Goal: Task Accomplishment & Management: Manage account settings

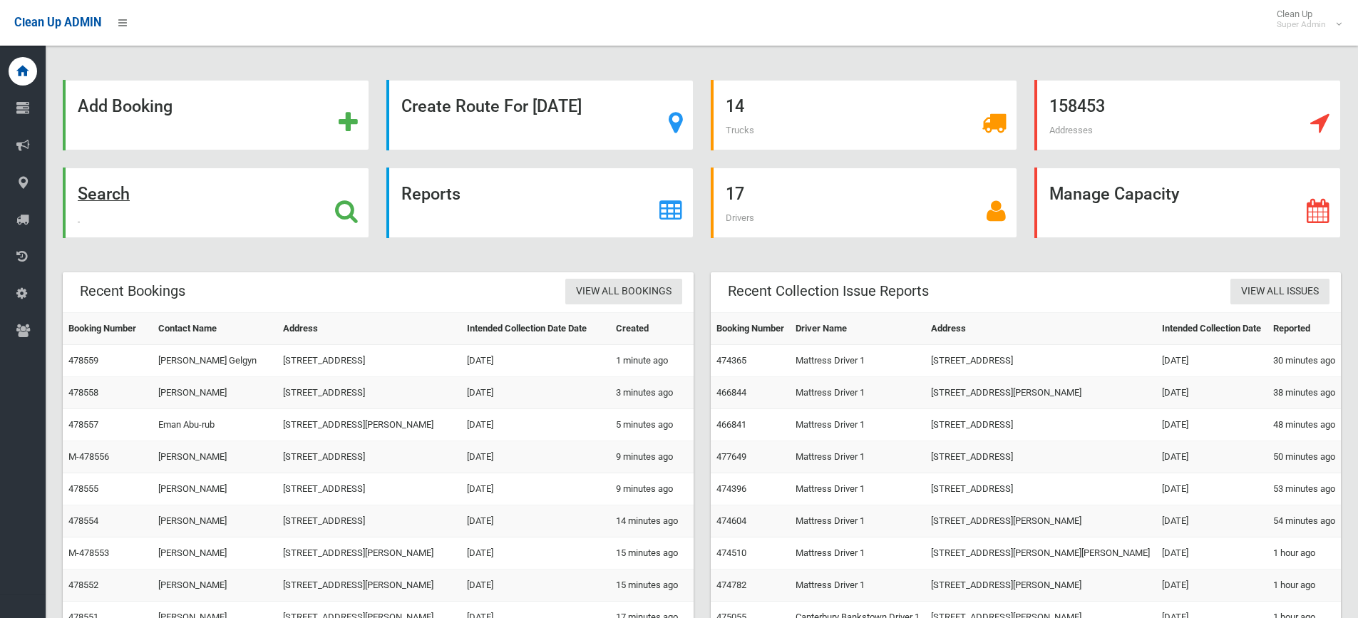
click at [277, 197] on div "Search" at bounding box center [216, 203] width 307 height 71
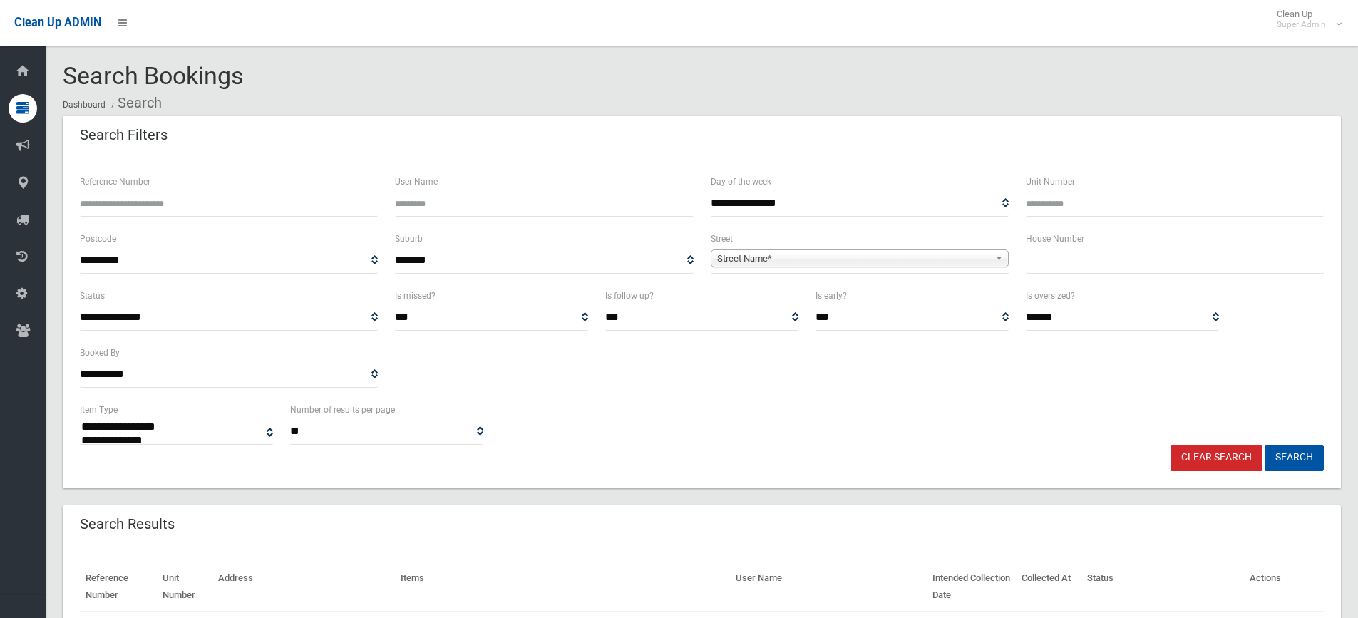
select select
click at [296, 201] on input "Reference Number" at bounding box center [229, 203] width 298 height 26
type input "******"
click at [1265, 445] on button "Search" at bounding box center [1294, 458] width 59 height 26
select select
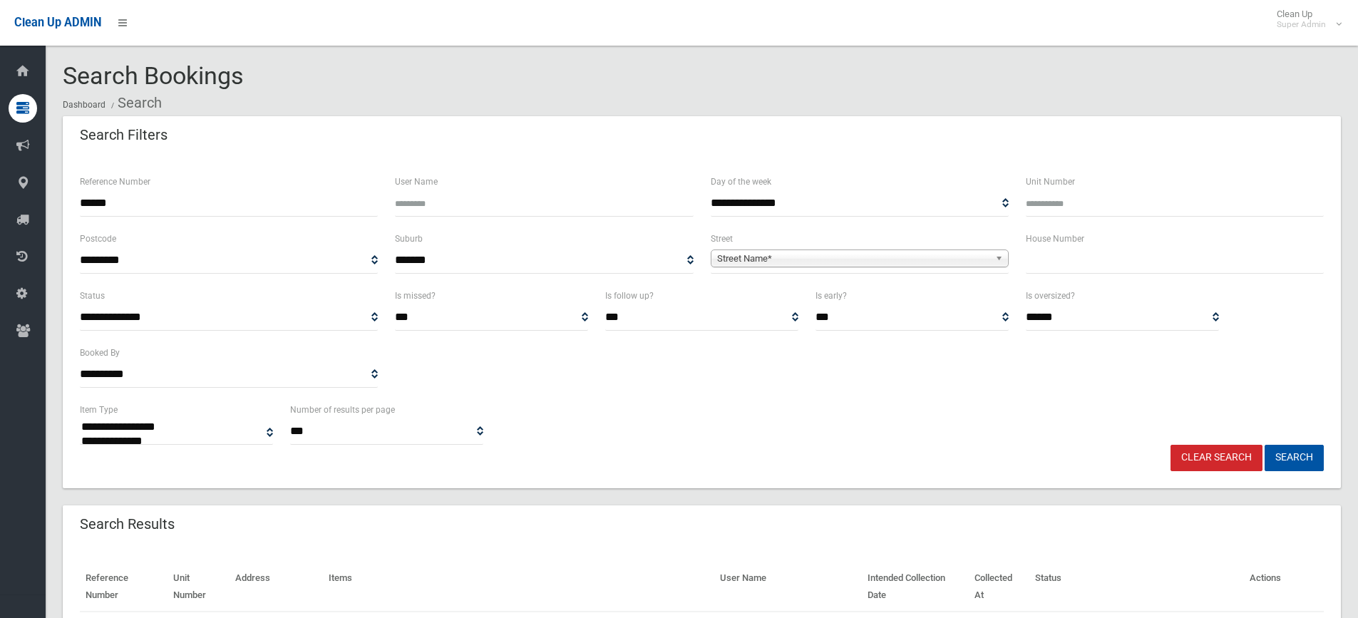
scroll to position [111, 0]
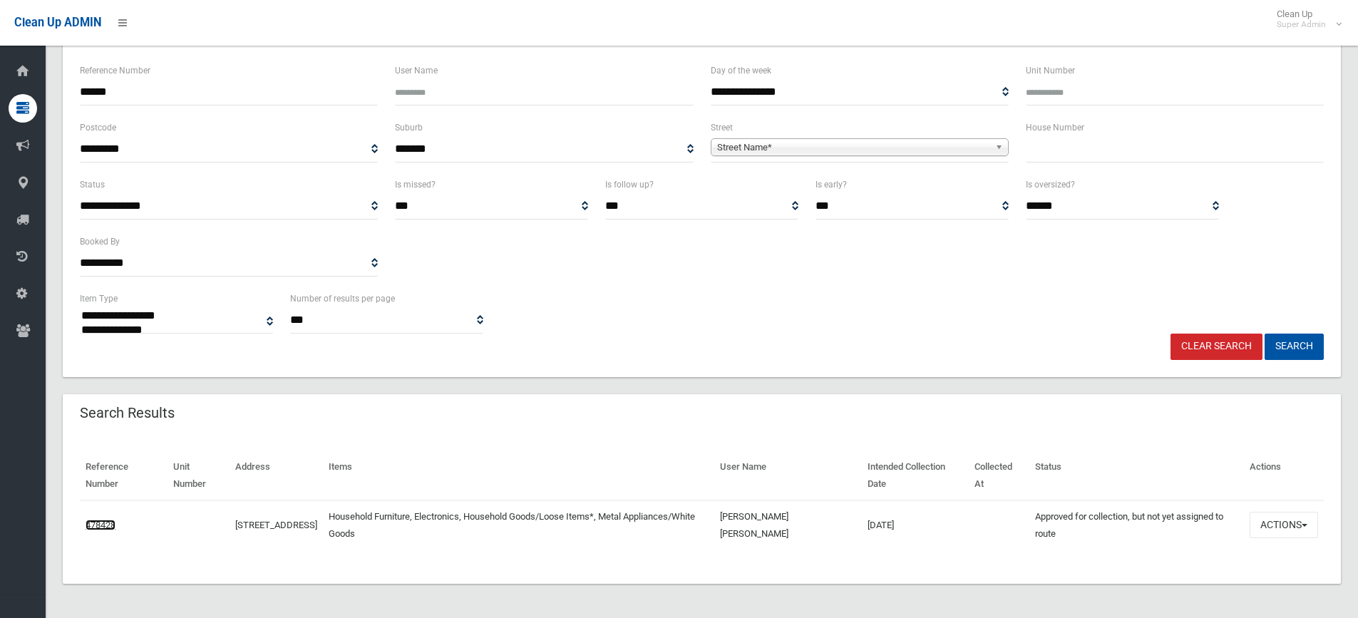
click at [112, 526] on link "478428" at bounding box center [101, 525] width 30 height 11
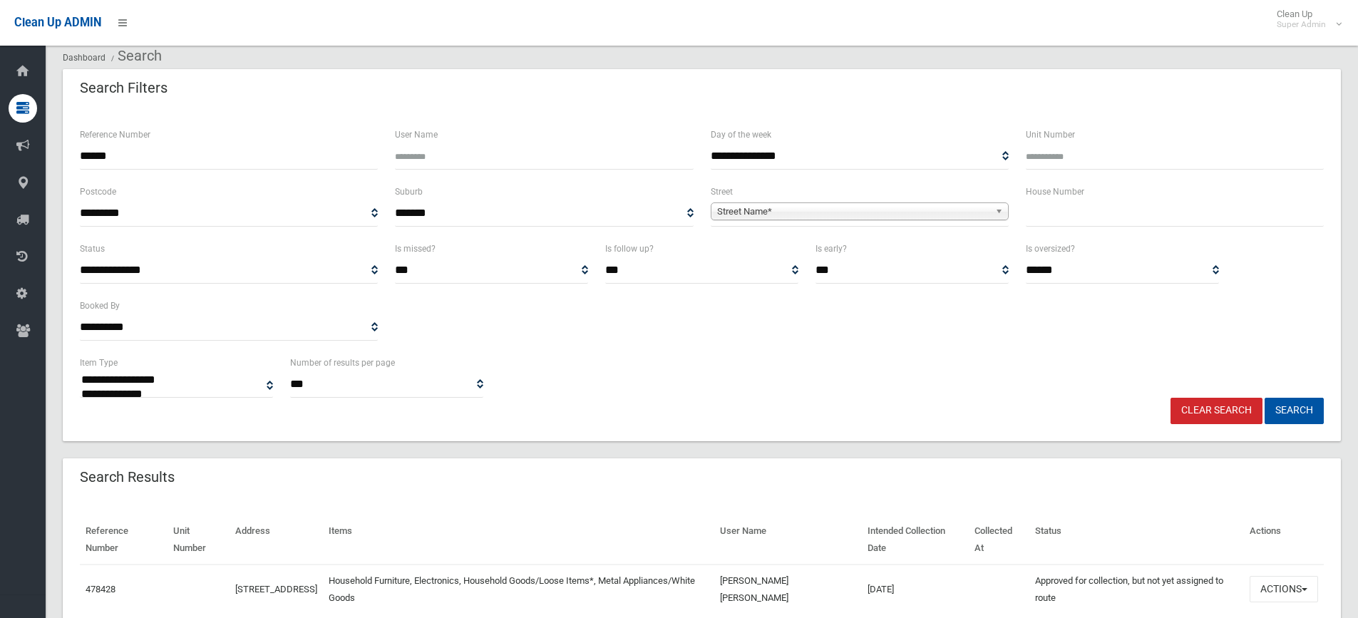
scroll to position [0, 0]
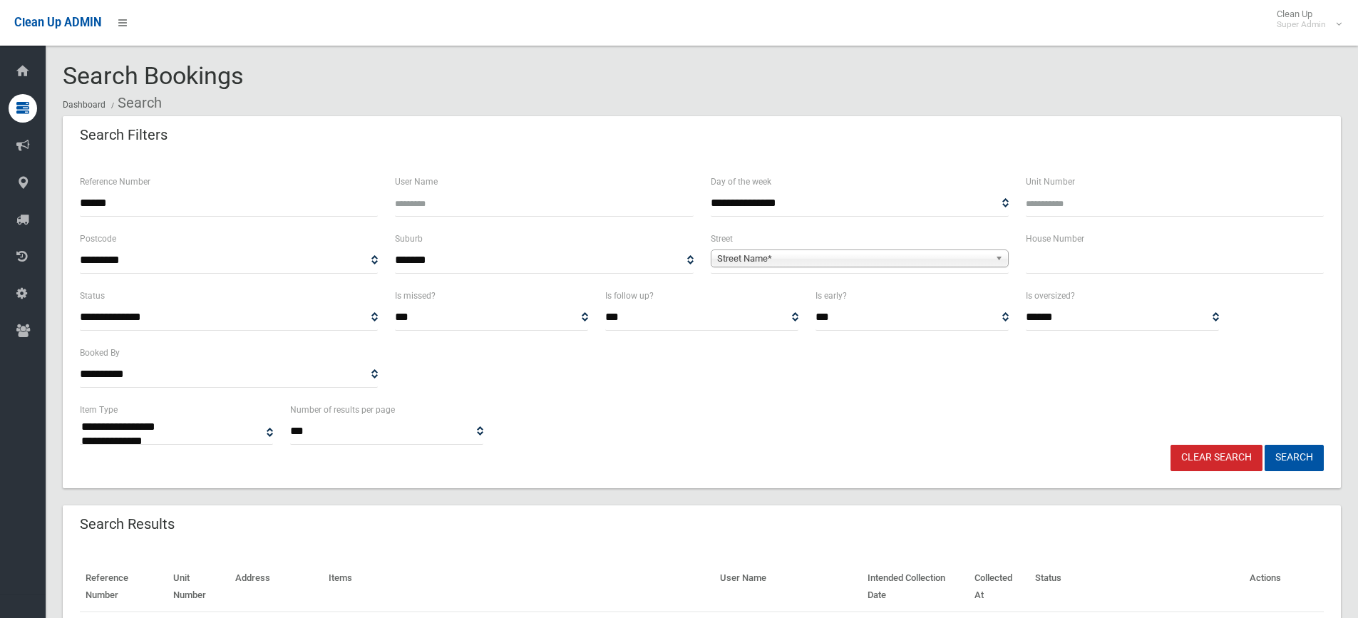
click at [213, 211] on input "******" at bounding box center [229, 203] width 298 height 26
click at [1074, 256] on input "text" at bounding box center [1175, 260] width 298 height 26
type input "**"
click at [964, 264] on span "Street Name*" at bounding box center [853, 258] width 272 height 17
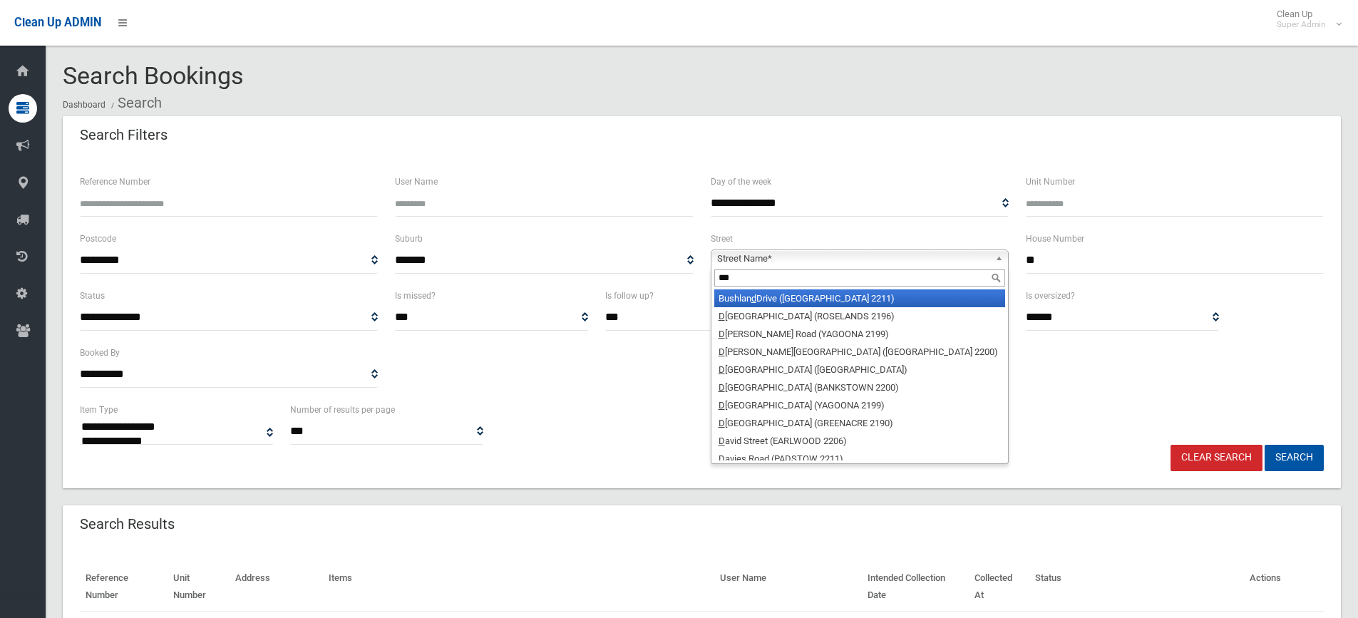
type input "****"
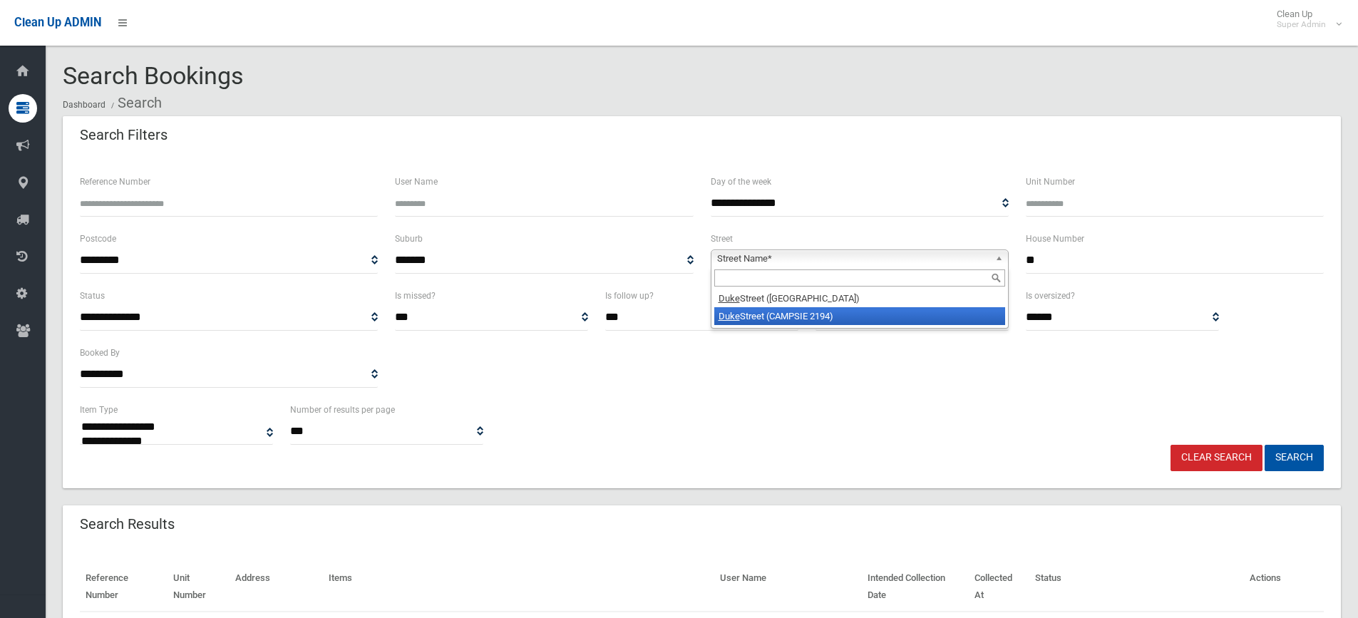
click at [1265, 445] on button "Search" at bounding box center [1294, 458] width 59 height 26
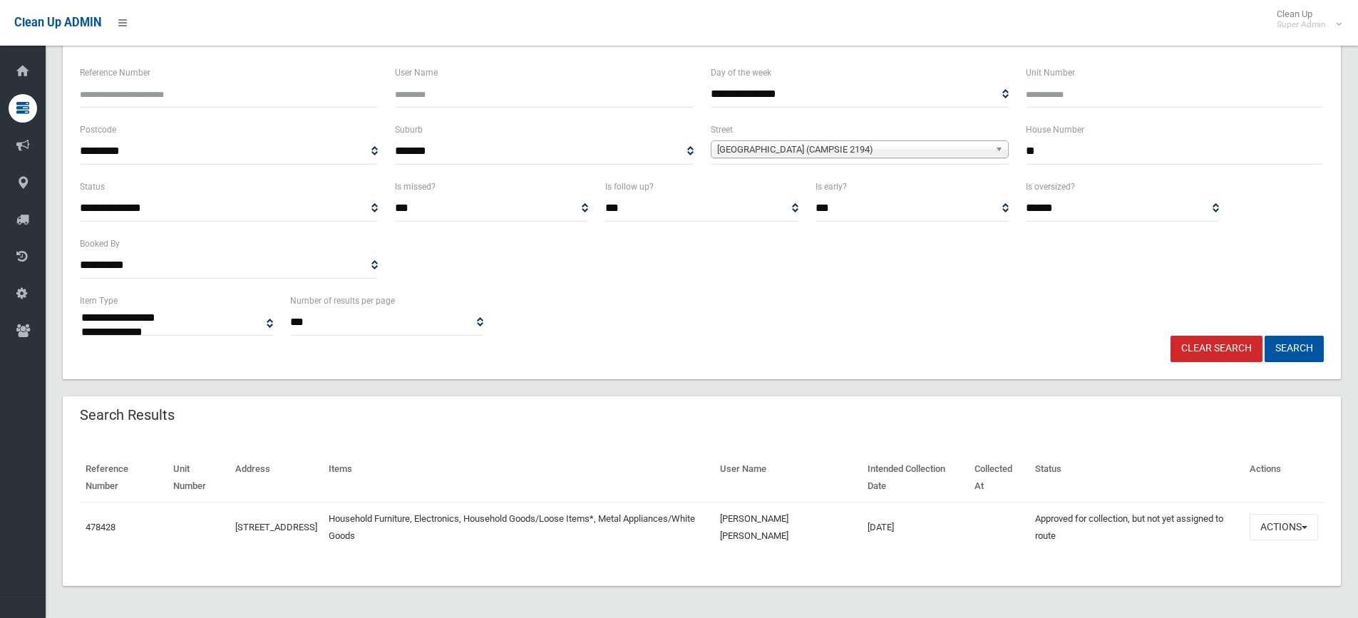
scroll to position [111, 0]
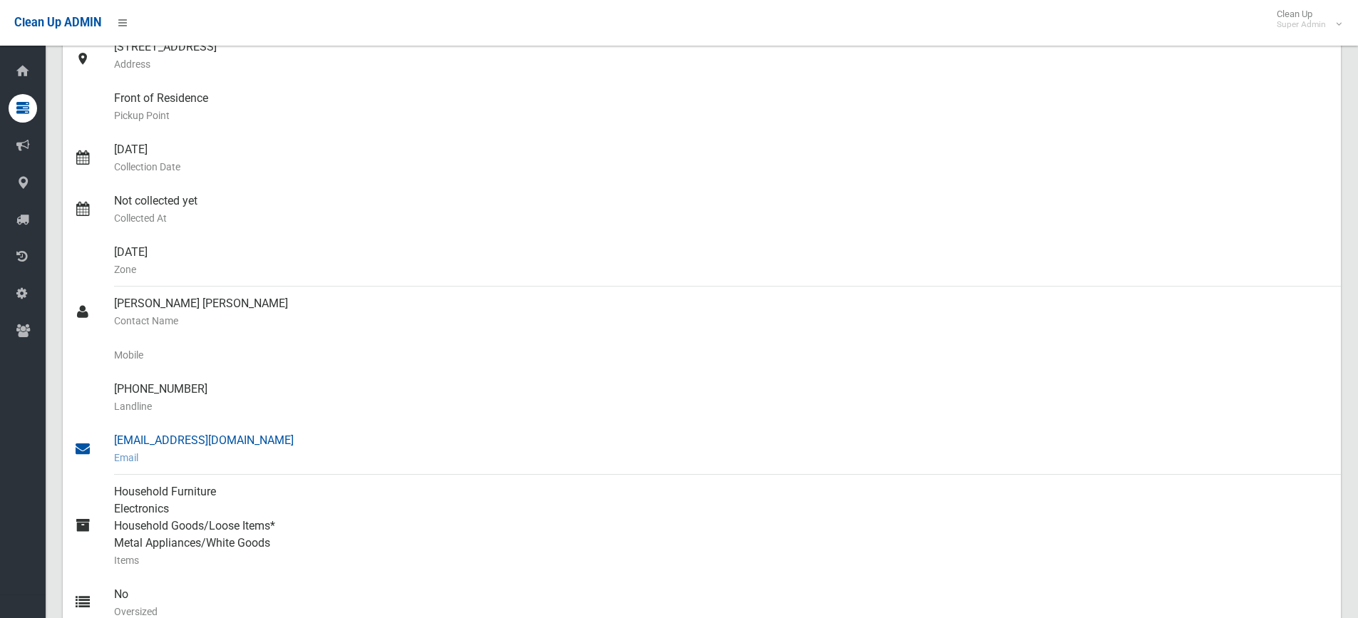
scroll to position [214, 0]
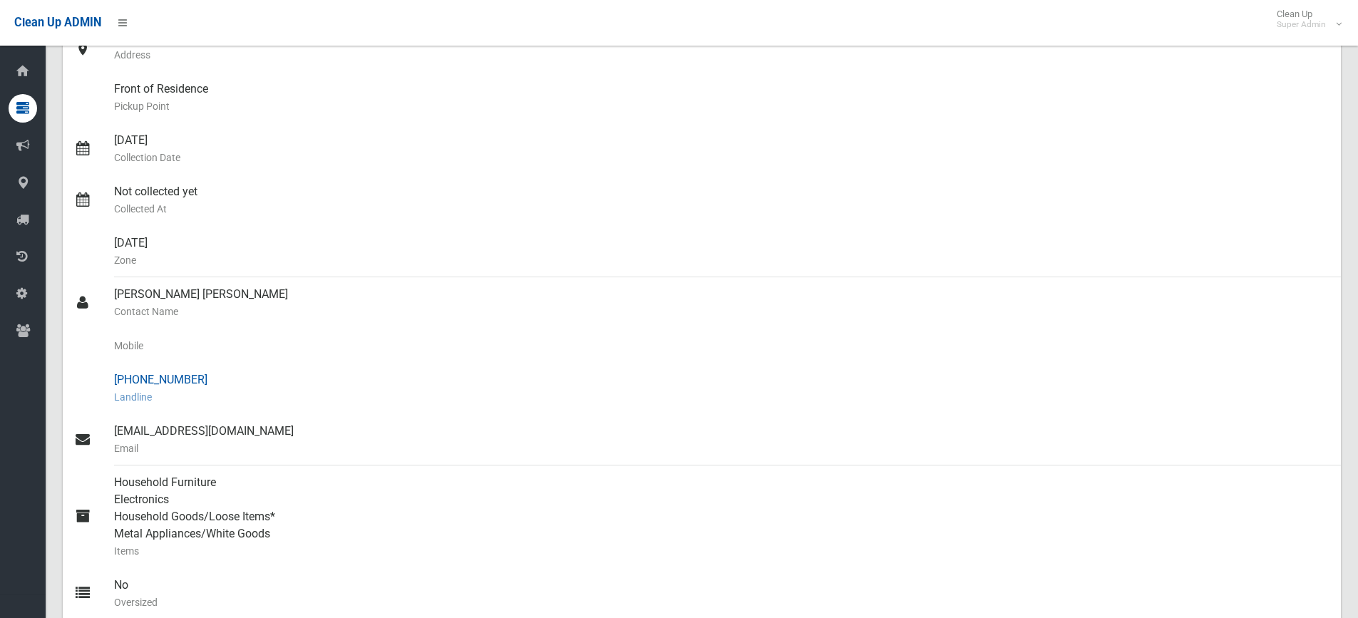
click at [917, 365] on div "(02) 9789 2888 Landline" at bounding box center [721, 388] width 1215 height 51
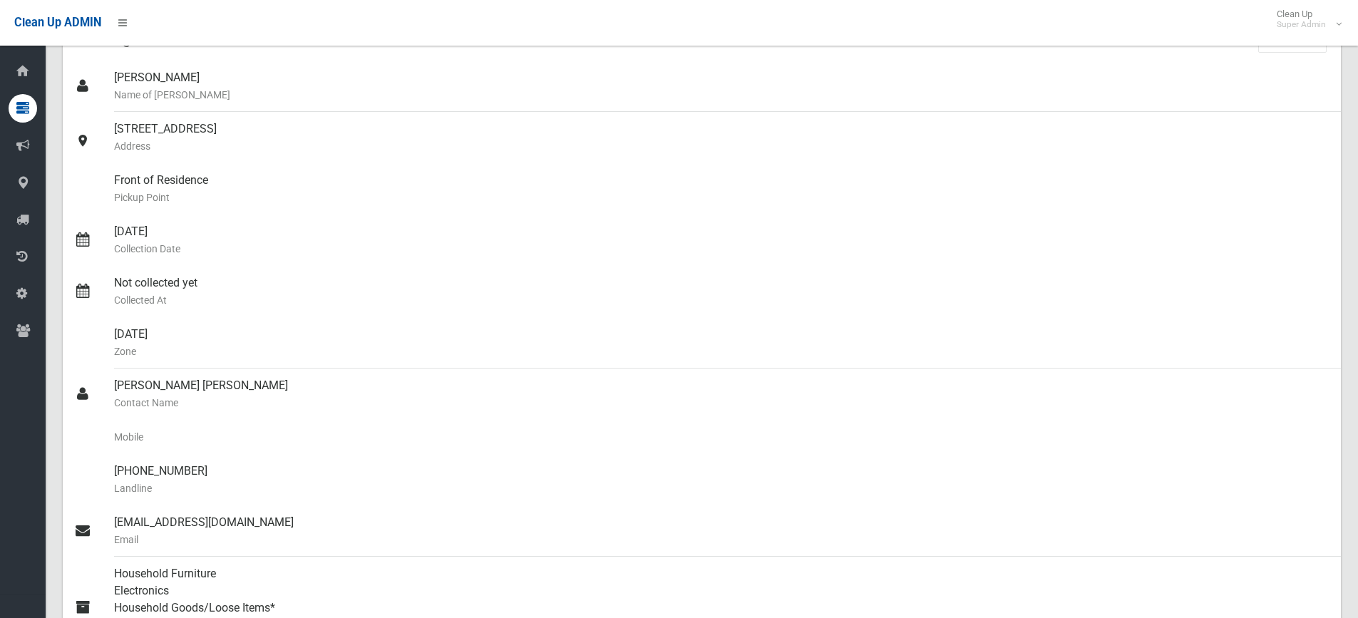
scroll to position [122, 0]
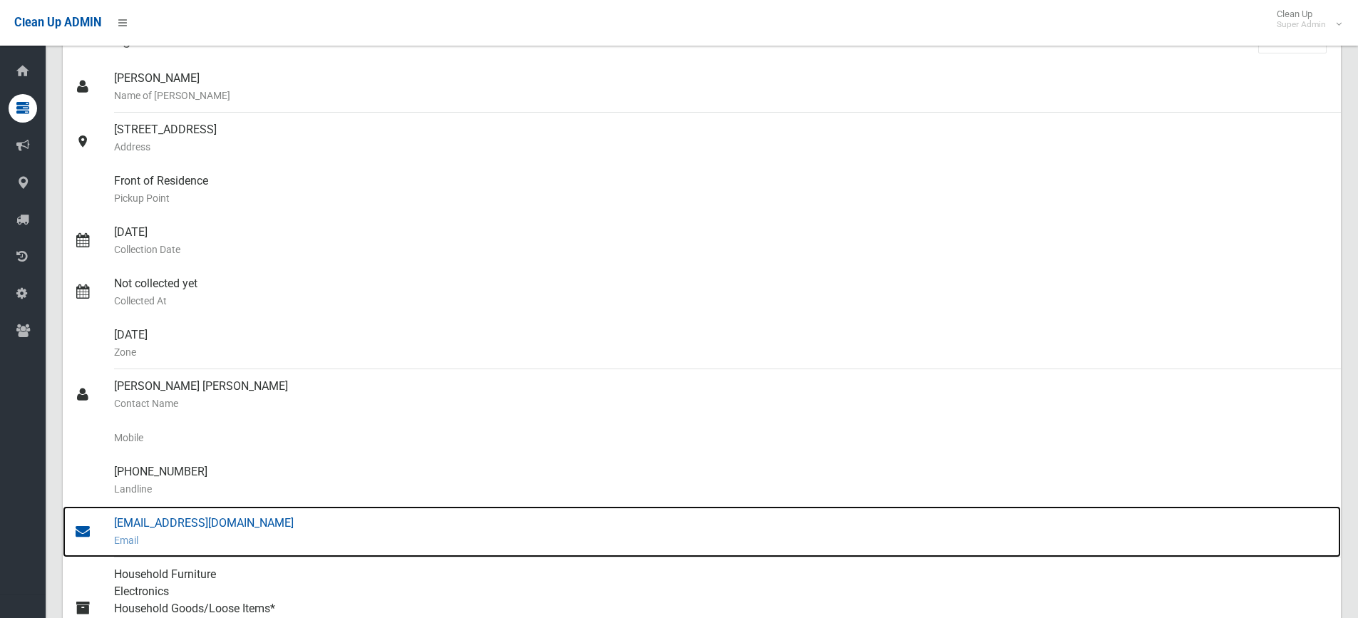
click at [182, 524] on div "strata@rrac.com.au Email" at bounding box center [721, 531] width 1215 height 51
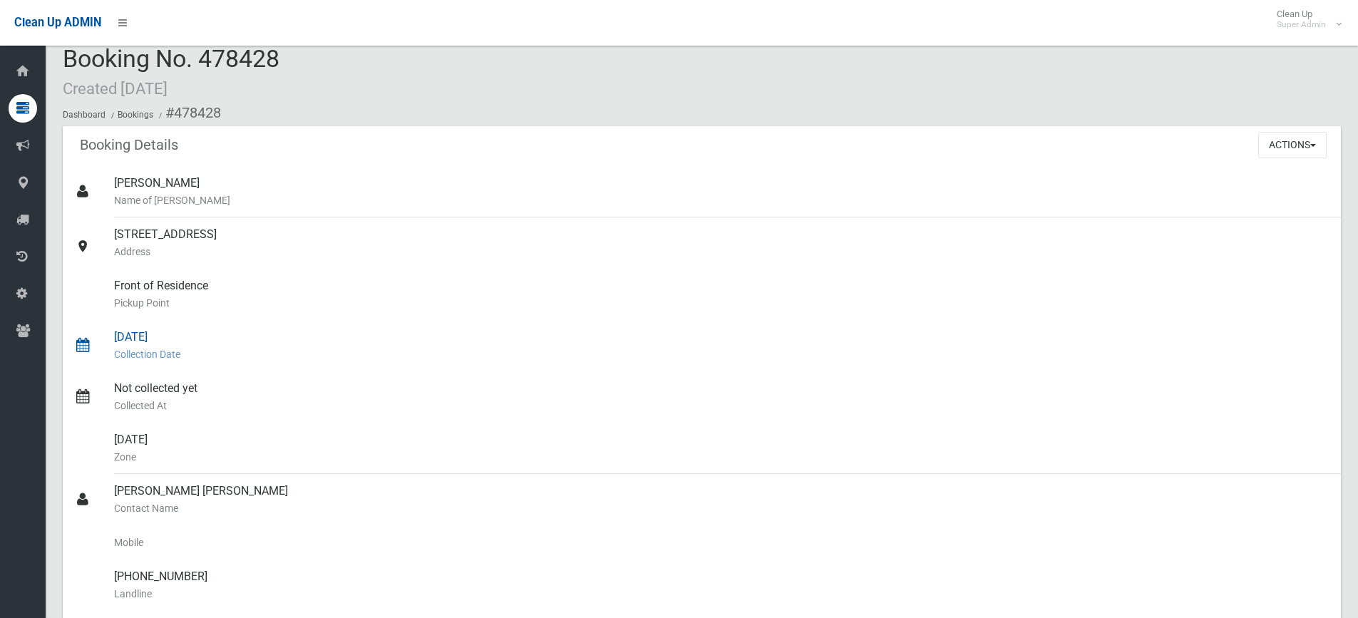
scroll to position [0, 0]
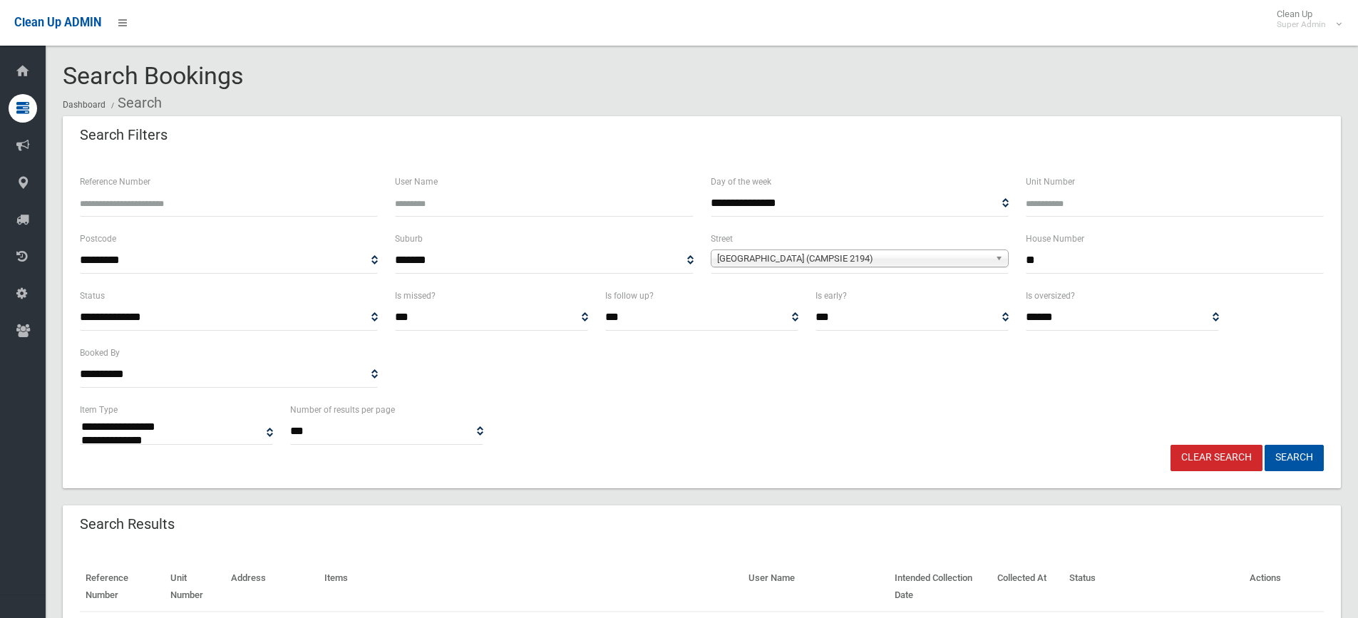
select select
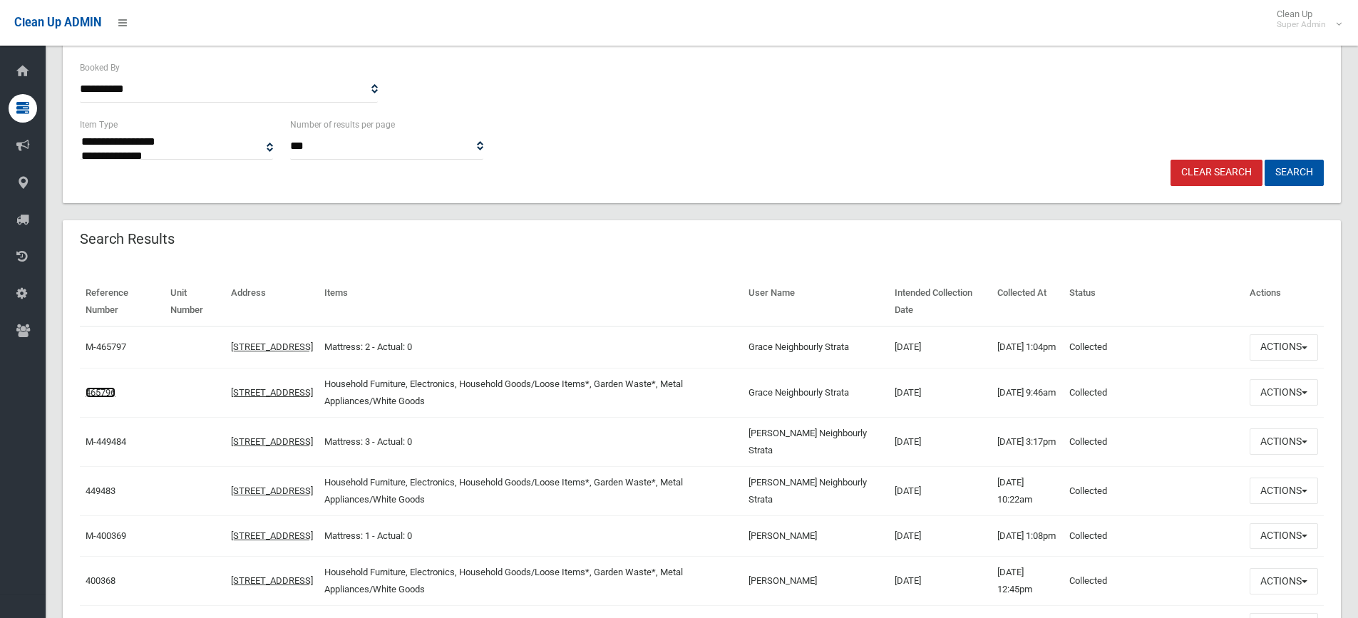
click at [98, 398] on link "465796" at bounding box center [101, 392] width 30 height 11
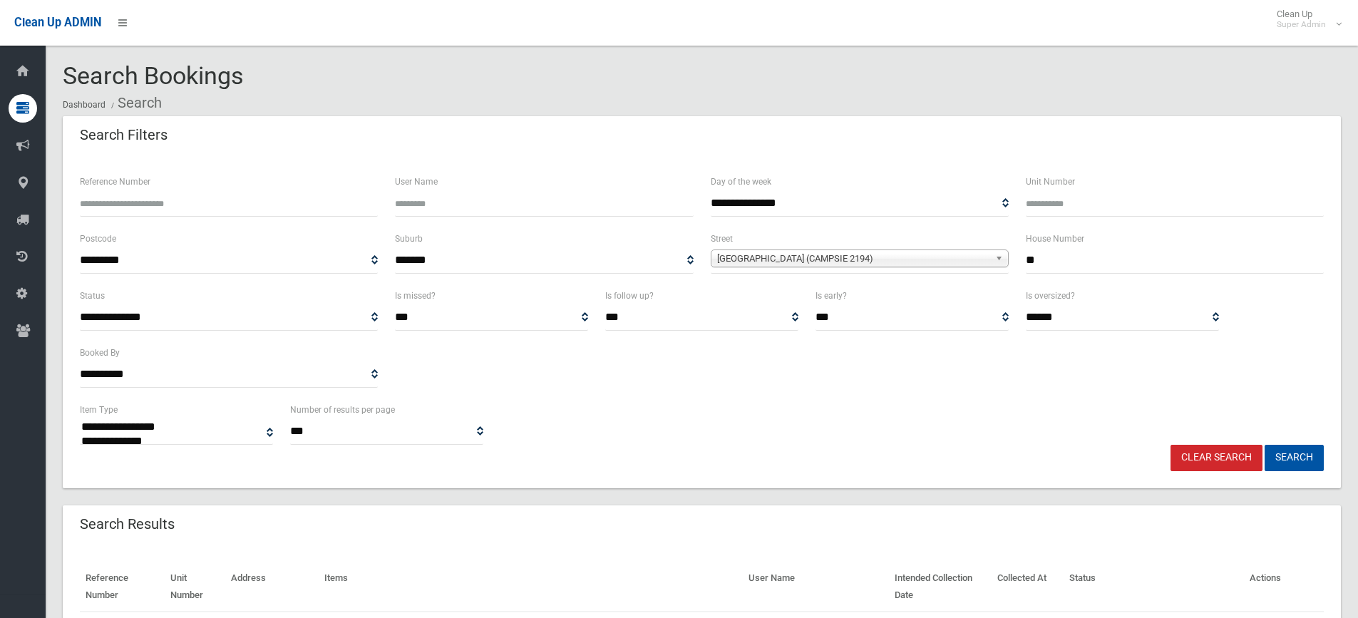
click at [175, 211] on input "Reference Number" at bounding box center [229, 203] width 298 height 26
click at [1190, 454] on link "Clear Search" at bounding box center [1216, 458] width 92 height 26
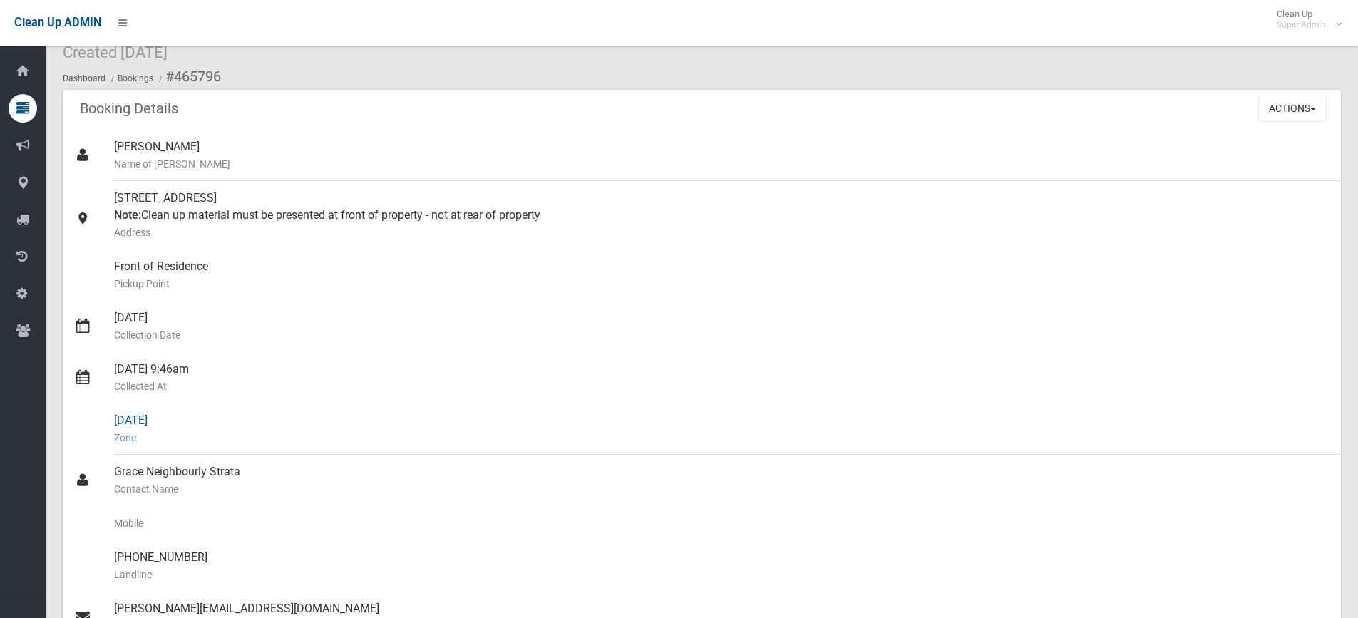
scroll to position [143, 0]
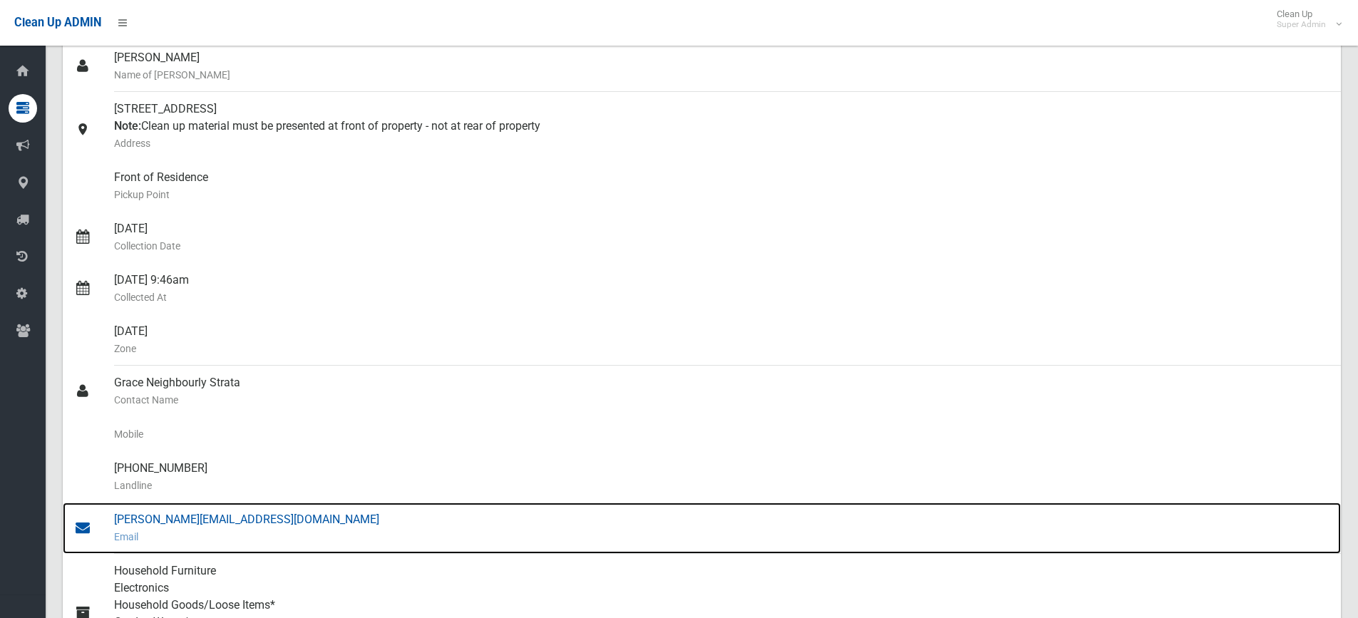
click at [205, 515] on div "[PERSON_NAME][EMAIL_ADDRESS][DOMAIN_NAME] Email" at bounding box center [721, 528] width 1215 height 51
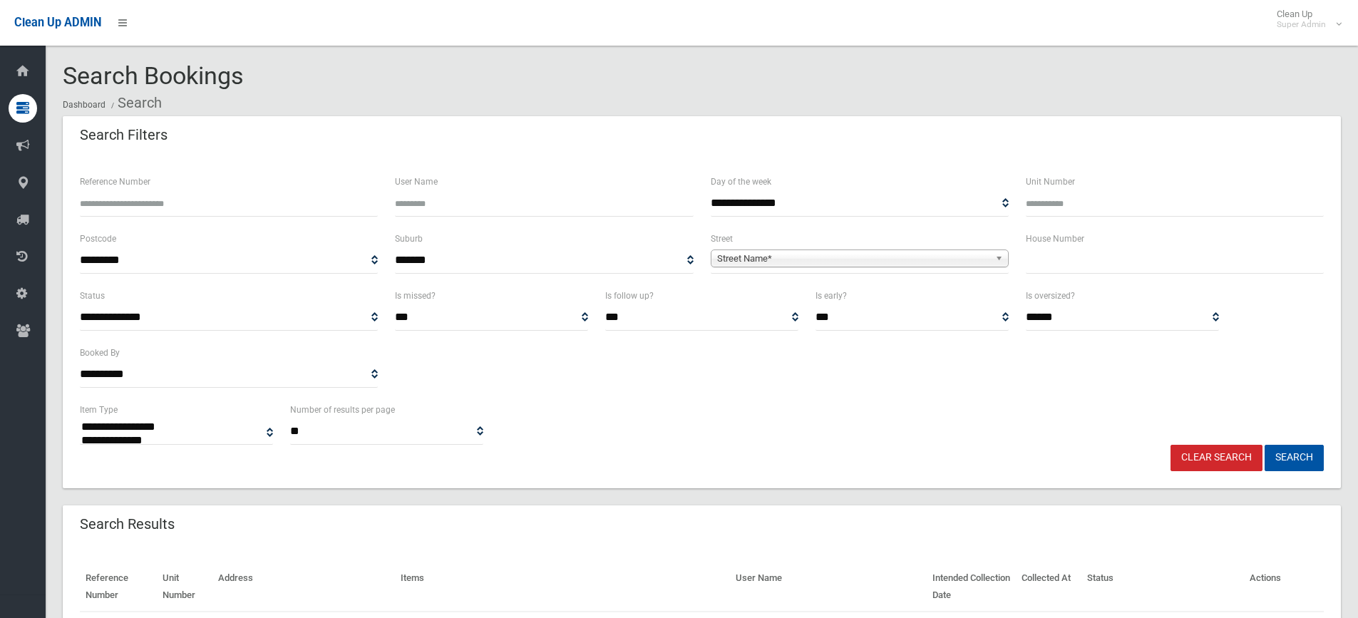
select select
click at [1112, 264] on input "text" at bounding box center [1175, 260] width 298 height 26
type input "**"
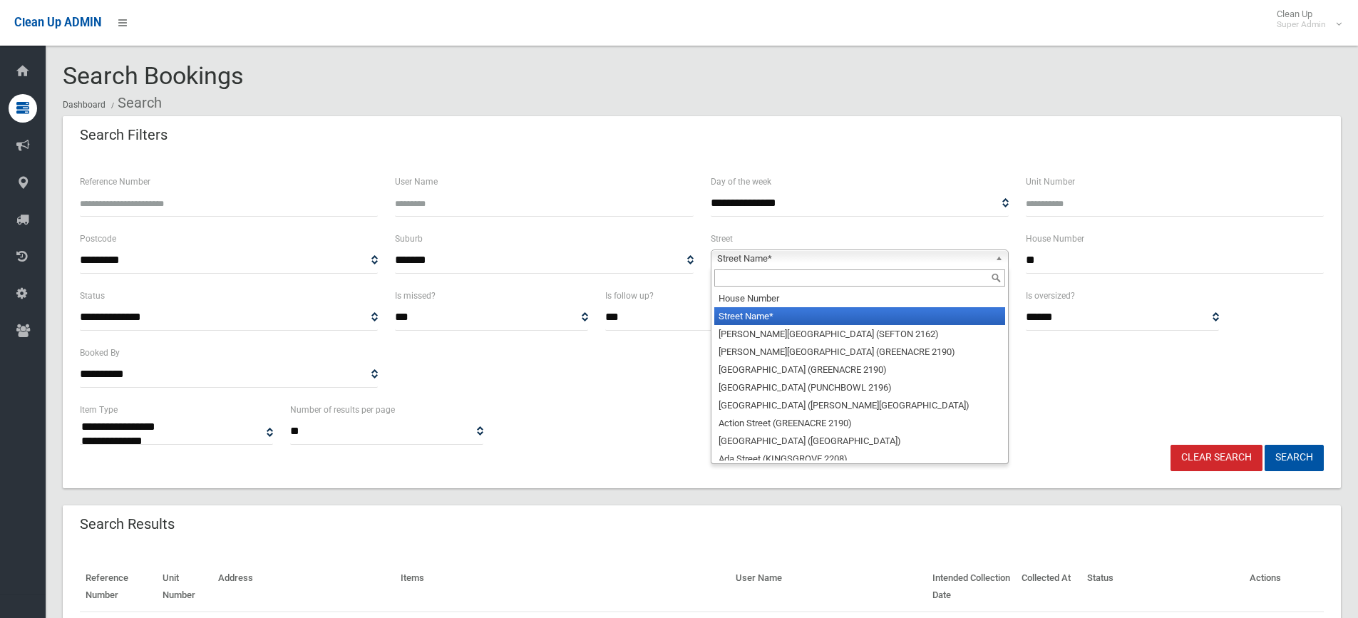
click at [926, 250] on span "Street Name*" at bounding box center [853, 258] width 272 height 17
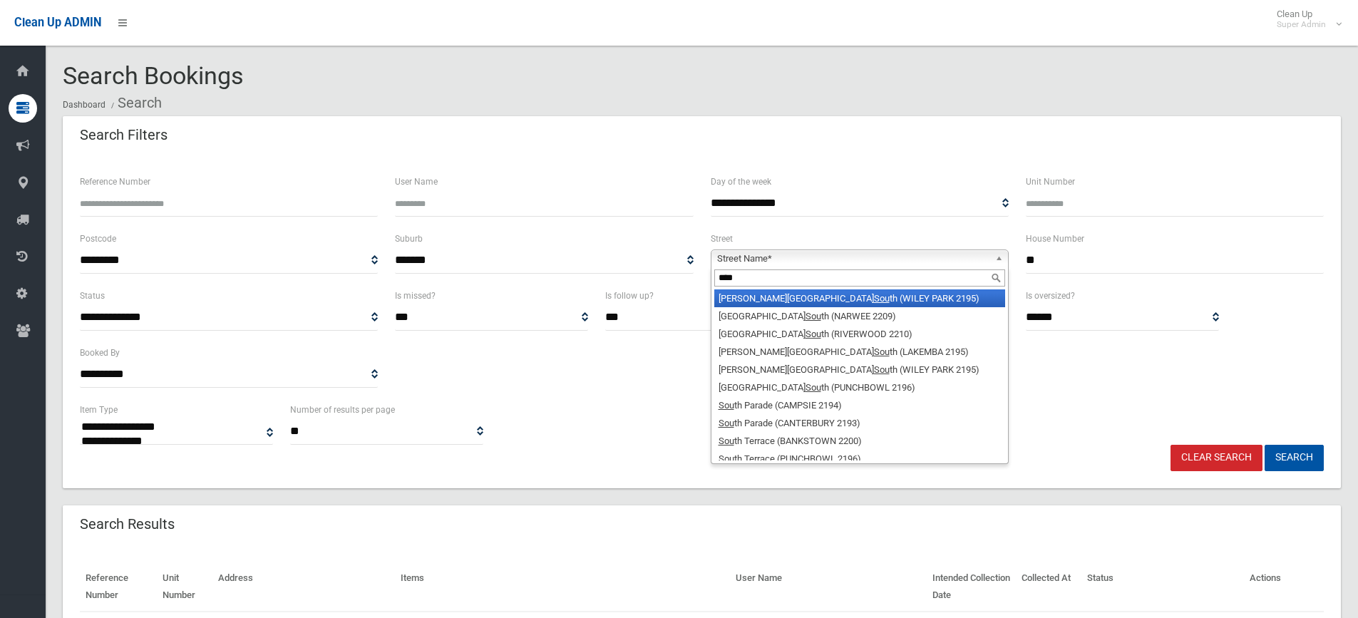
type input "*****"
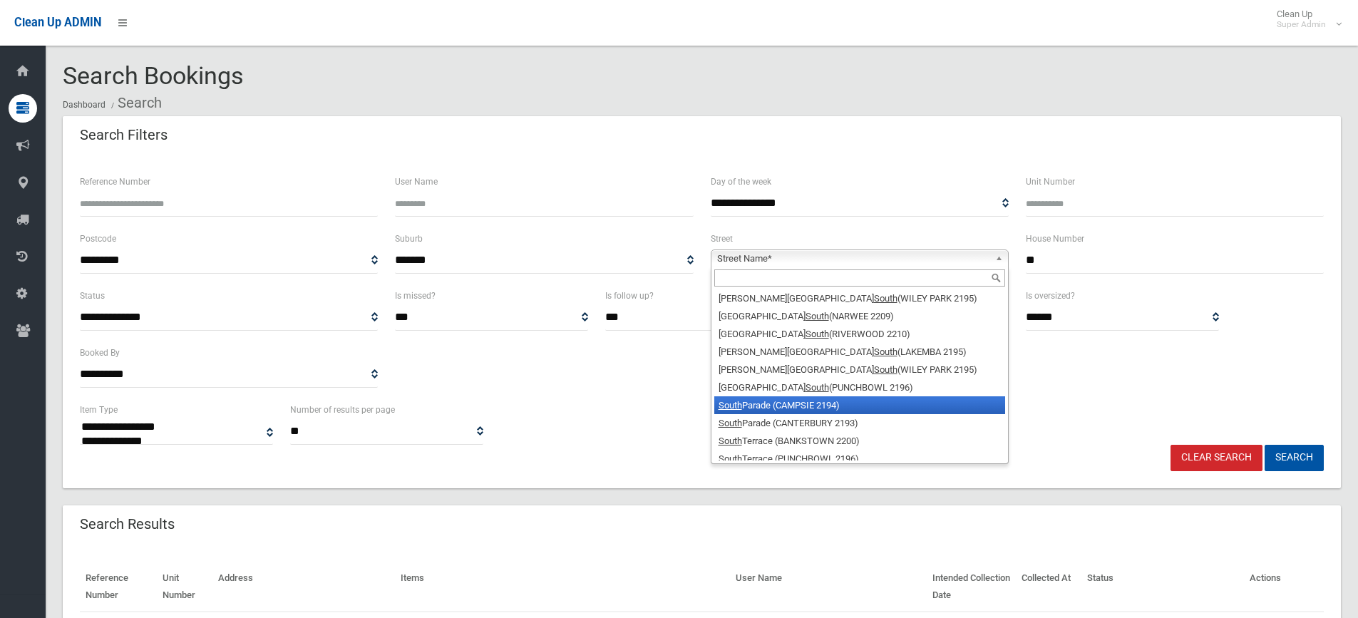
click at [1265, 445] on button "Search" at bounding box center [1294, 458] width 59 height 26
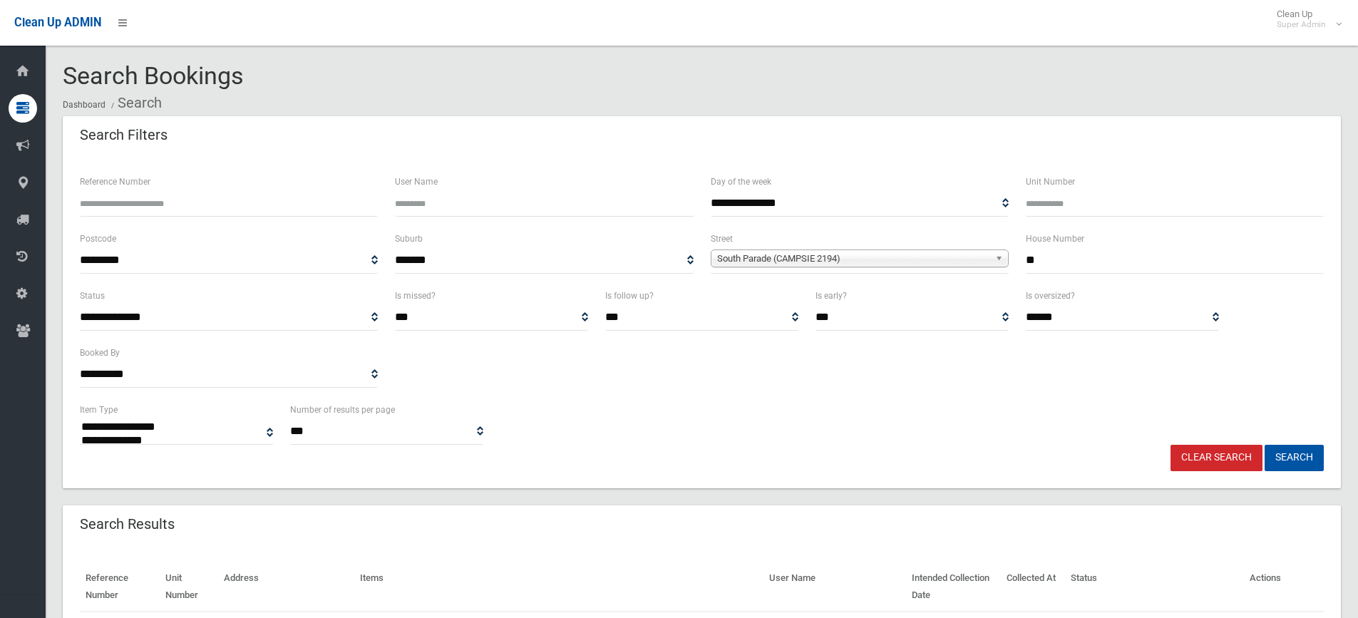
select select
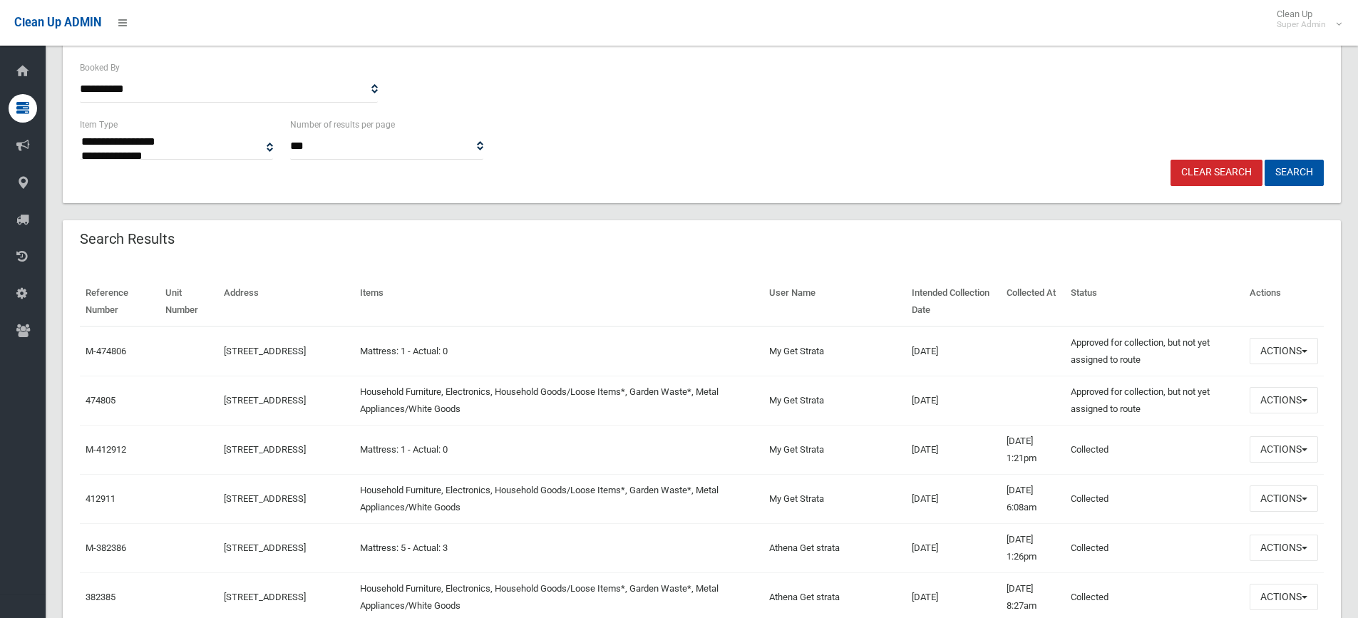
scroll to position [285, 0]
click at [114, 401] on link "474805" at bounding box center [101, 400] width 30 height 11
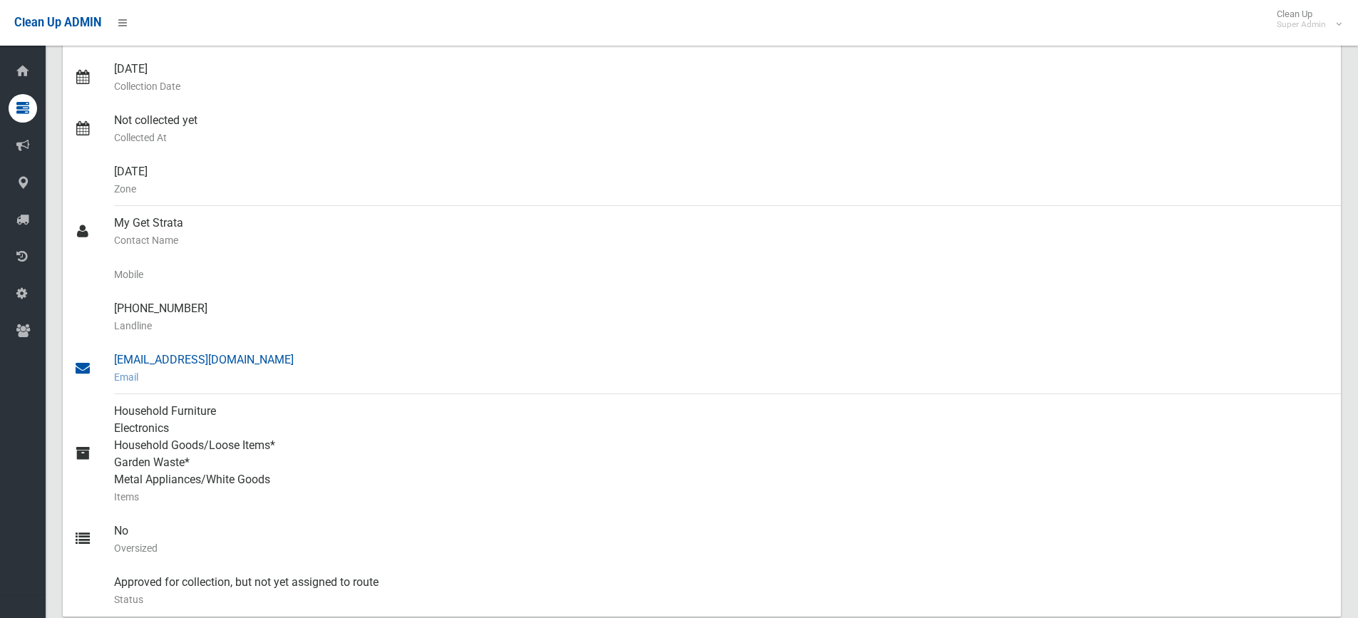
scroll to position [285, 0]
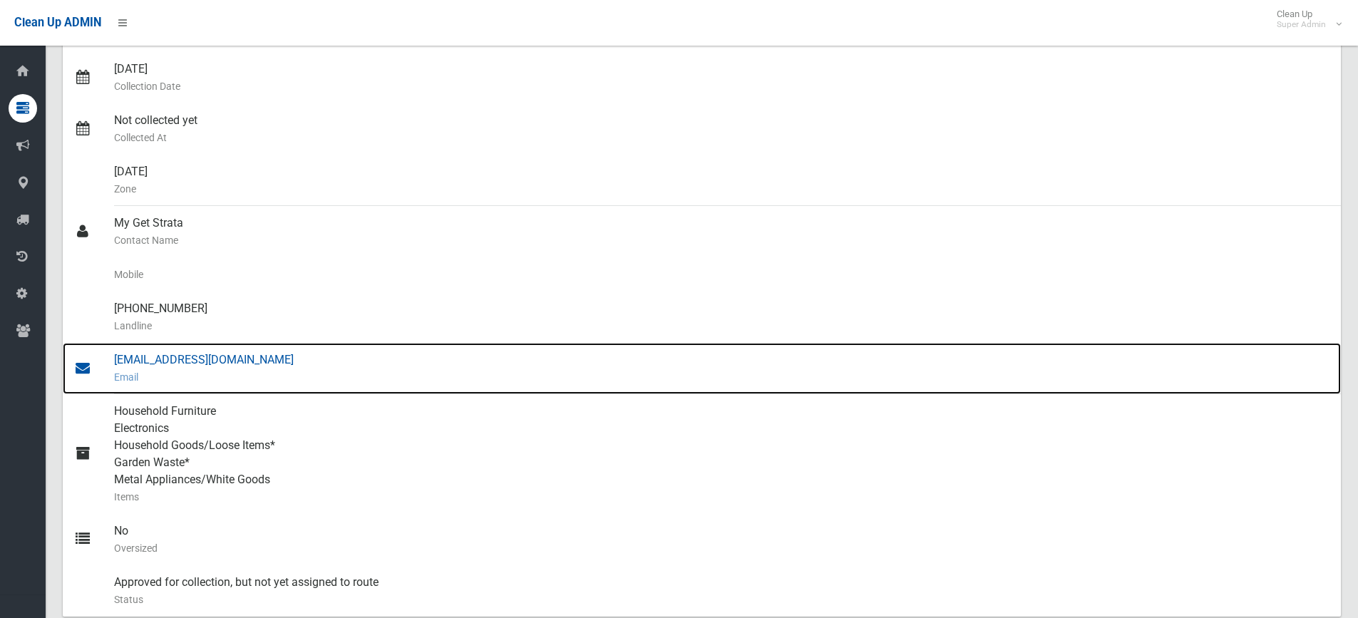
click at [210, 361] on div "[EMAIL_ADDRESS][DOMAIN_NAME] Email" at bounding box center [721, 368] width 1215 height 51
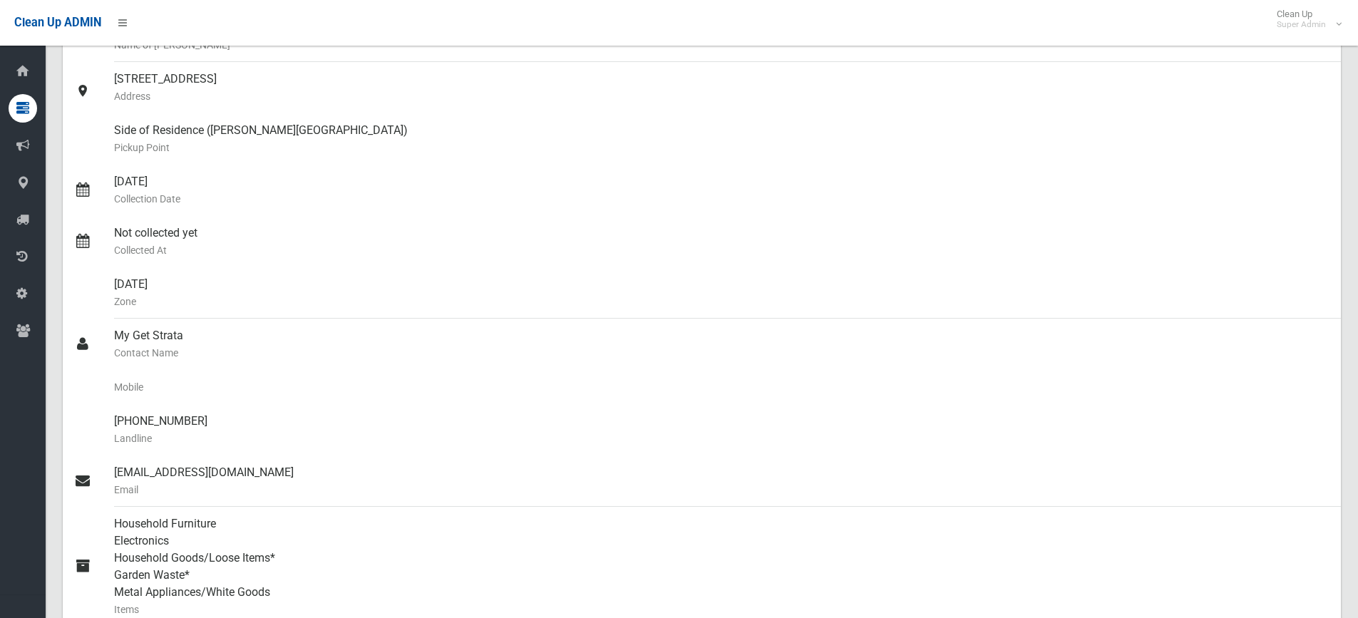
scroll to position [0, 0]
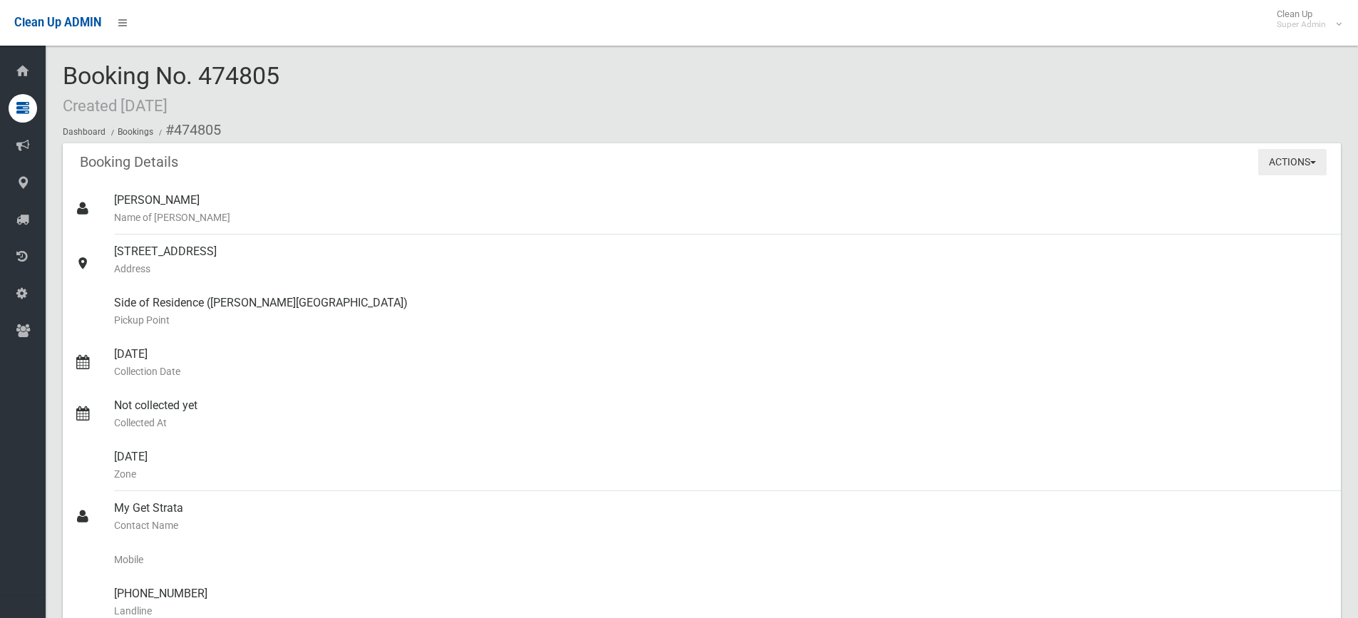
click at [1267, 162] on button "Actions" at bounding box center [1292, 162] width 68 height 26
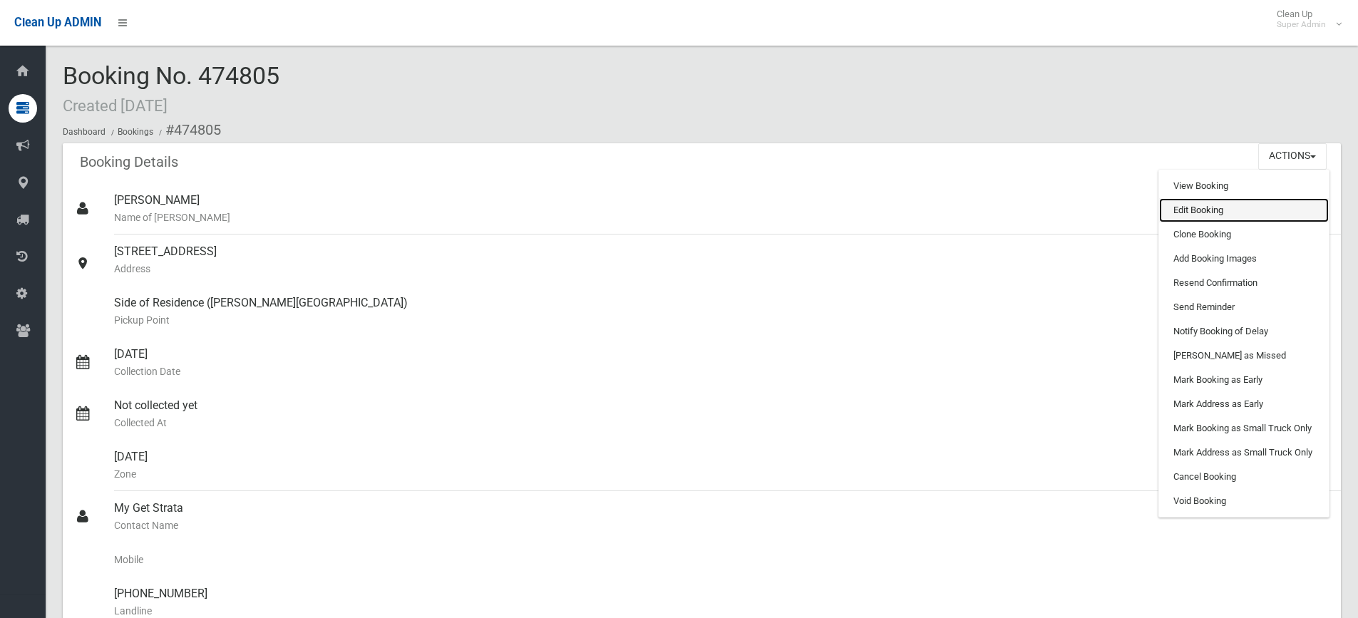
click at [1223, 208] on link "Edit Booking" at bounding box center [1244, 210] width 170 height 24
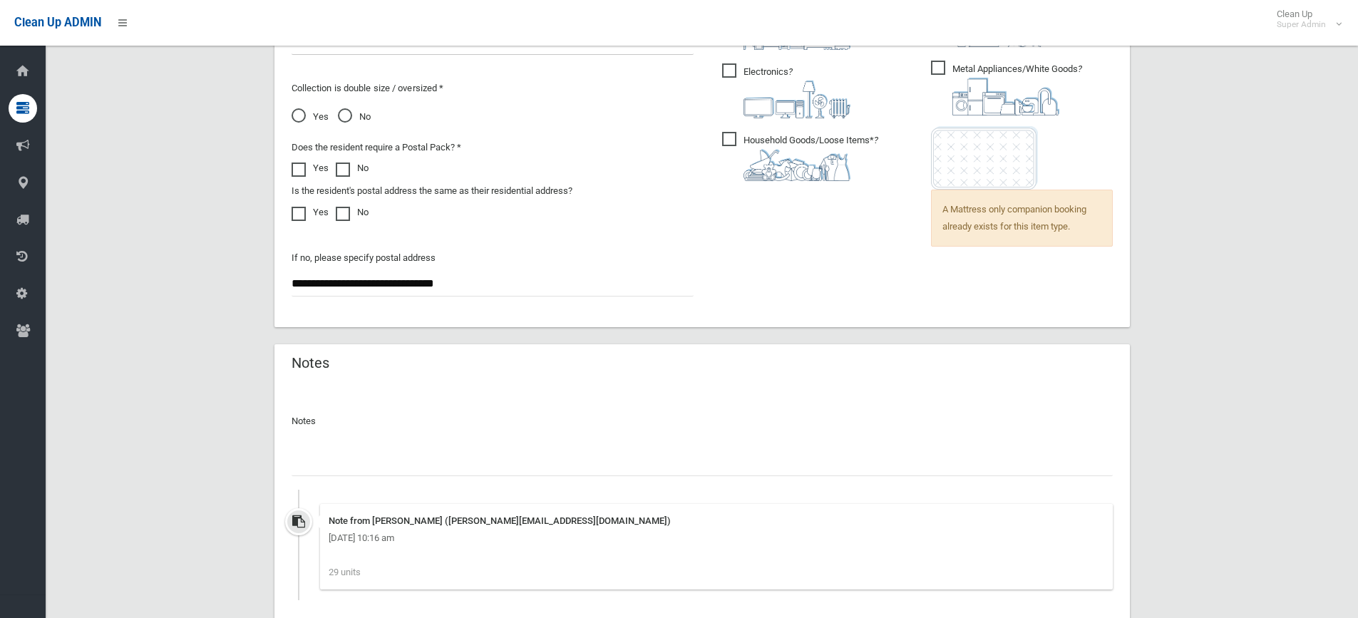
scroll to position [1185, 0]
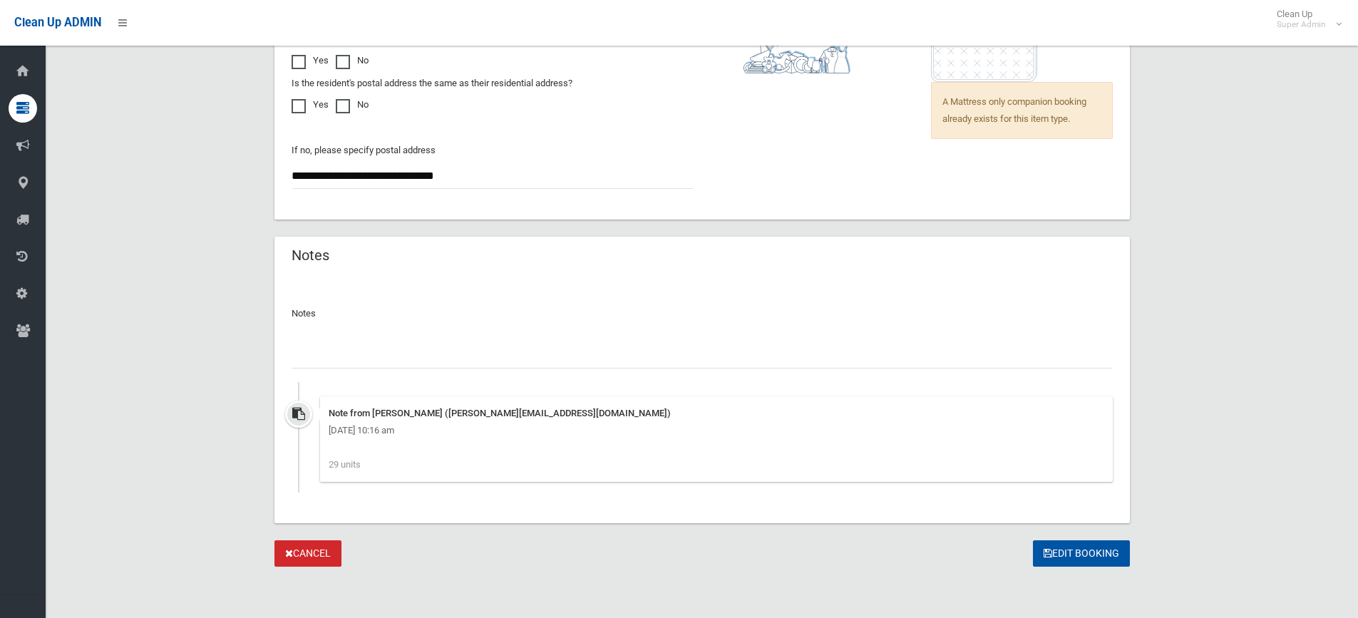
click at [633, 357] on input "text" at bounding box center [702, 355] width 821 height 26
type input "**********"
click at [1055, 551] on button "Edit Booking" at bounding box center [1081, 553] width 97 height 26
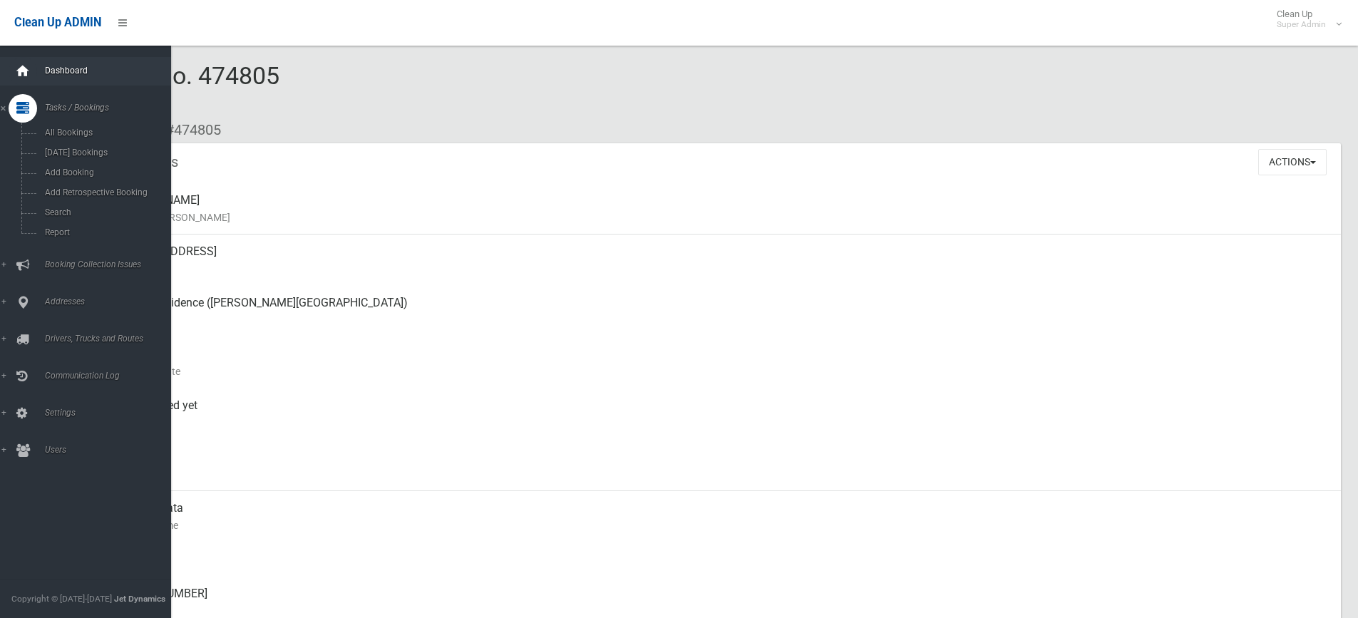
click at [31, 71] on div at bounding box center [23, 71] width 29 height 29
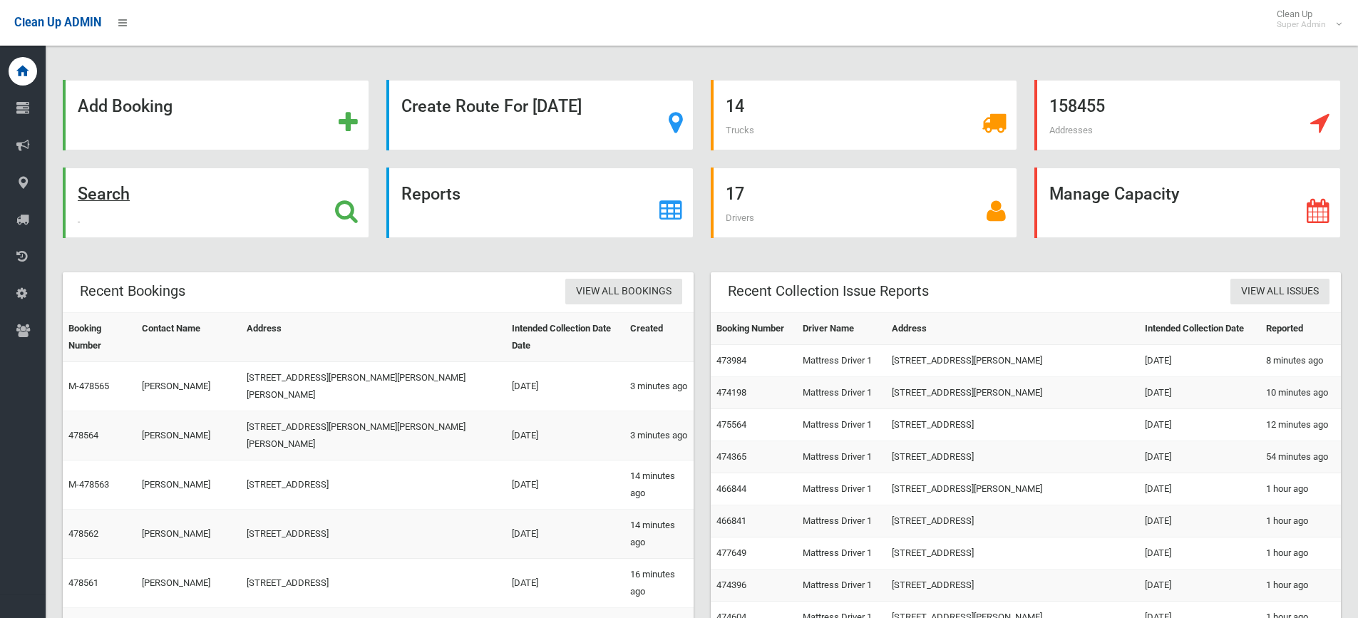
click at [346, 201] on icon at bounding box center [346, 211] width 23 height 24
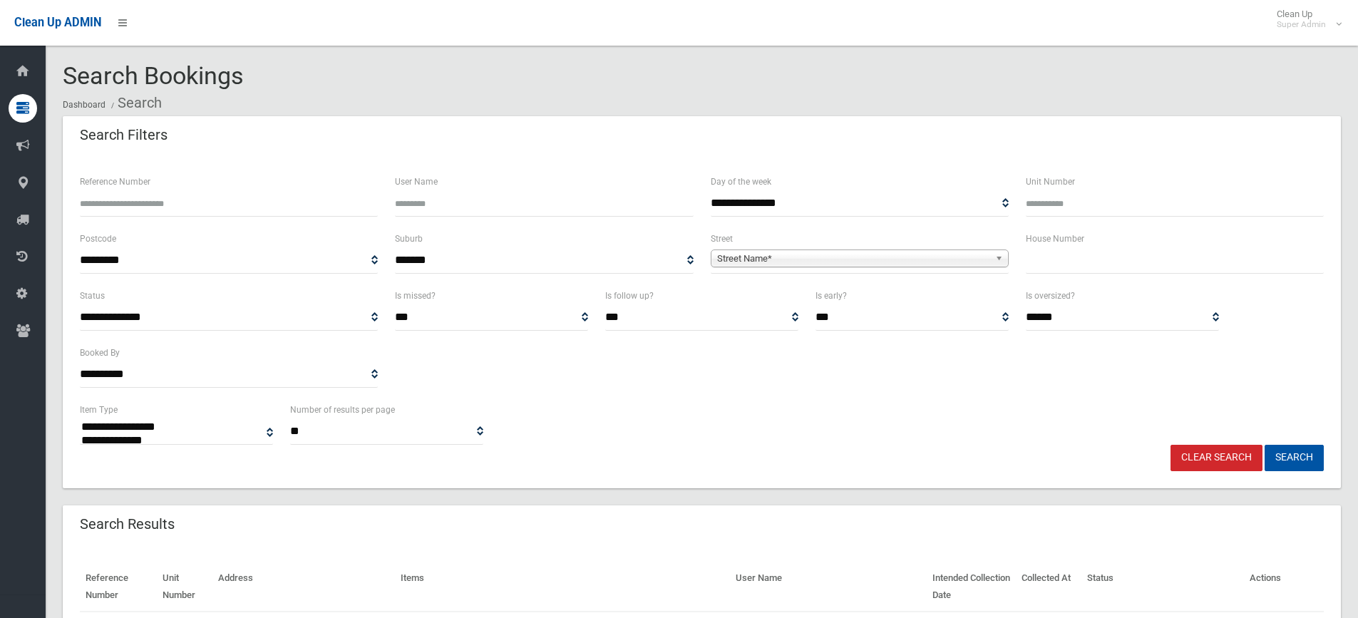
select select
type input "*"
click at [210, 196] on input "Reference Number" at bounding box center [229, 203] width 298 height 26
type input "******"
click at [1265, 445] on button "Search" at bounding box center [1294, 458] width 59 height 26
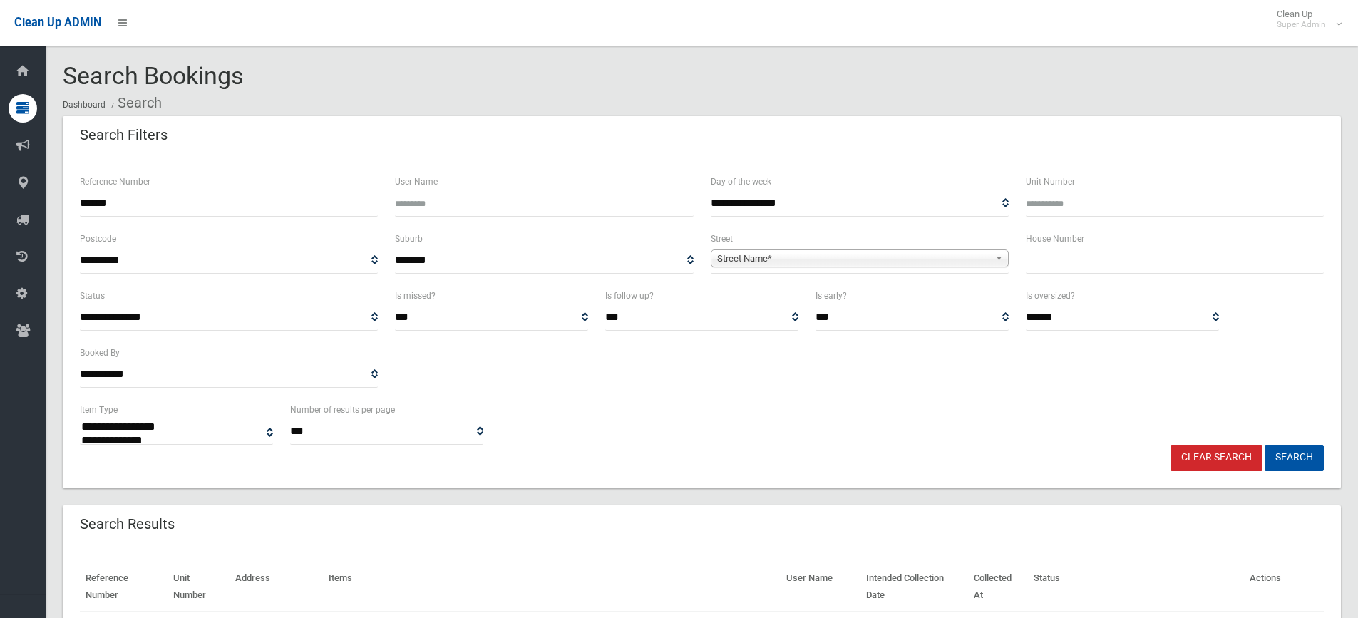
select select
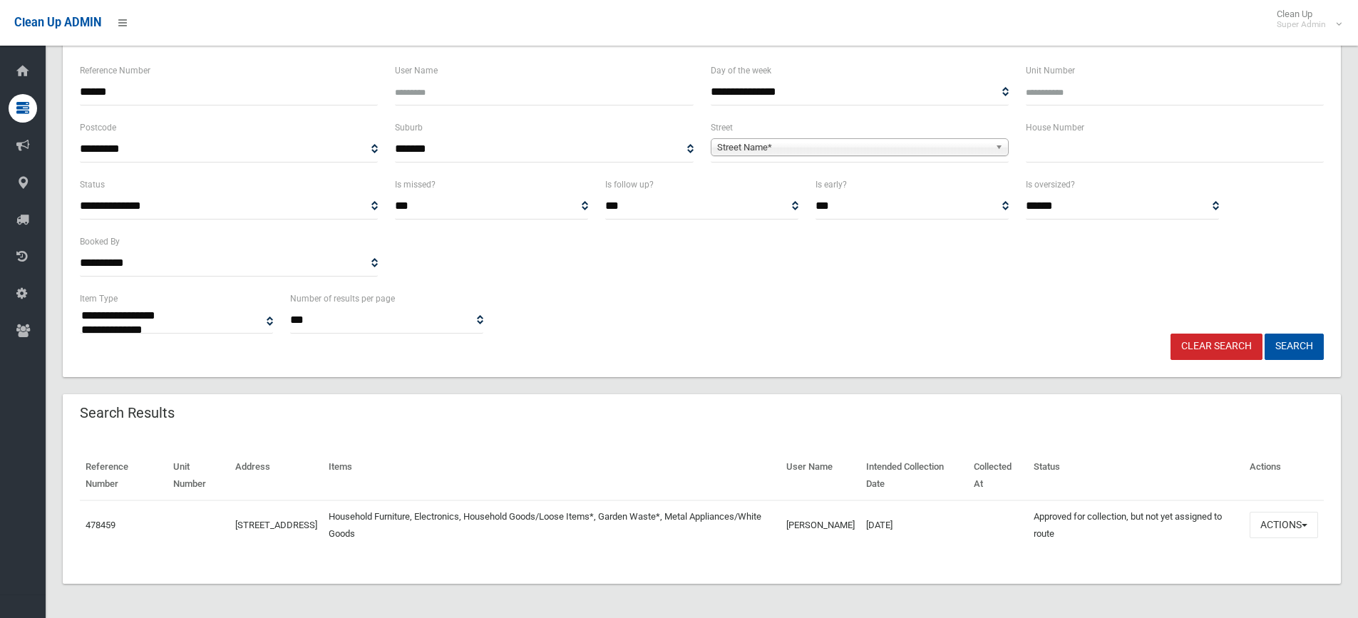
scroll to position [111, 0]
click at [108, 527] on link "478459" at bounding box center [101, 525] width 30 height 11
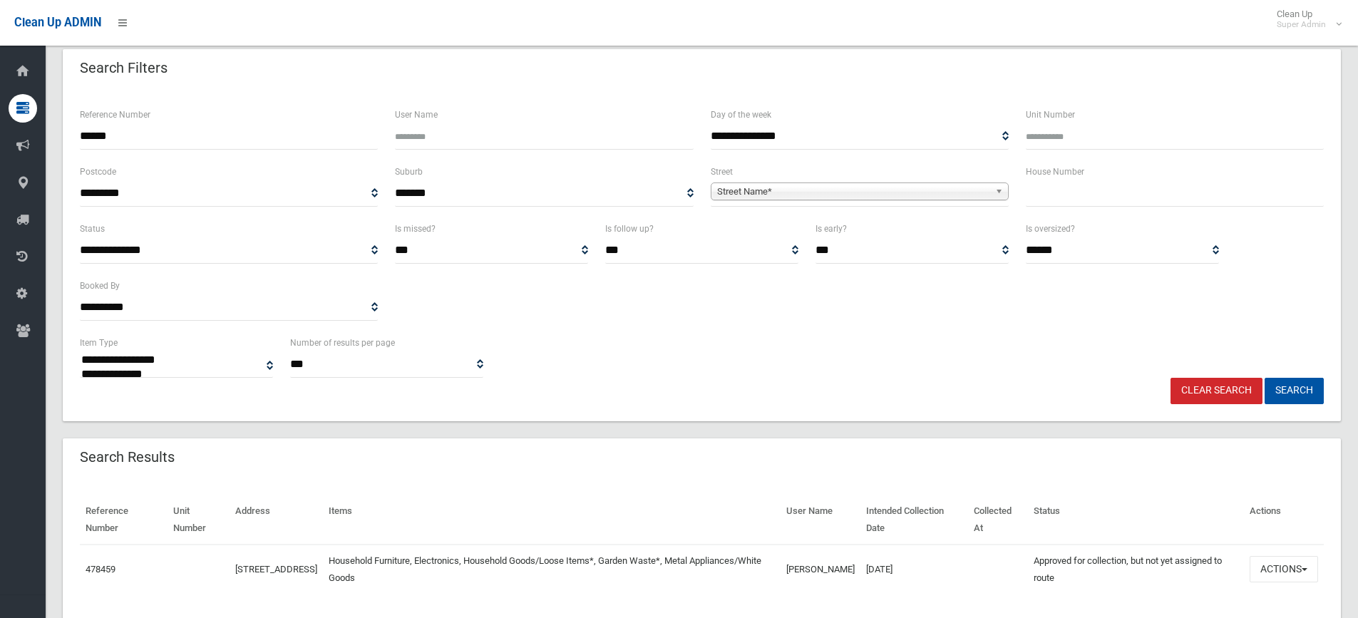
scroll to position [0, 0]
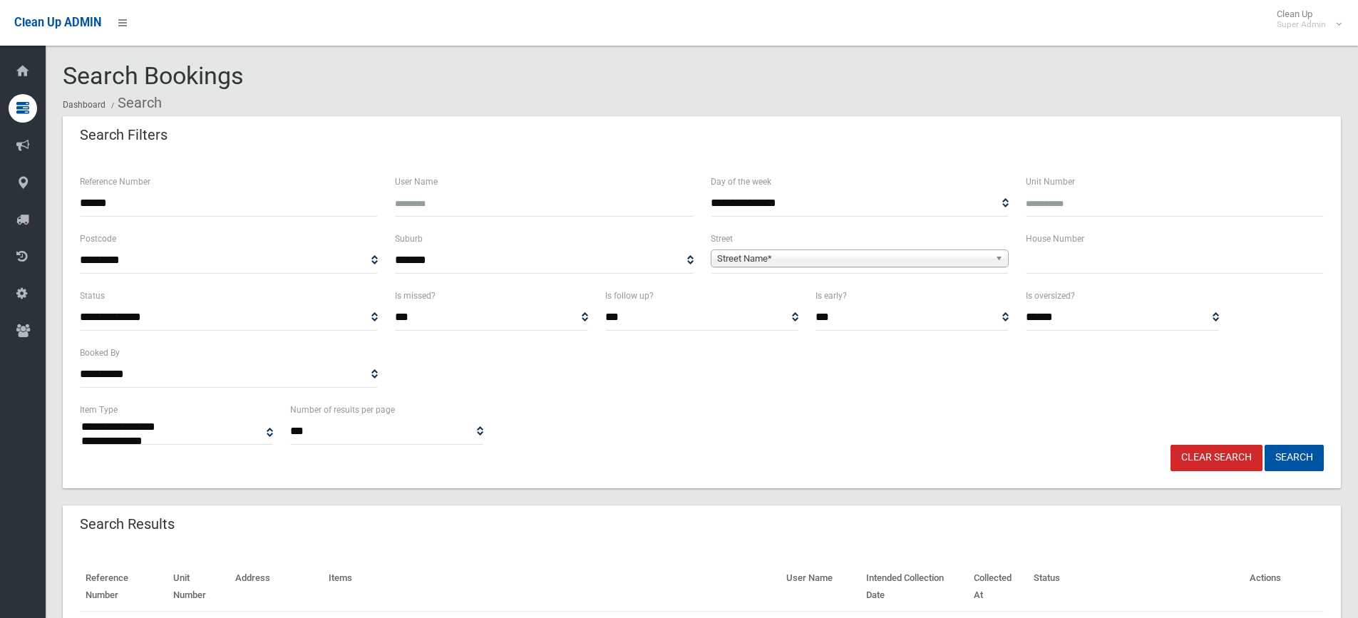
click at [1068, 267] on input "text" at bounding box center [1175, 260] width 298 height 26
type input "*"
type input "**"
click at [183, 206] on input "******" at bounding box center [229, 203] width 298 height 26
click at [183, 207] on input "******" at bounding box center [229, 203] width 298 height 26
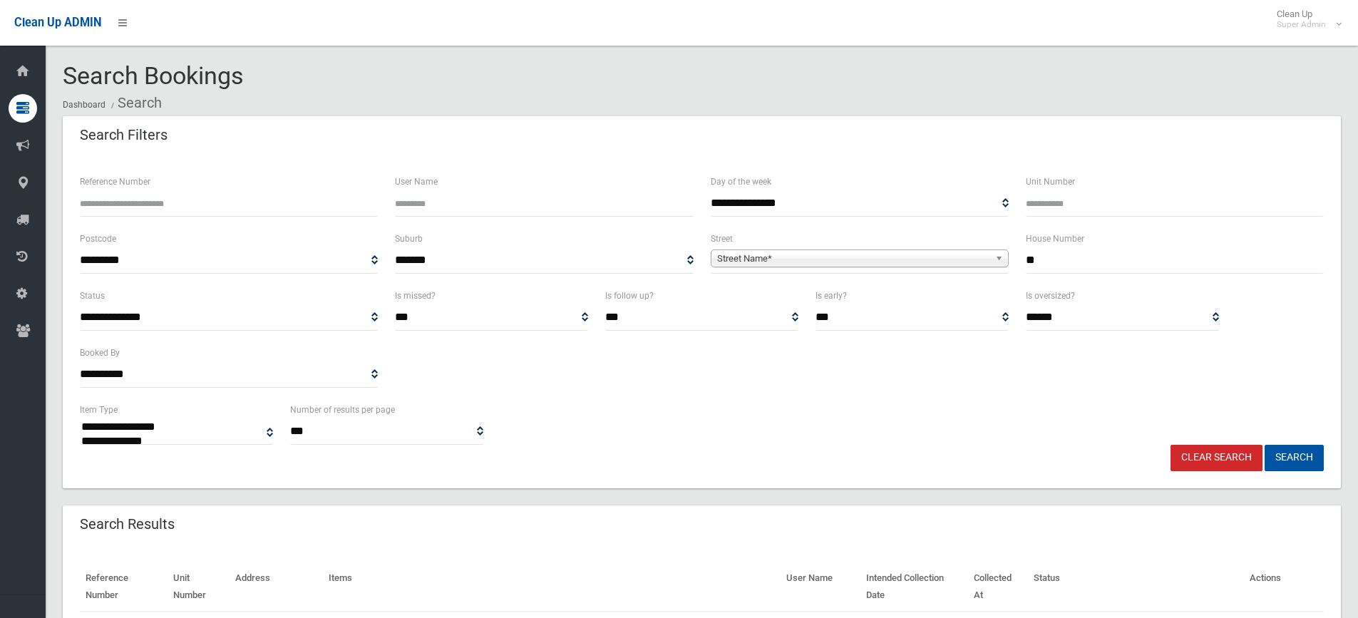
click at [742, 263] on span "Street Name*" at bounding box center [853, 258] width 272 height 17
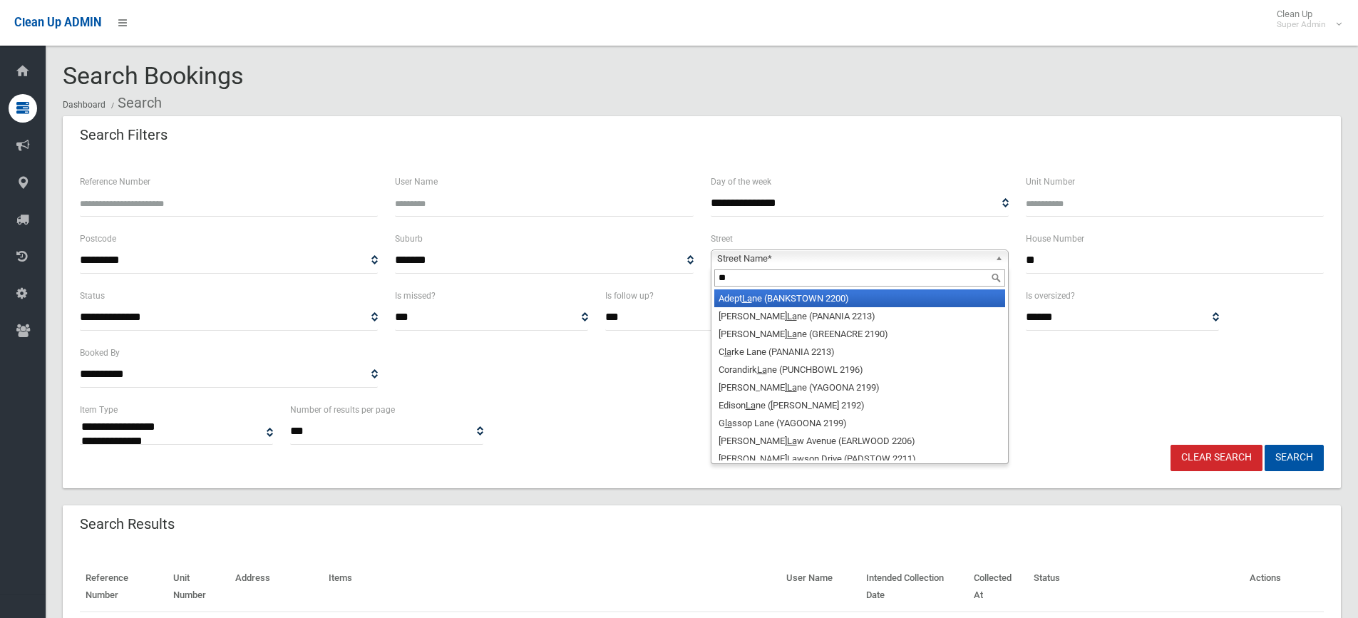
type input "*"
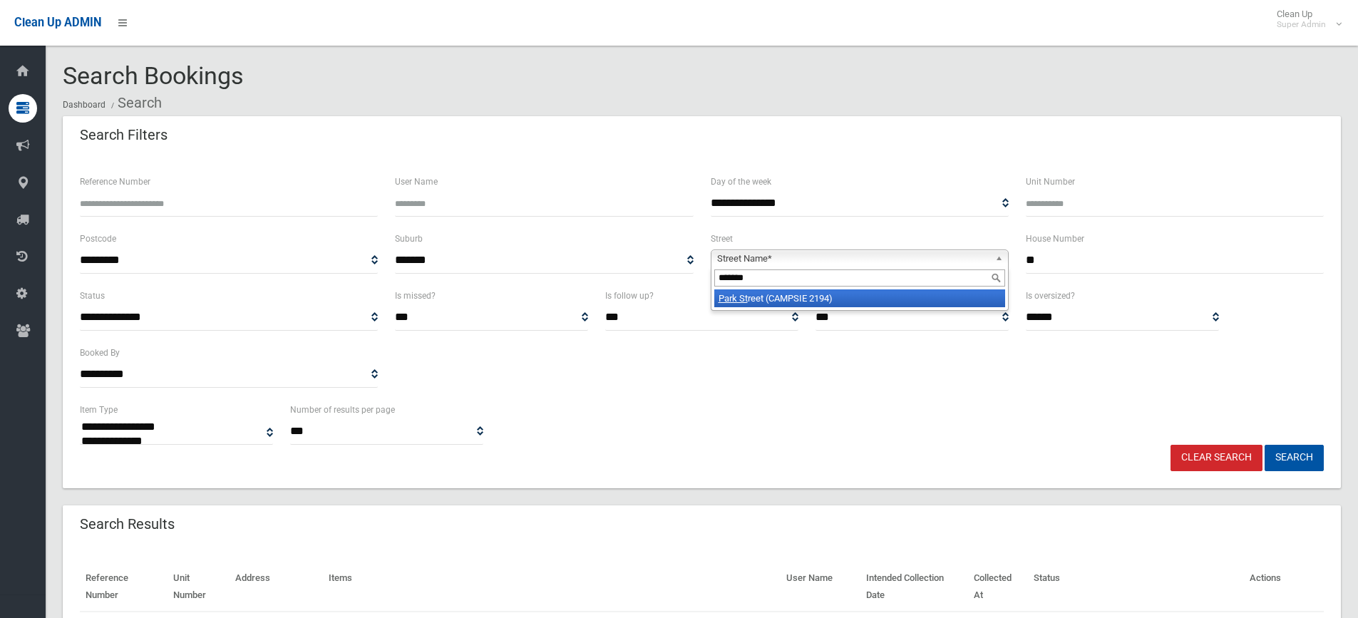
type input "*******"
click at [763, 302] on li "Park St reet (CAMPSIE 2194)" at bounding box center [859, 298] width 291 height 18
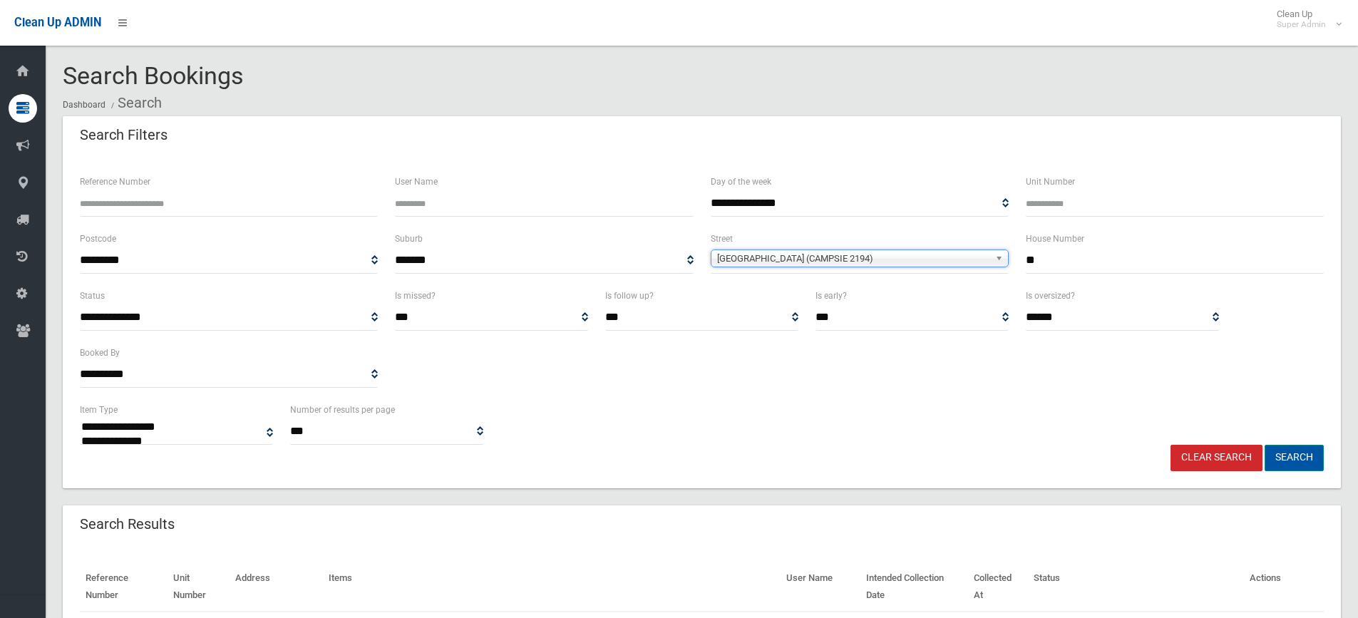
click at [1298, 462] on button "Search" at bounding box center [1294, 458] width 59 height 26
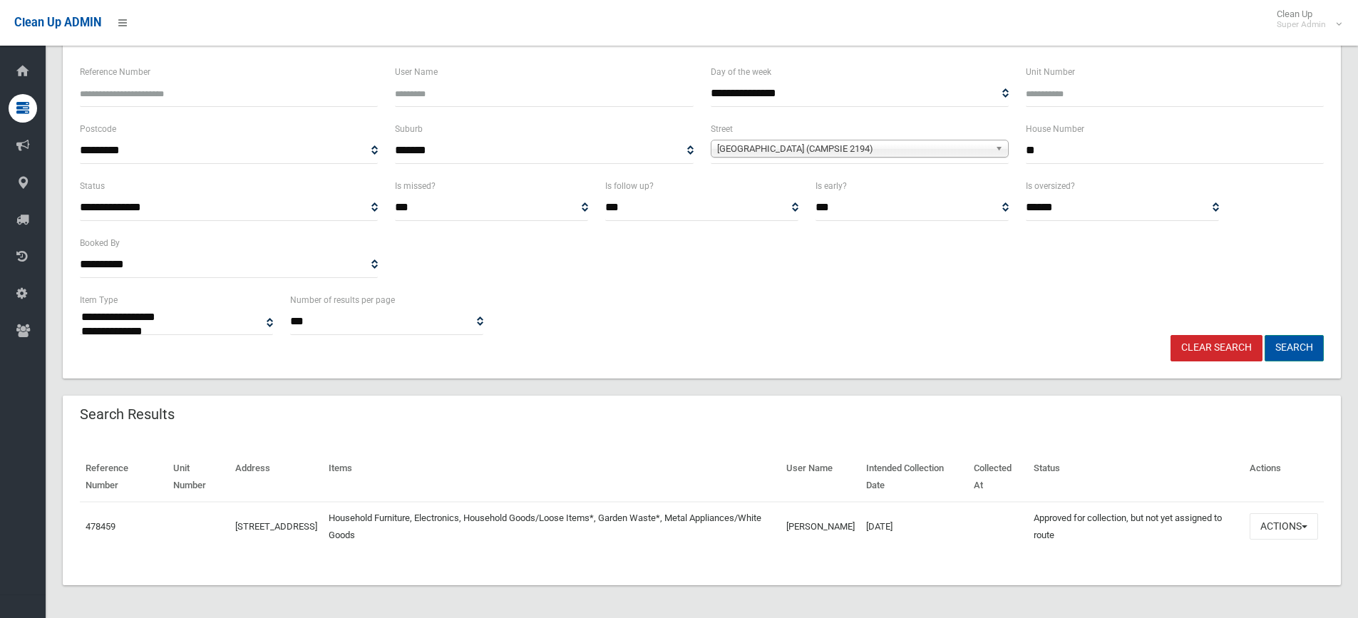
scroll to position [111, 0]
click at [98, 525] on link "478459" at bounding box center [101, 525] width 30 height 11
click at [106, 523] on link "478459" at bounding box center [101, 525] width 30 height 11
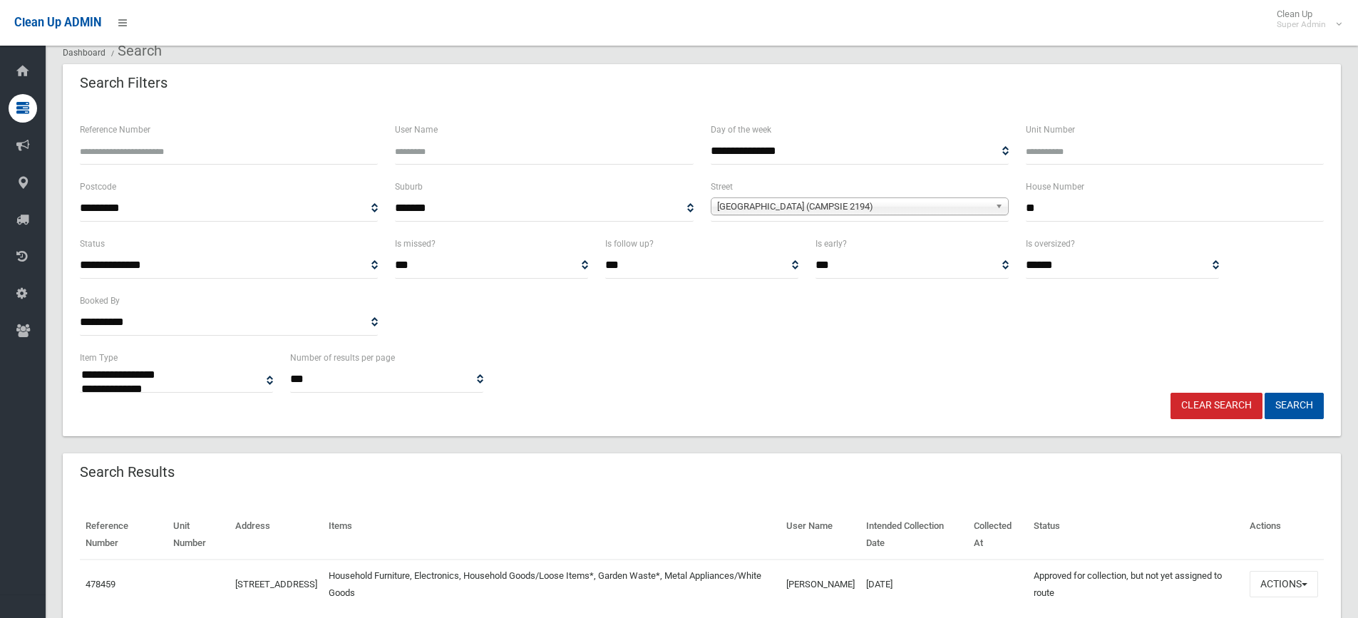
scroll to position [0, 0]
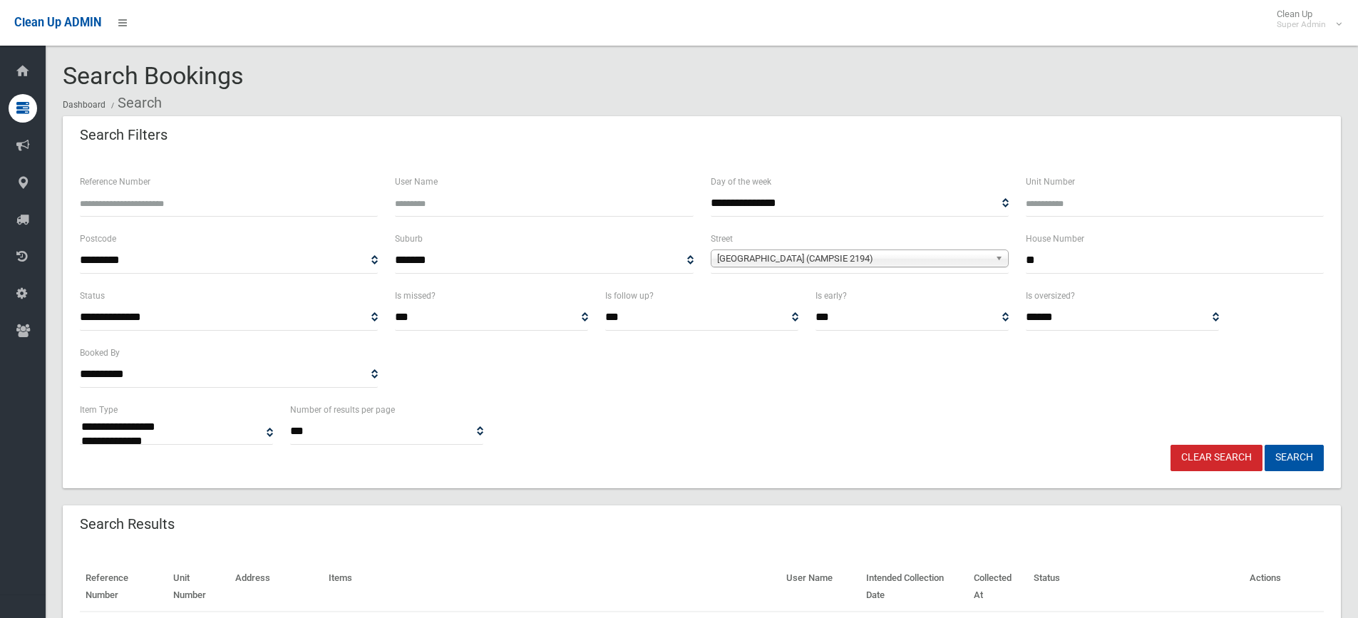
click at [1211, 446] on link "Clear Search" at bounding box center [1216, 458] width 92 height 26
click at [246, 210] on input "Reference Number" at bounding box center [229, 203] width 298 height 26
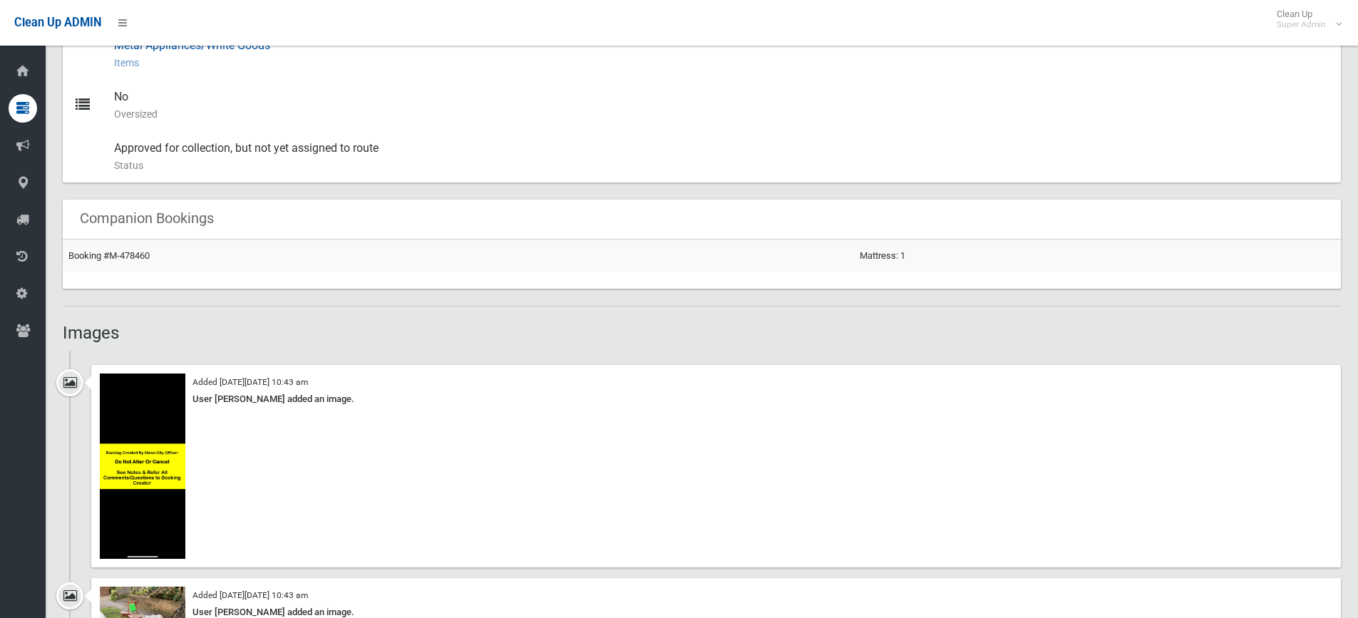
scroll to position [609, 0]
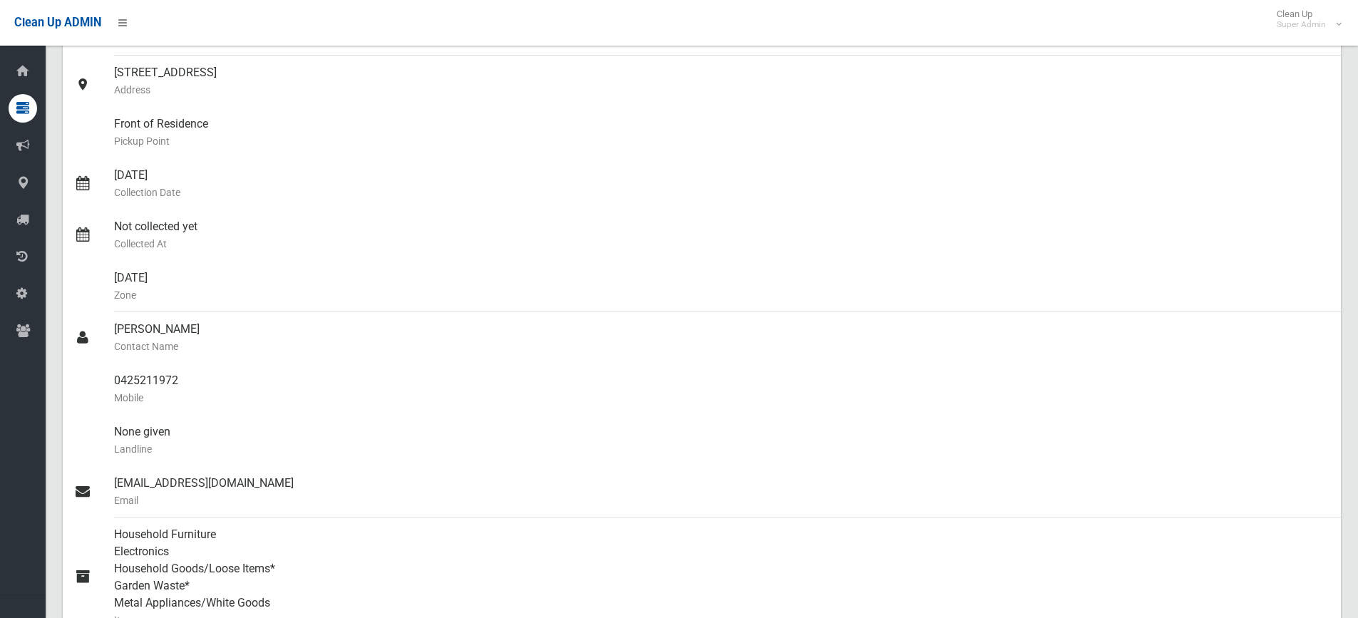
scroll to position [356, 0]
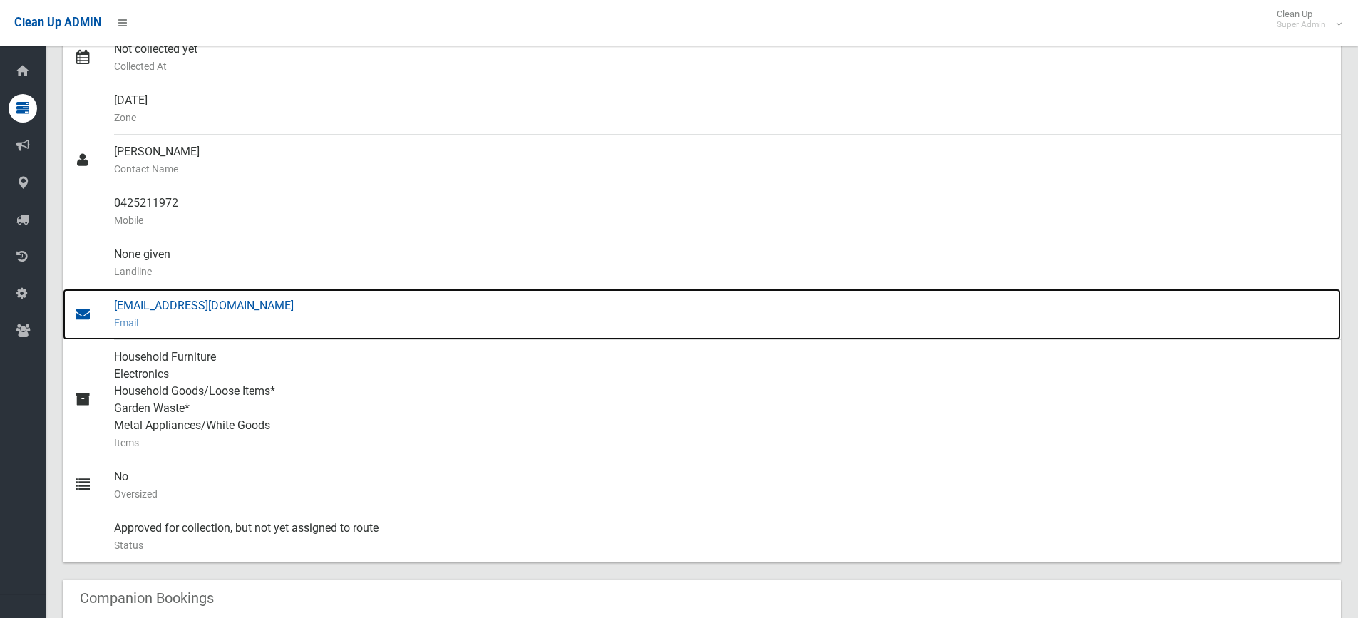
click at [186, 307] on div "[EMAIL_ADDRESS][DOMAIN_NAME] Email" at bounding box center [721, 314] width 1215 height 51
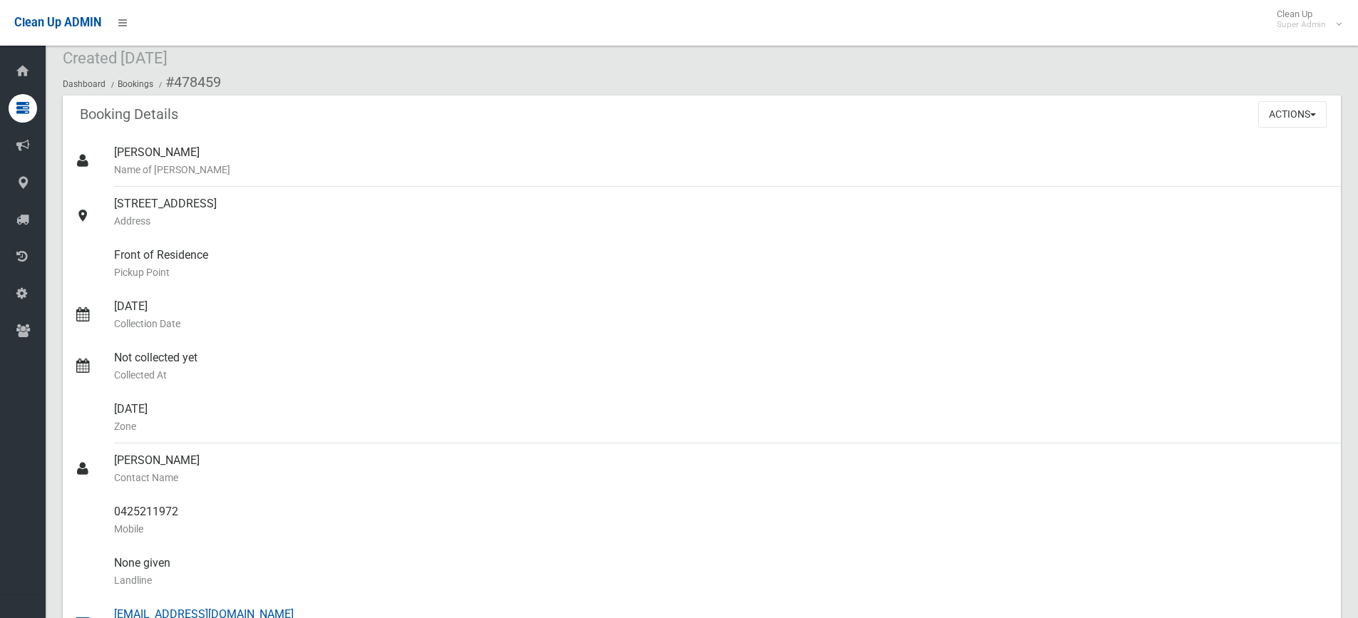
scroll to position [0, 0]
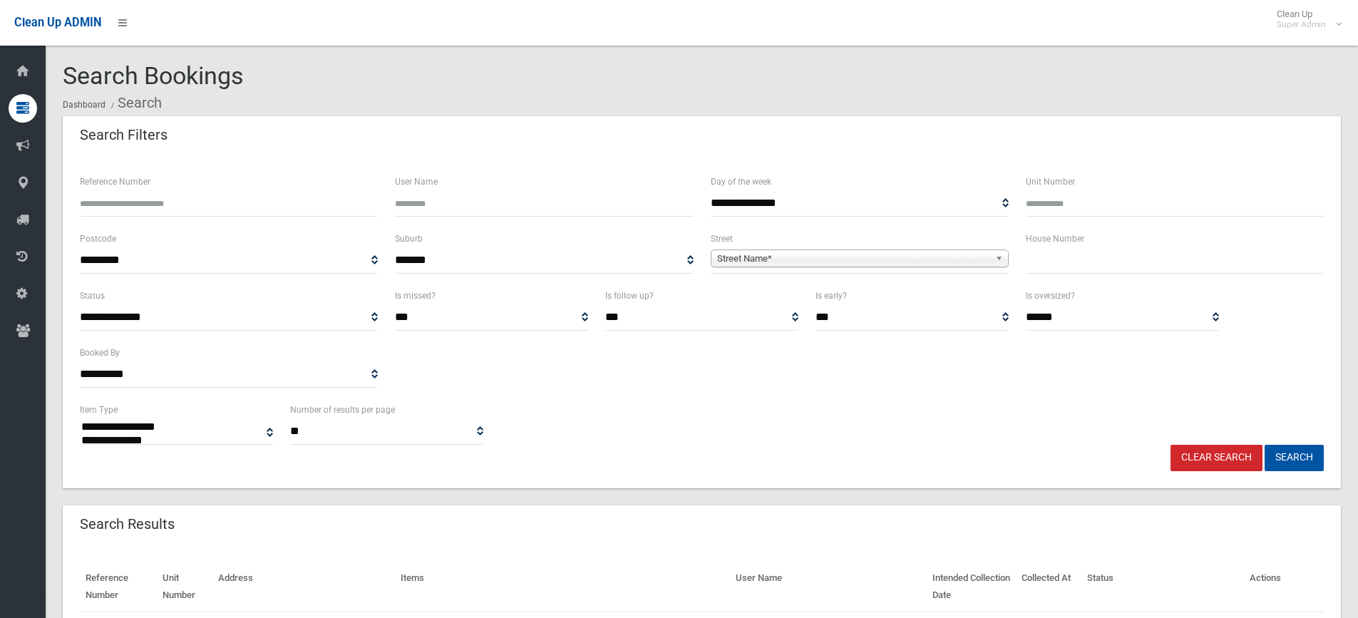
select select
type input "******"
click at [1265, 445] on button "Search" at bounding box center [1294, 458] width 59 height 26
click at [1044, 249] on input "text" at bounding box center [1175, 260] width 298 height 26
click at [1245, 465] on link "Clear Search" at bounding box center [1216, 458] width 92 height 26
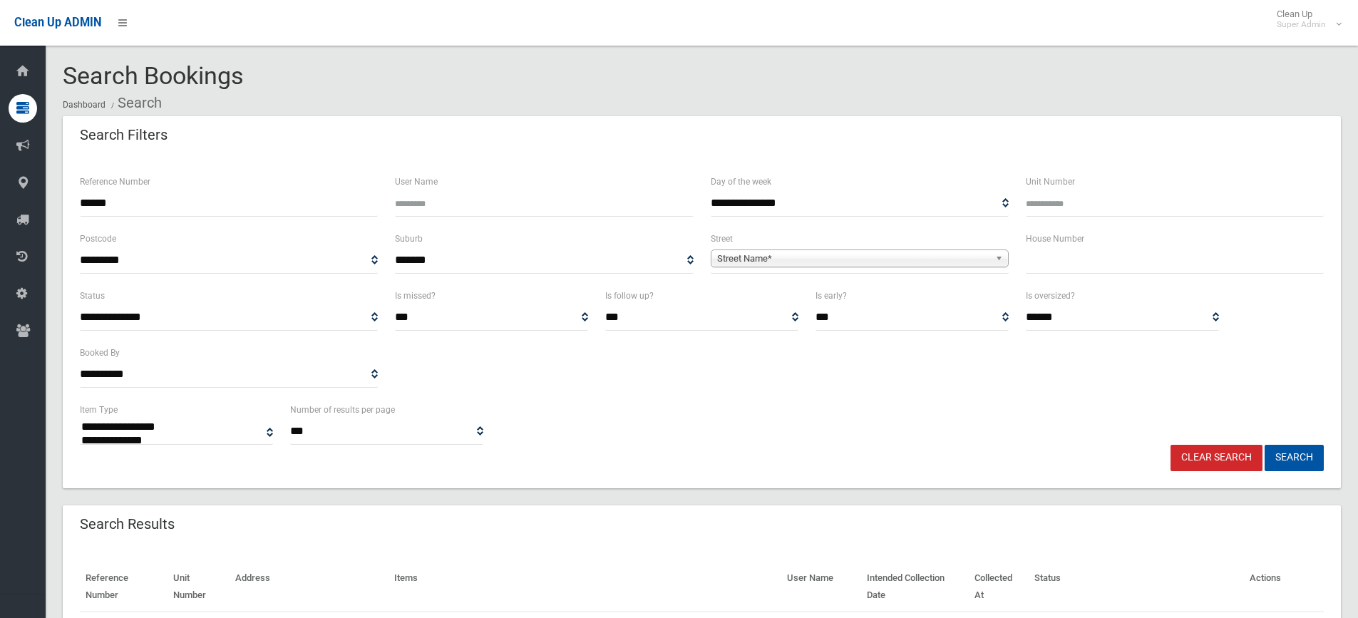
select select
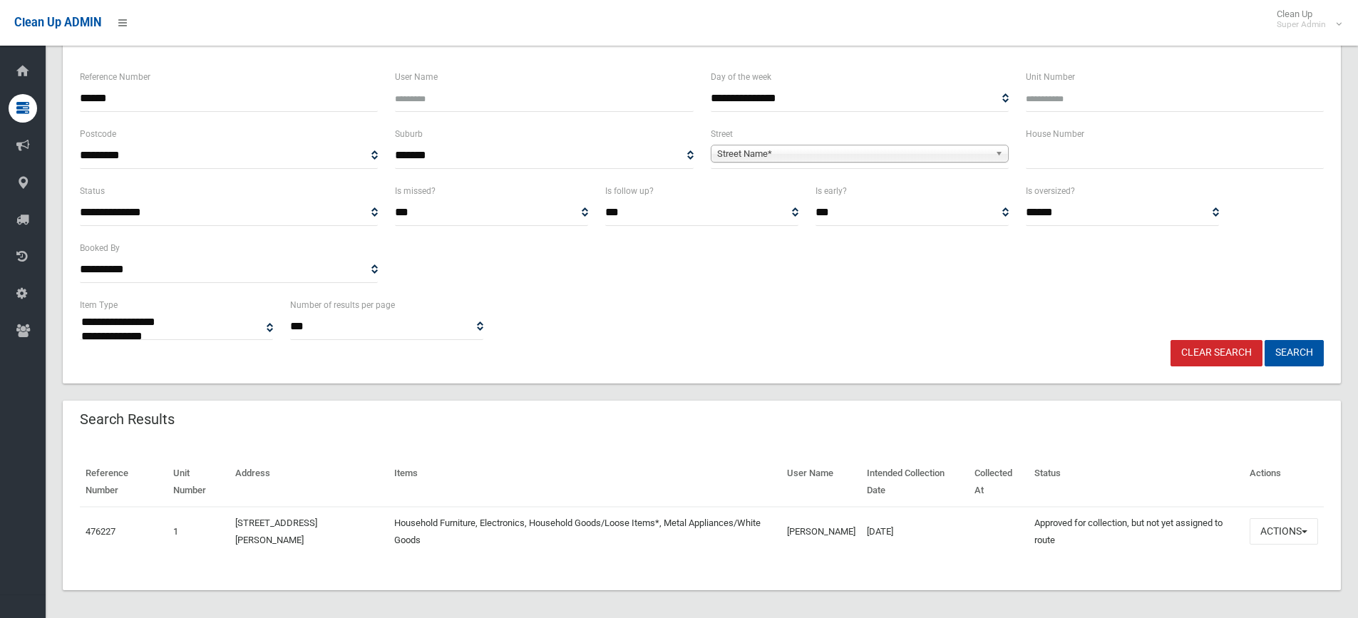
scroll to position [111, 0]
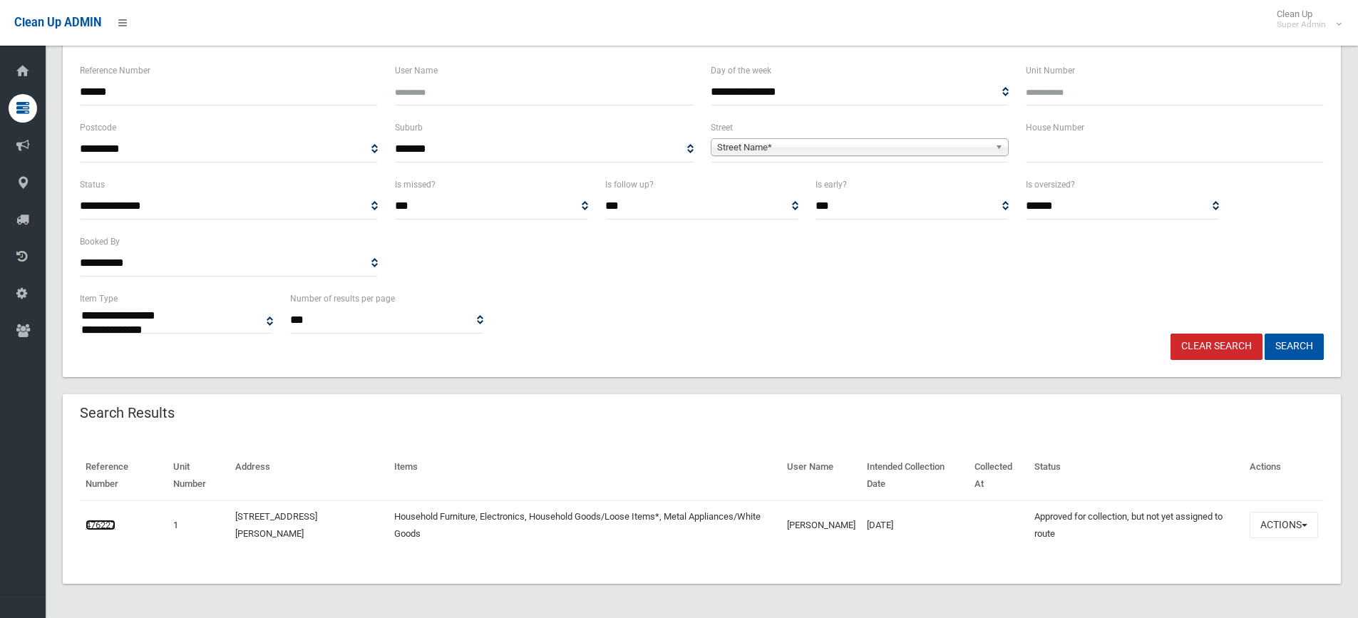
click at [110, 524] on link "476227" at bounding box center [101, 525] width 30 height 11
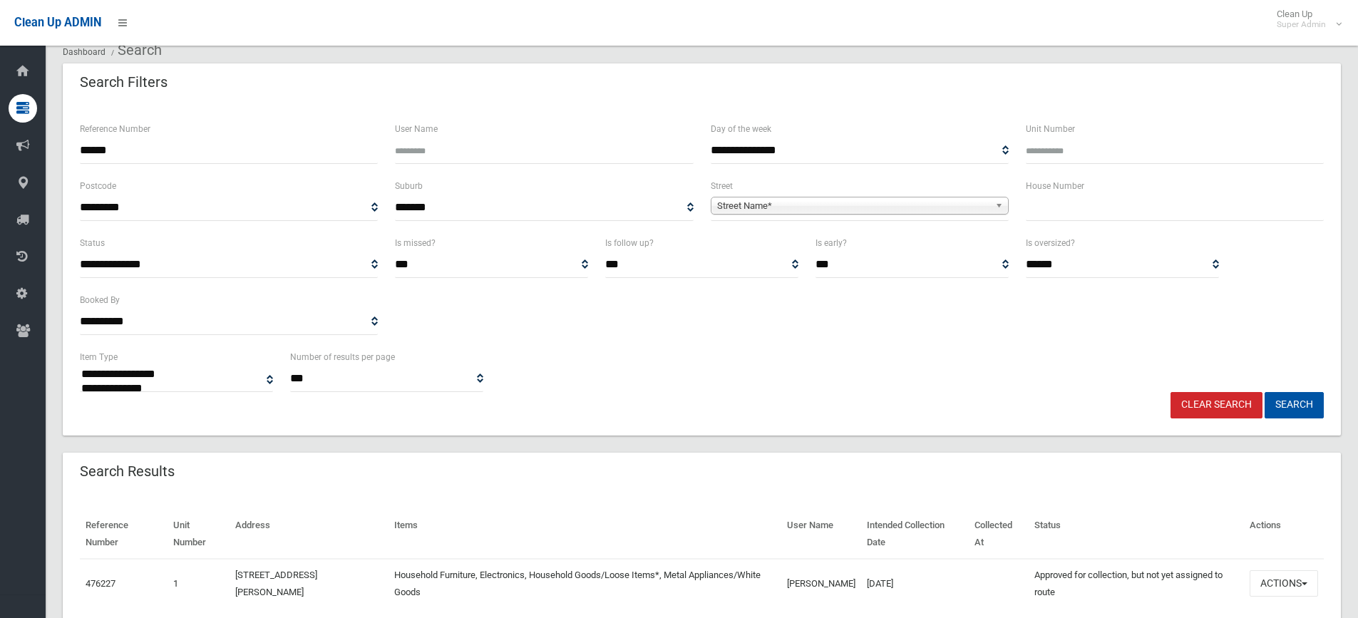
scroll to position [0, 0]
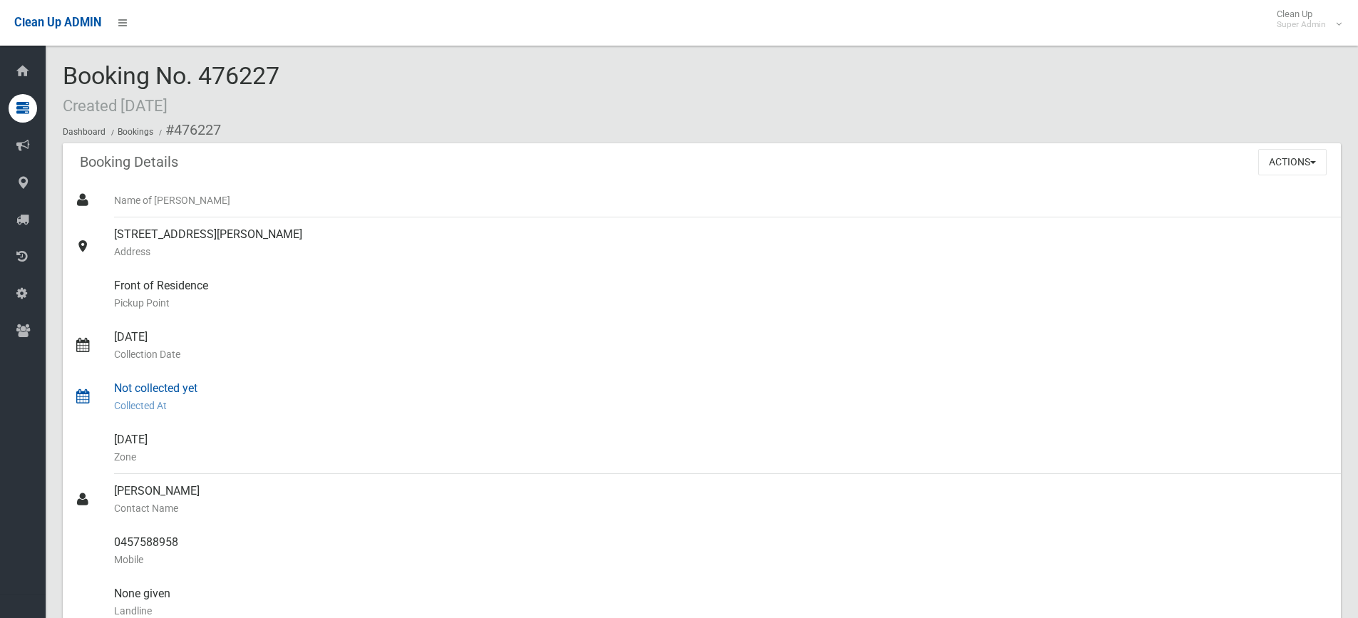
click at [981, 385] on div "Not collected yet Collected At" at bounding box center [721, 396] width 1215 height 51
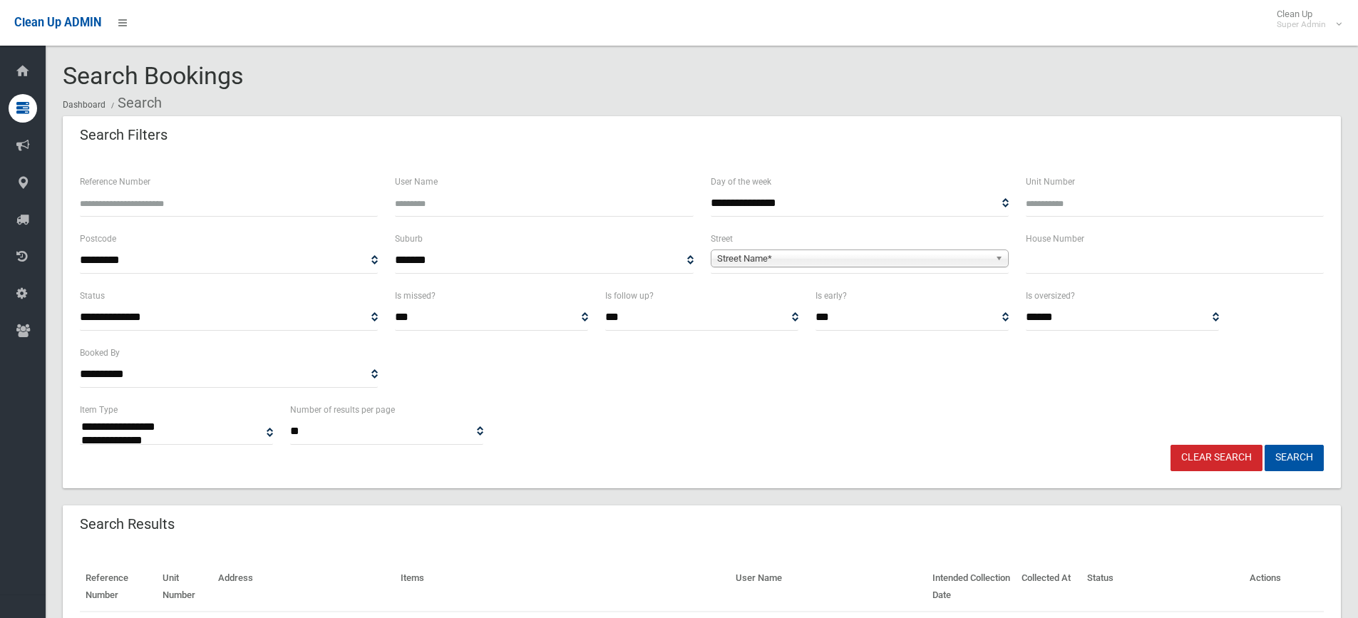
select select
type input "**"
click at [954, 259] on span "Street Name*" at bounding box center [853, 258] width 272 height 17
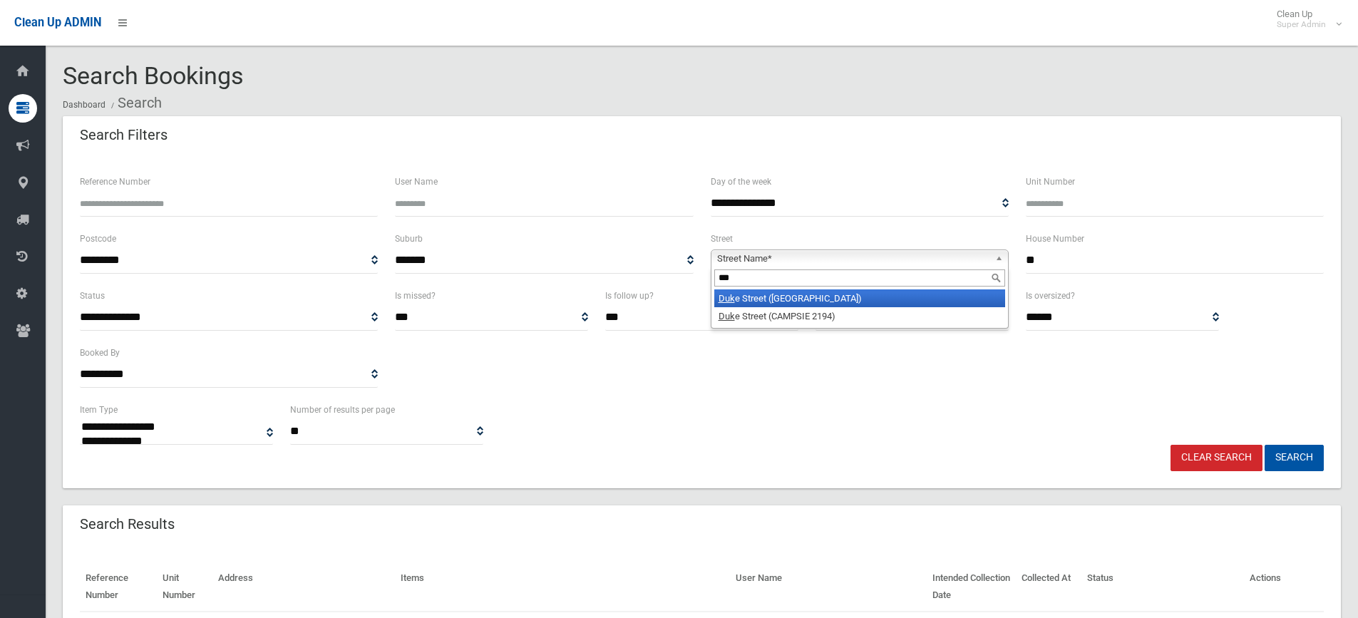
type input "****"
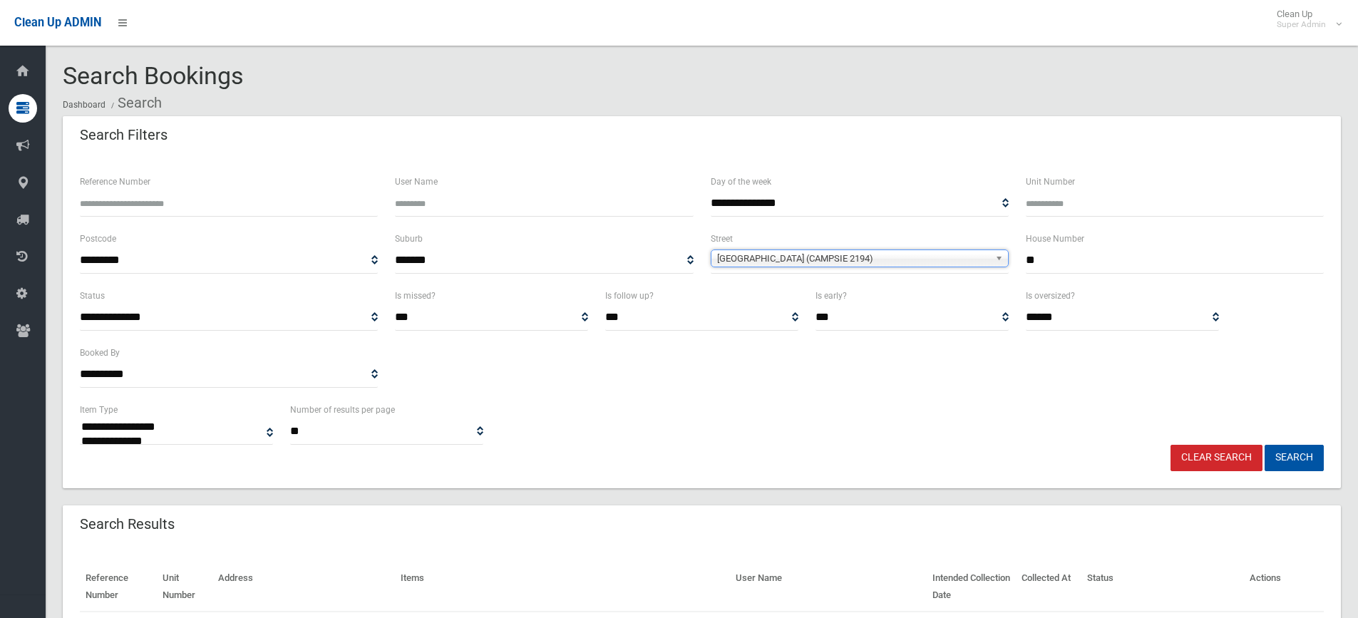
click at [1265, 445] on button "Search" at bounding box center [1294, 458] width 59 height 26
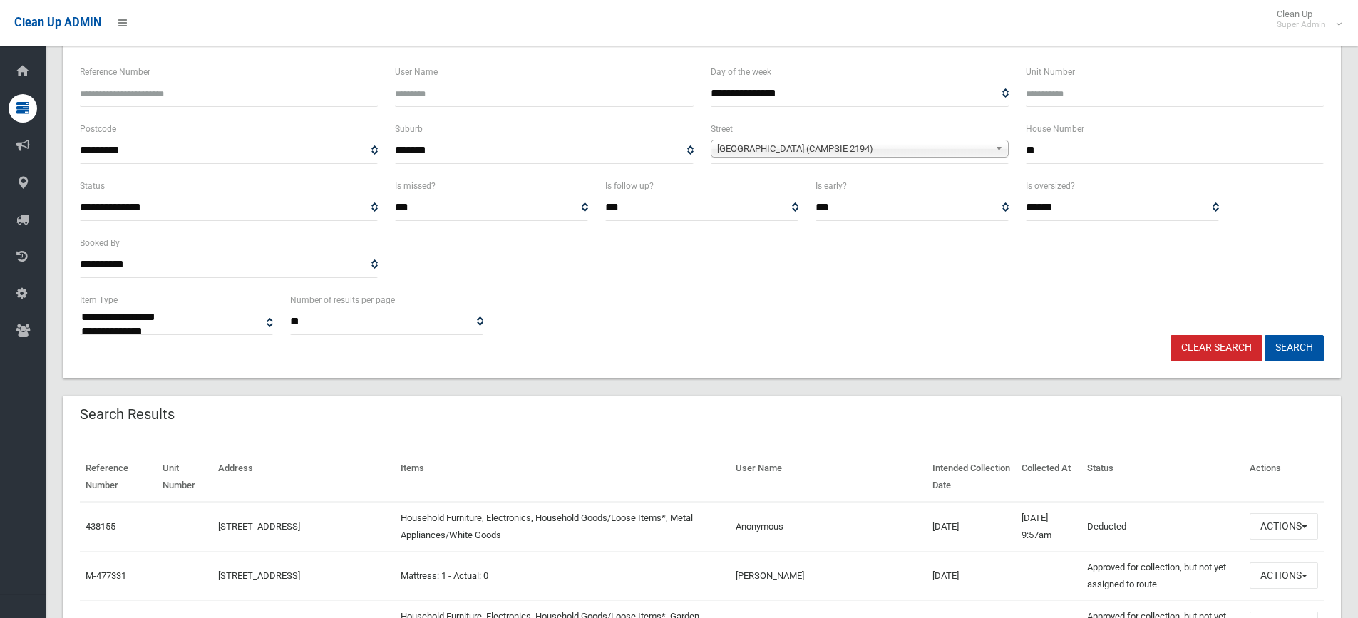
scroll to position [214, 0]
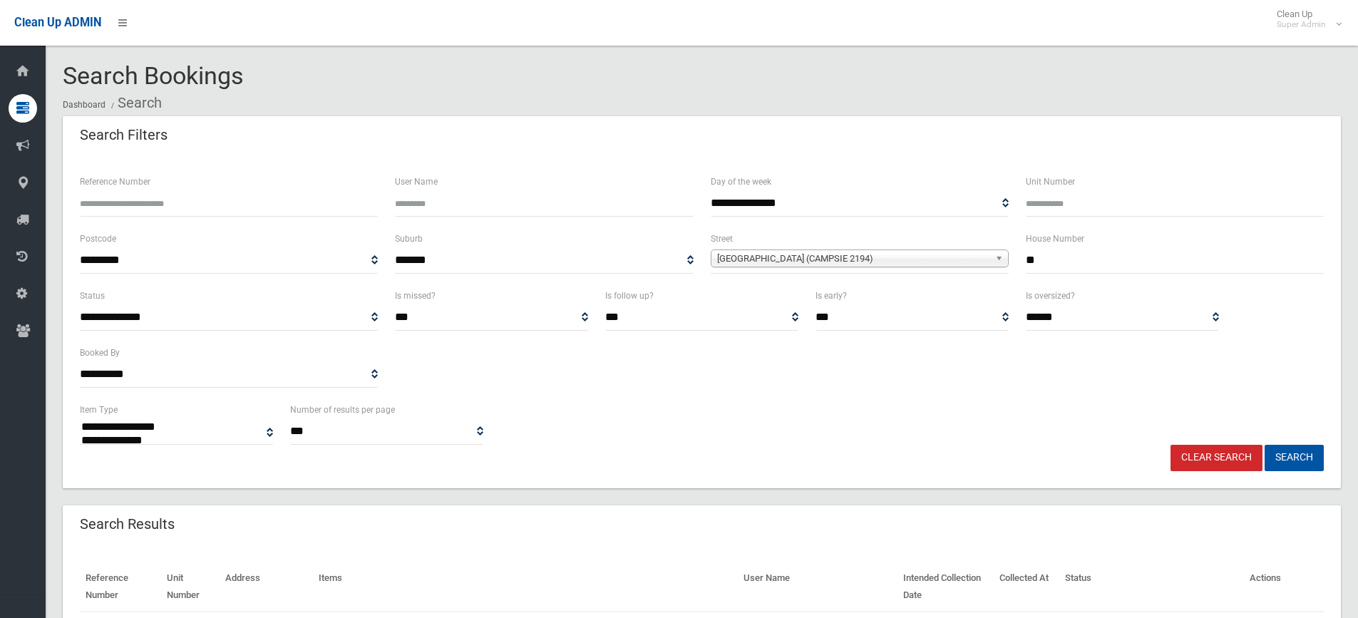
select select
click at [927, 254] on span "[GEOGRAPHIC_DATA] (CAMPSIE 2194)" at bounding box center [853, 258] width 272 height 17
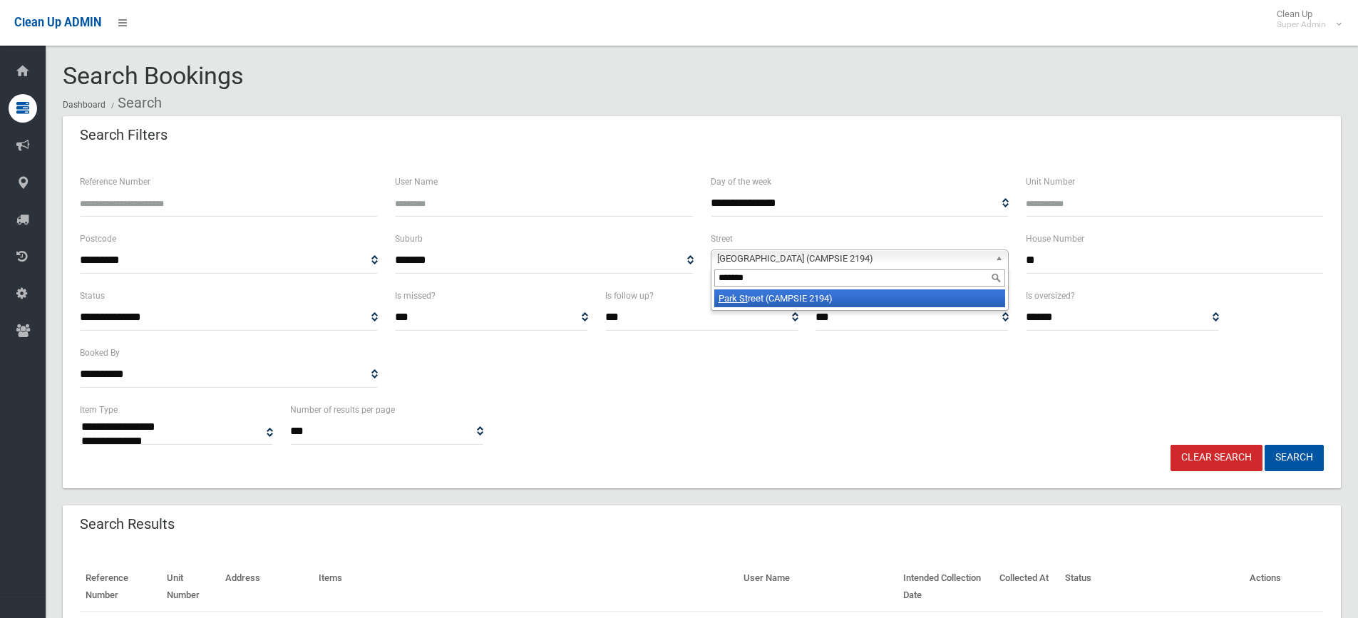
type input "*******"
click at [947, 307] on li "[GEOGRAPHIC_DATA] (CAMPSIE 2194)" at bounding box center [859, 298] width 291 height 18
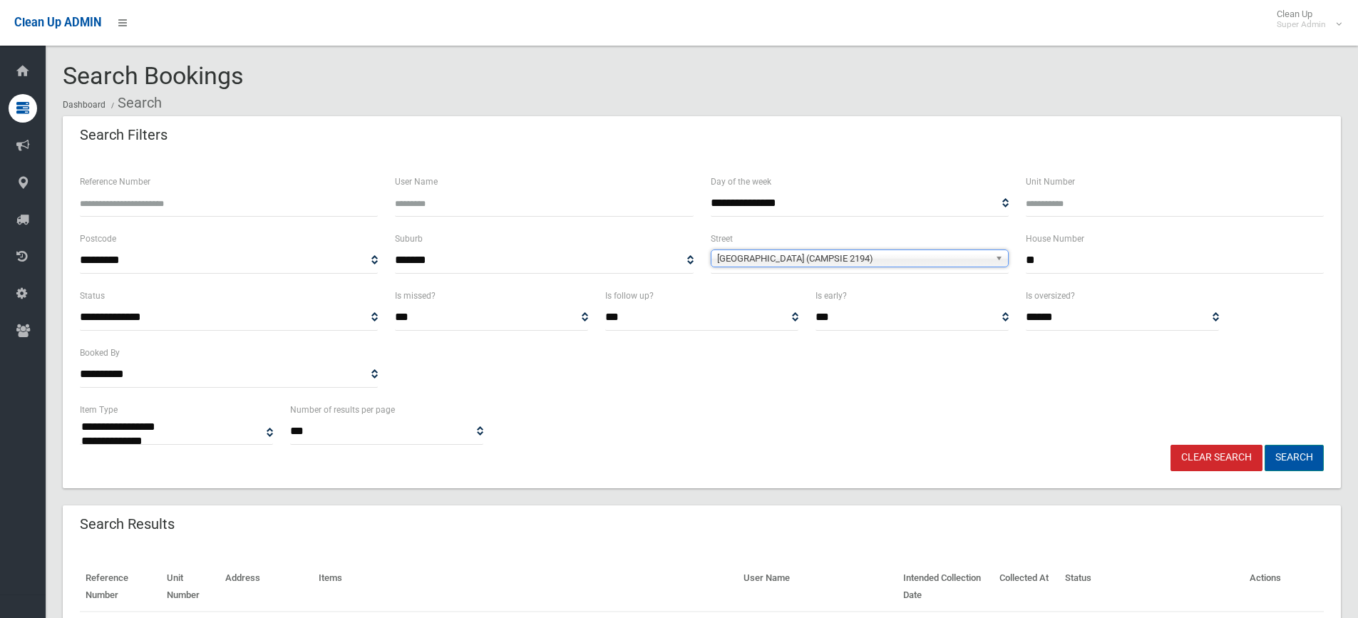
click at [1292, 454] on button "Search" at bounding box center [1294, 458] width 59 height 26
select select
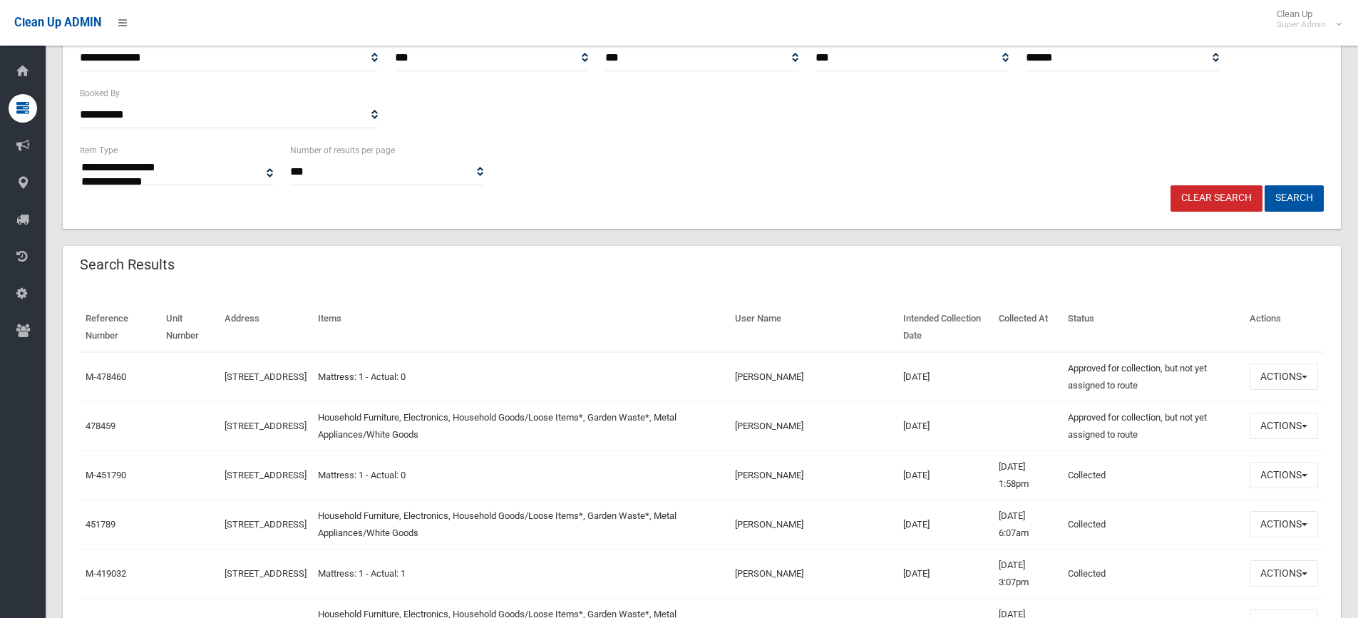
scroll to position [285, 0]
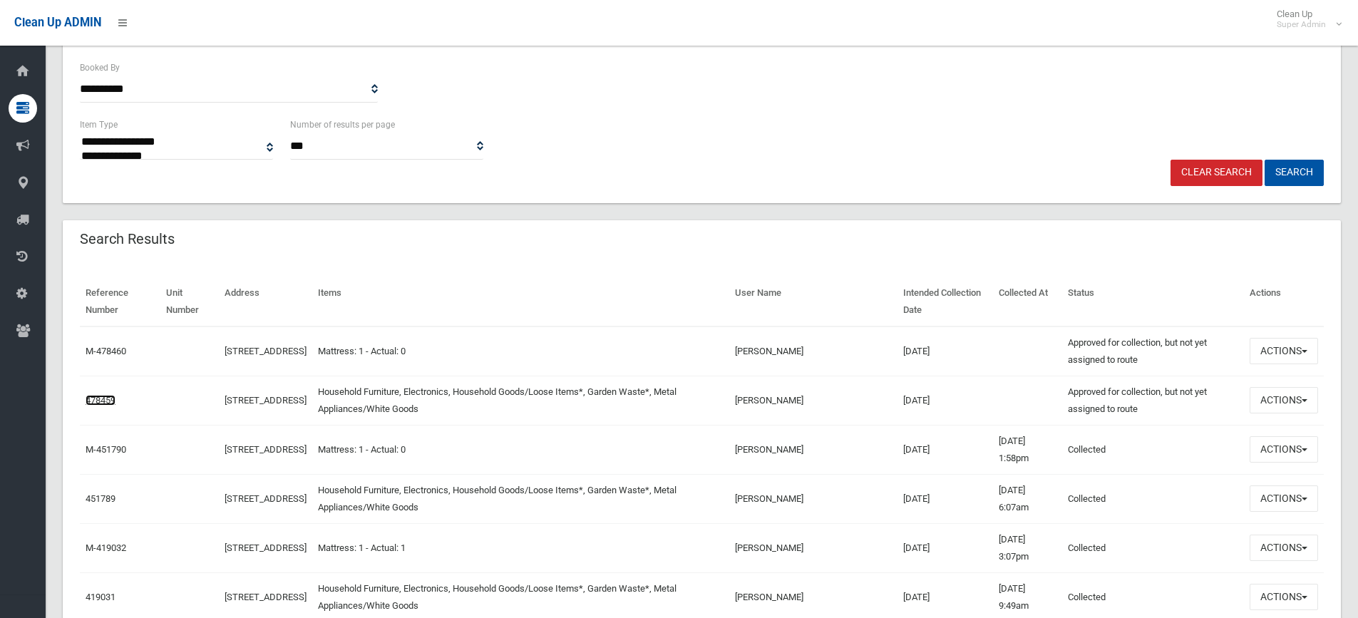
click at [99, 396] on link "478459" at bounding box center [101, 400] width 30 height 11
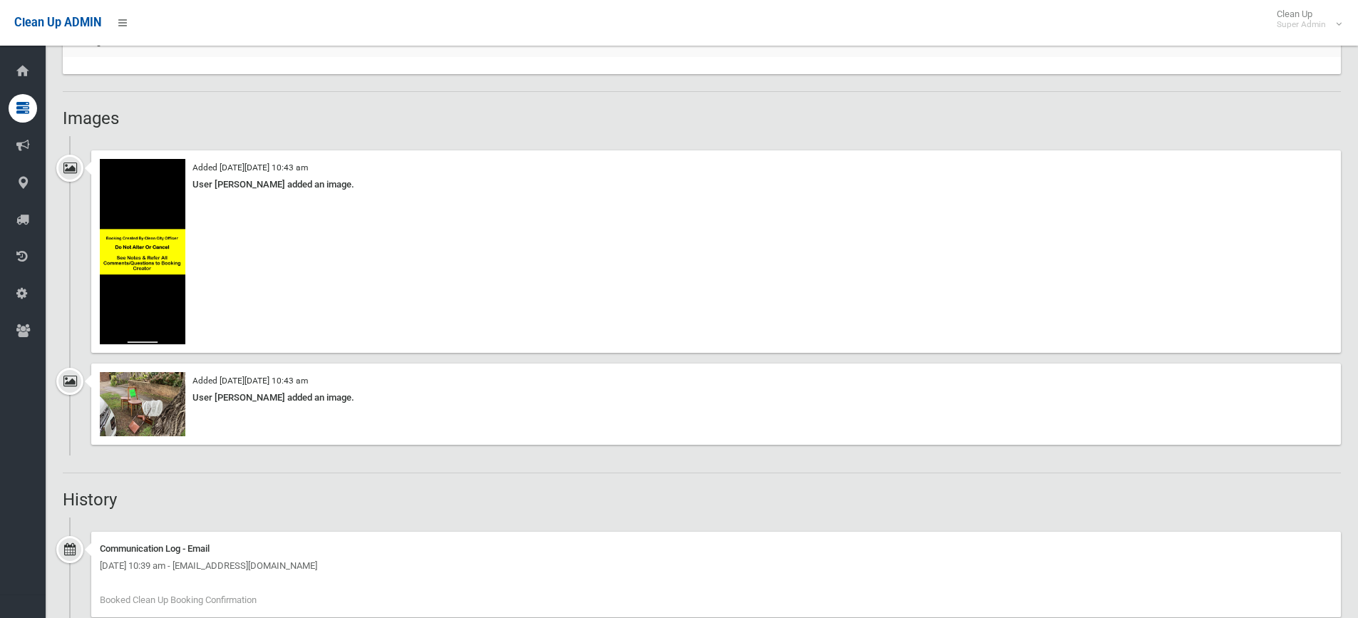
scroll to position [1141, 0]
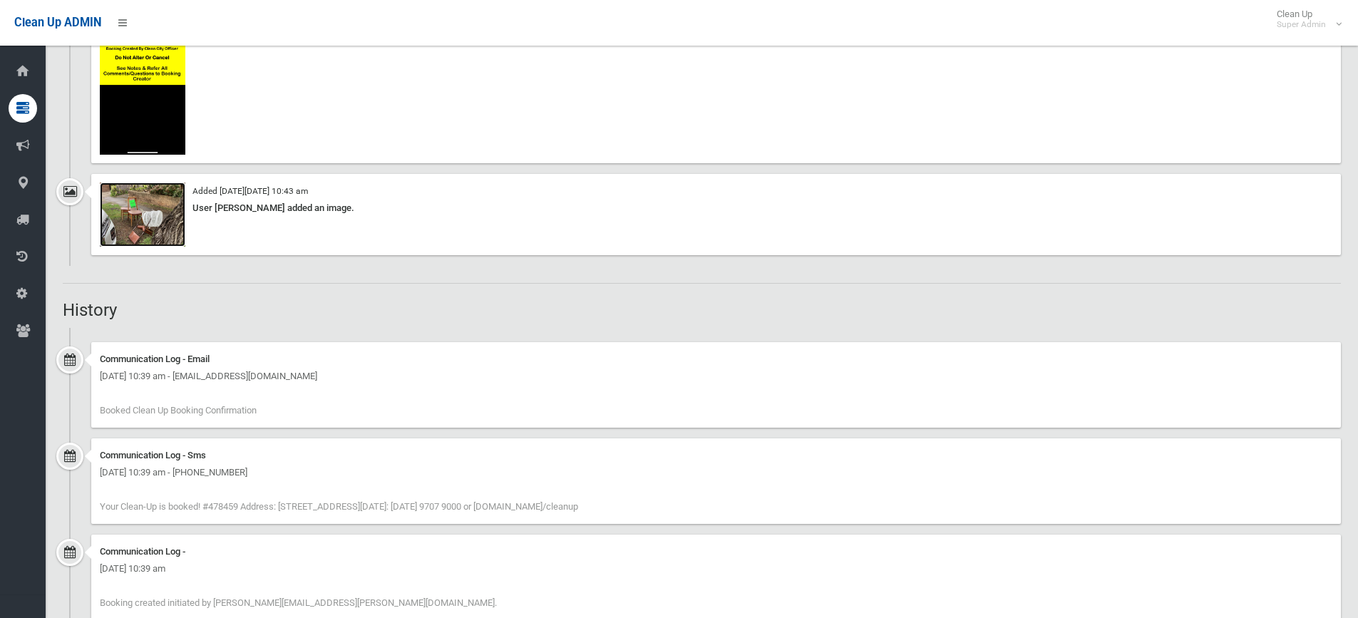
click at [106, 214] on img at bounding box center [143, 214] width 86 height 64
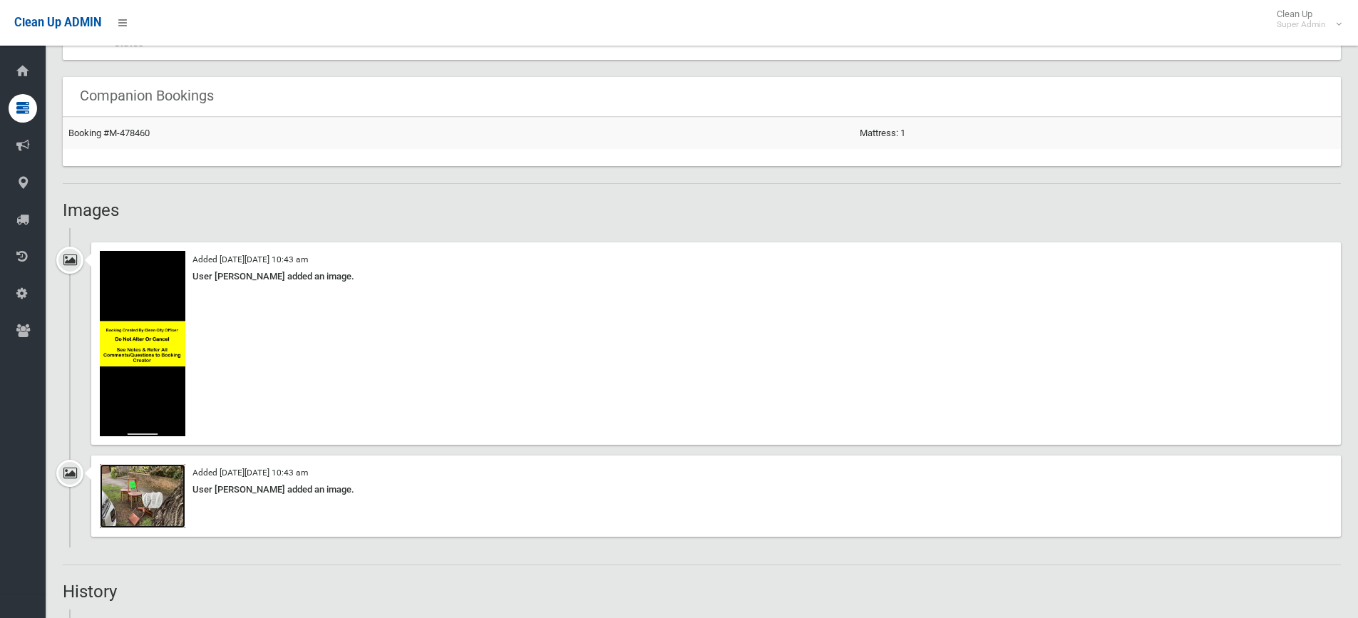
scroll to position [642, 0]
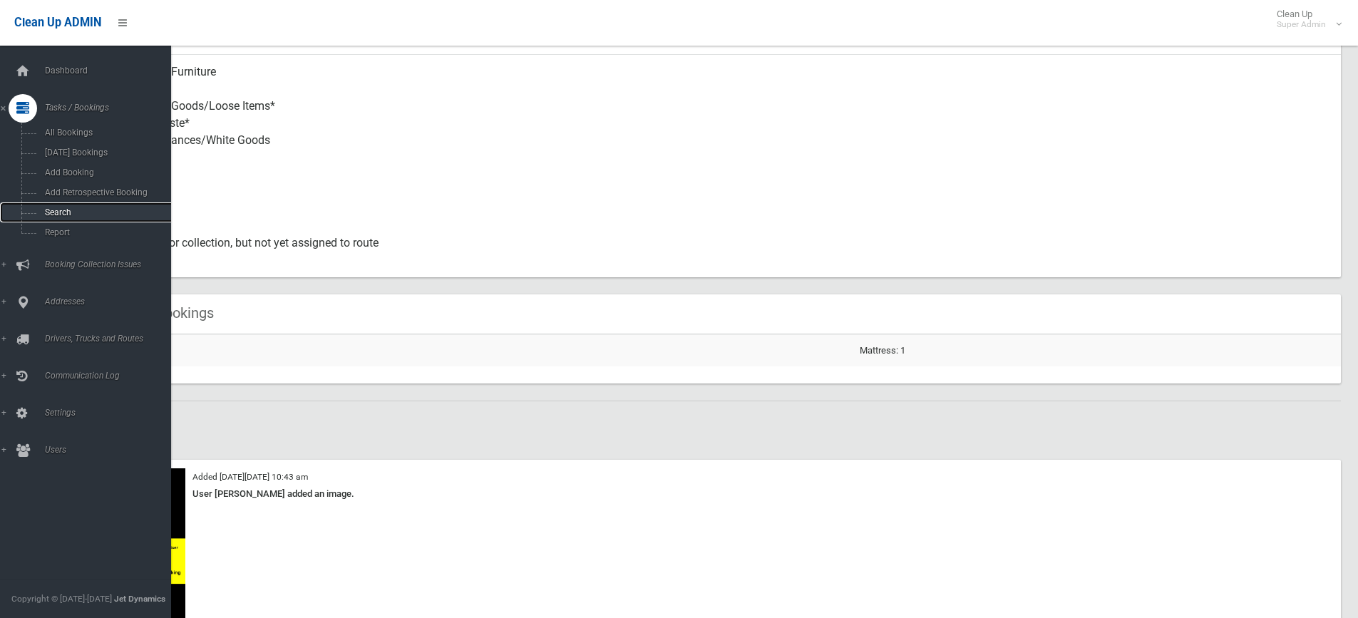
click at [63, 212] on span "Search" at bounding box center [105, 212] width 129 height 10
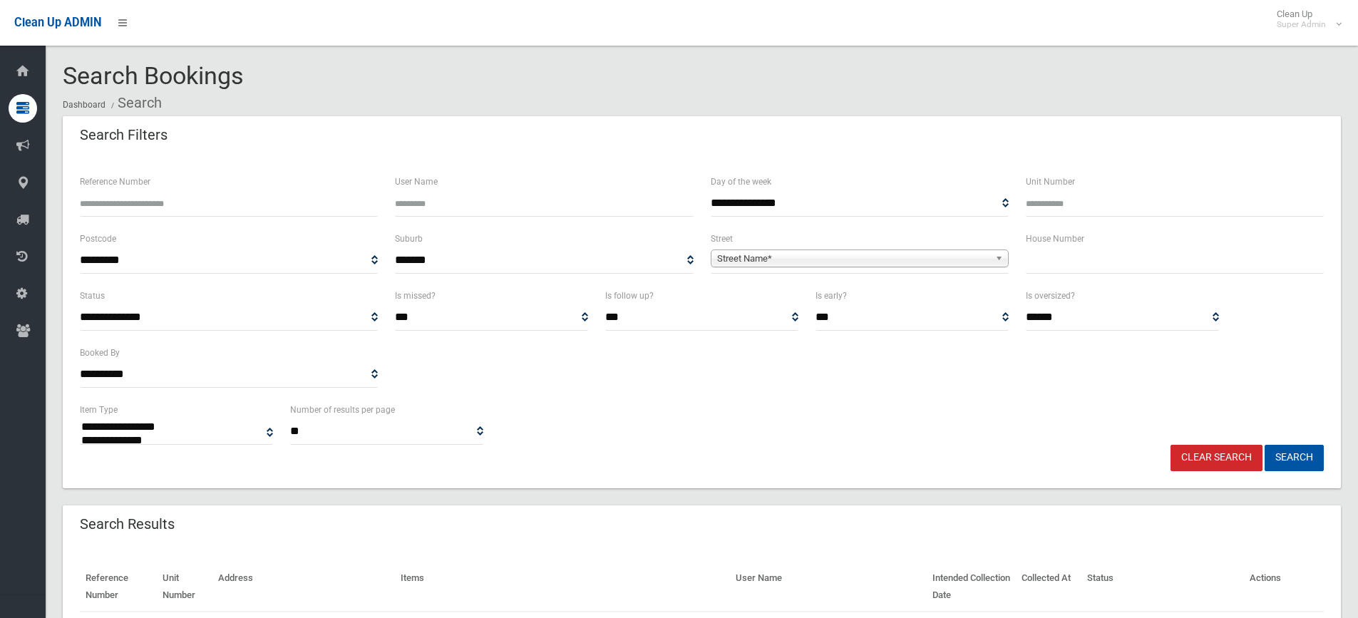
select select
click at [232, 214] on input "Reference Number" at bounding box center [229, 203] width 298 height 26
type input "******"
click at [1265, 445] on button "Search" at bounding box center [1294, 458] width 59 height 26
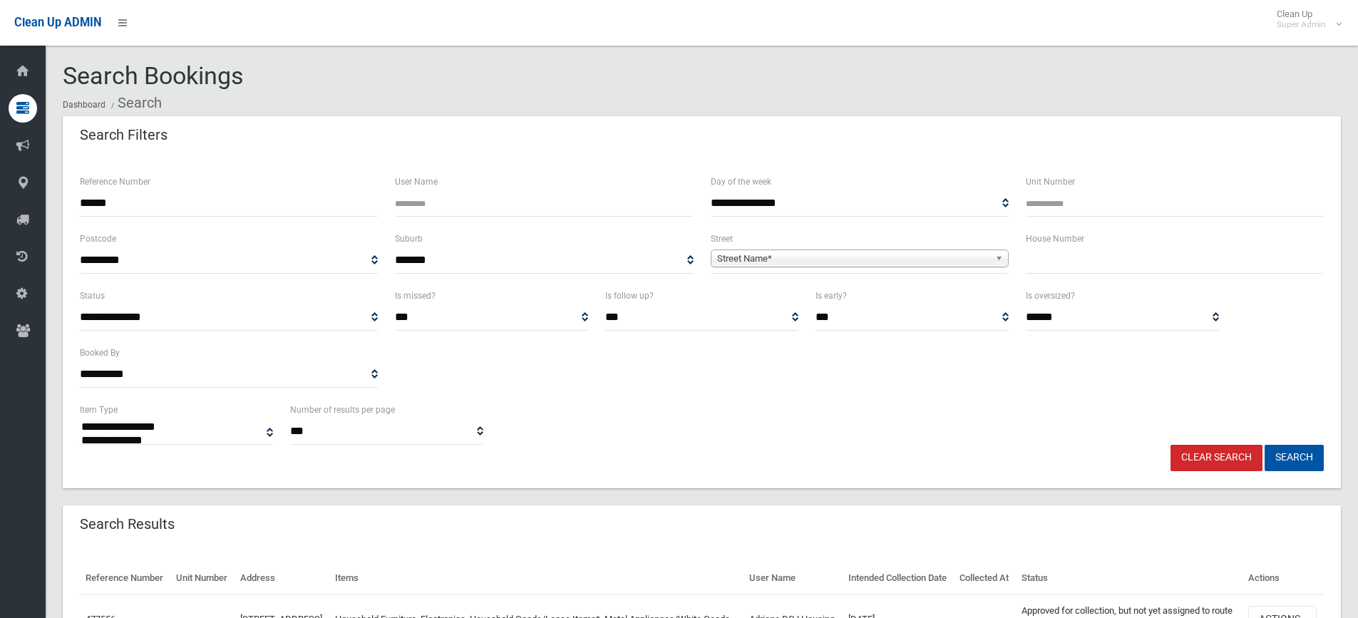
select select
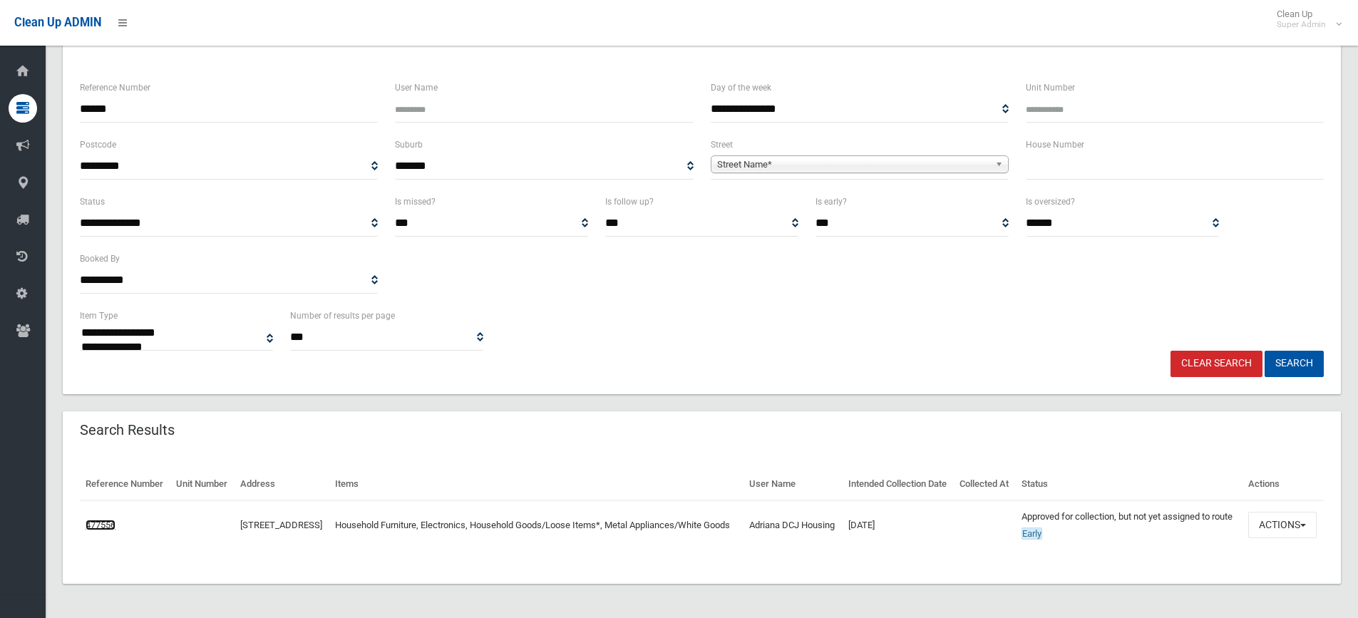
click at [110, 520] on link "477556" at bounding box center [101, 525] width 30 height 11
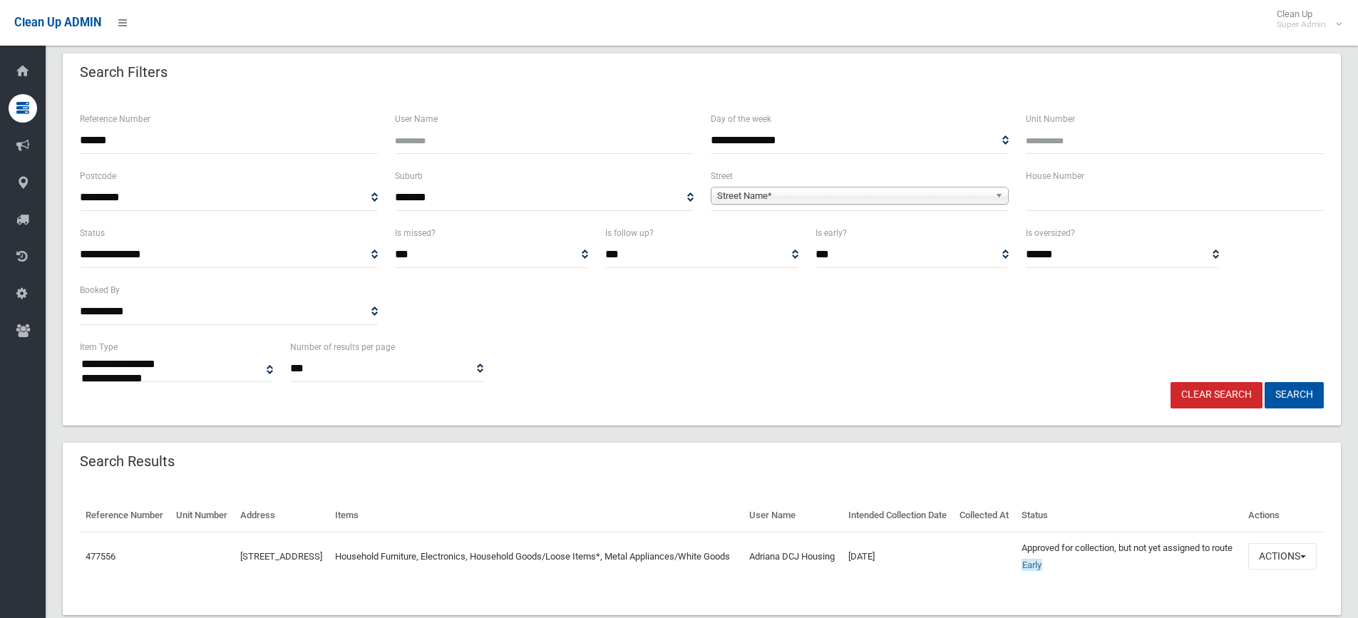
scroll to position [0, 0]
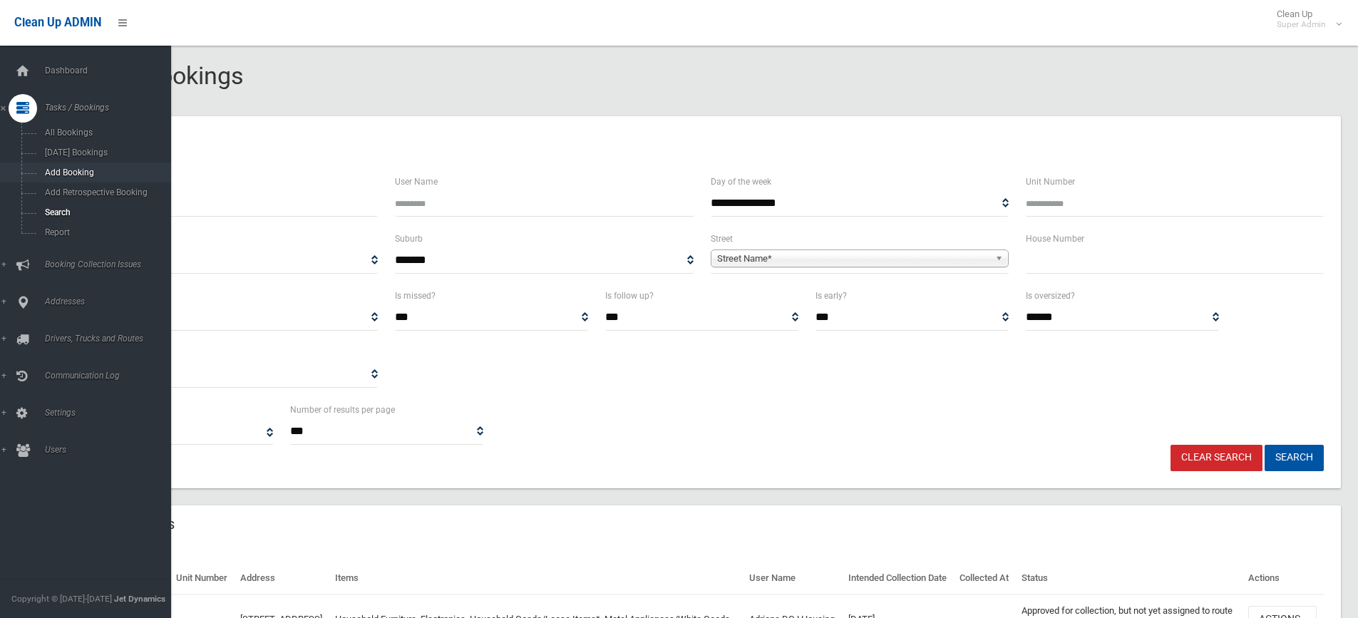
click at [0, 167] on div "**********" at bounding box center [679, 364] width 1358 height 695
type input "******"
click at [1265, 445] on button "Search" at bounding box center [1294, 458] width 59 height 26
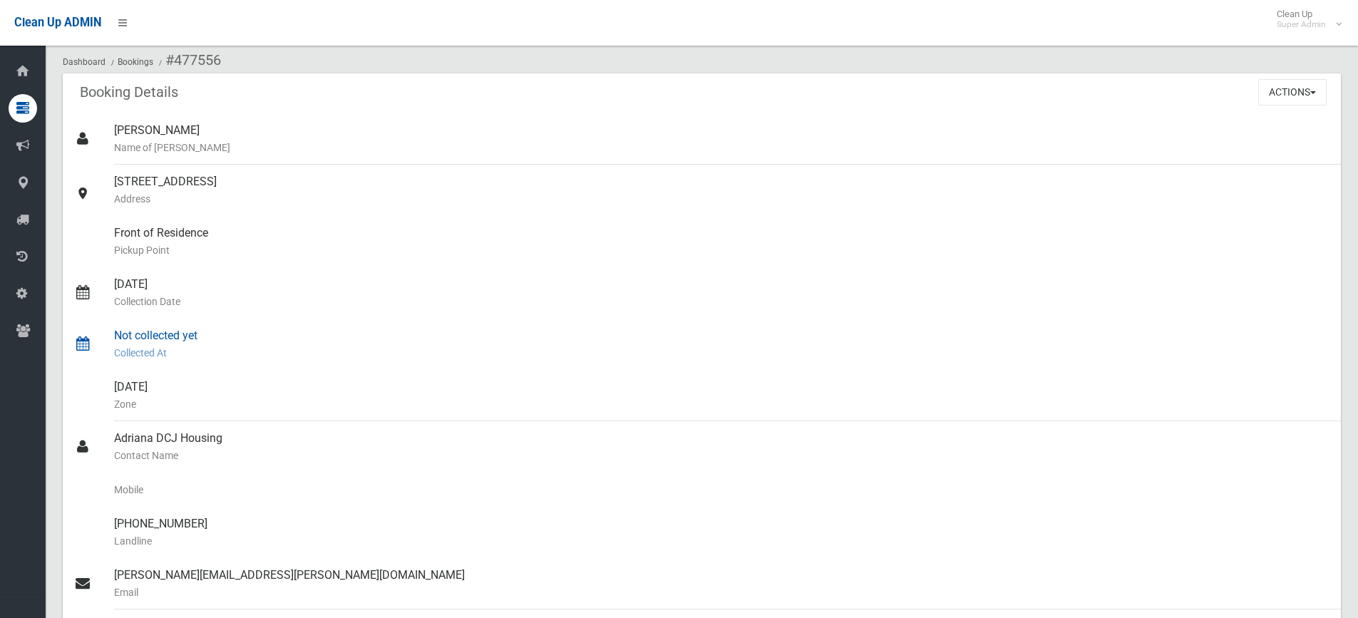
scroll to position [356, 0]
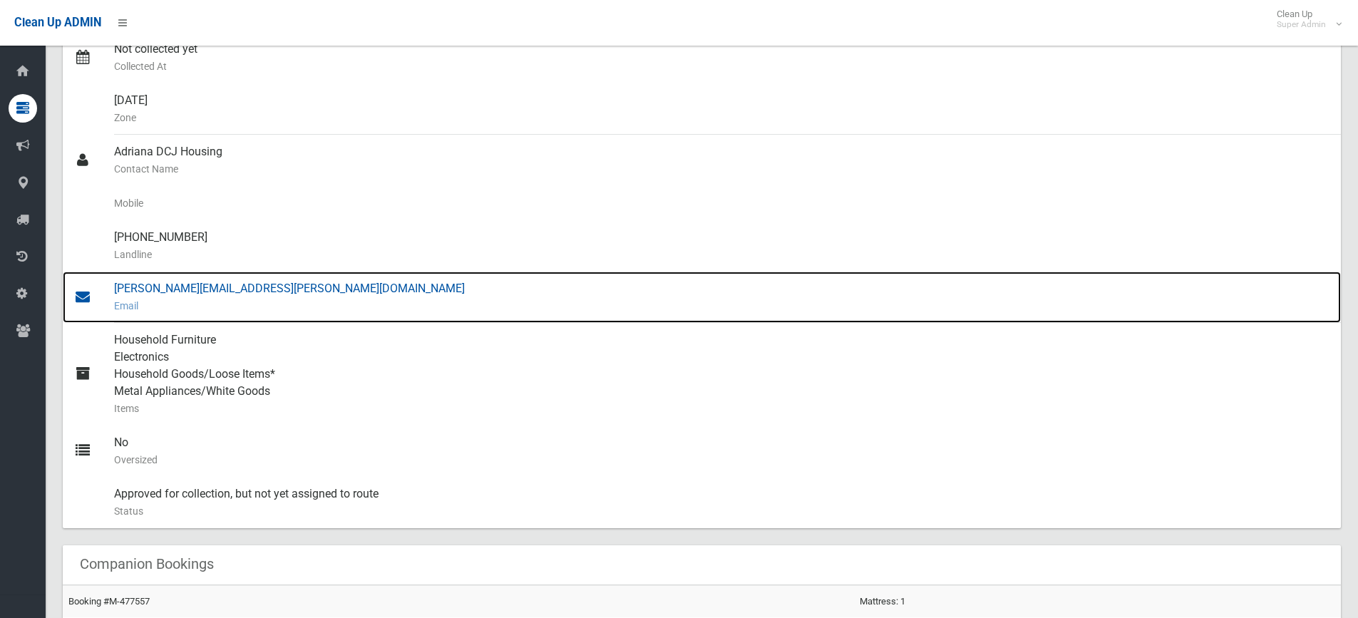
click at [231, 287] on div "[PERSON_NAME][EMAIL_ADDRESS][PERSON_NAME][DOMAIN_NAME] Email" at bounding box center [721, 297] width 1215 height 51
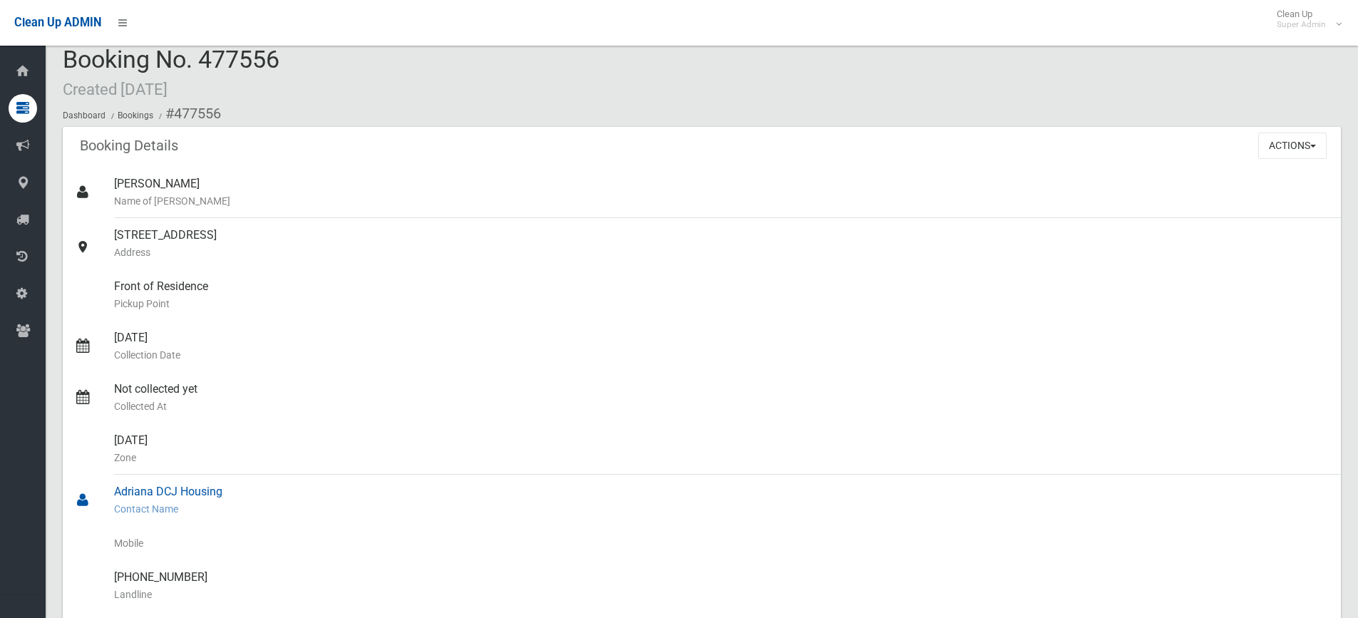
scroll to position [0, 0]
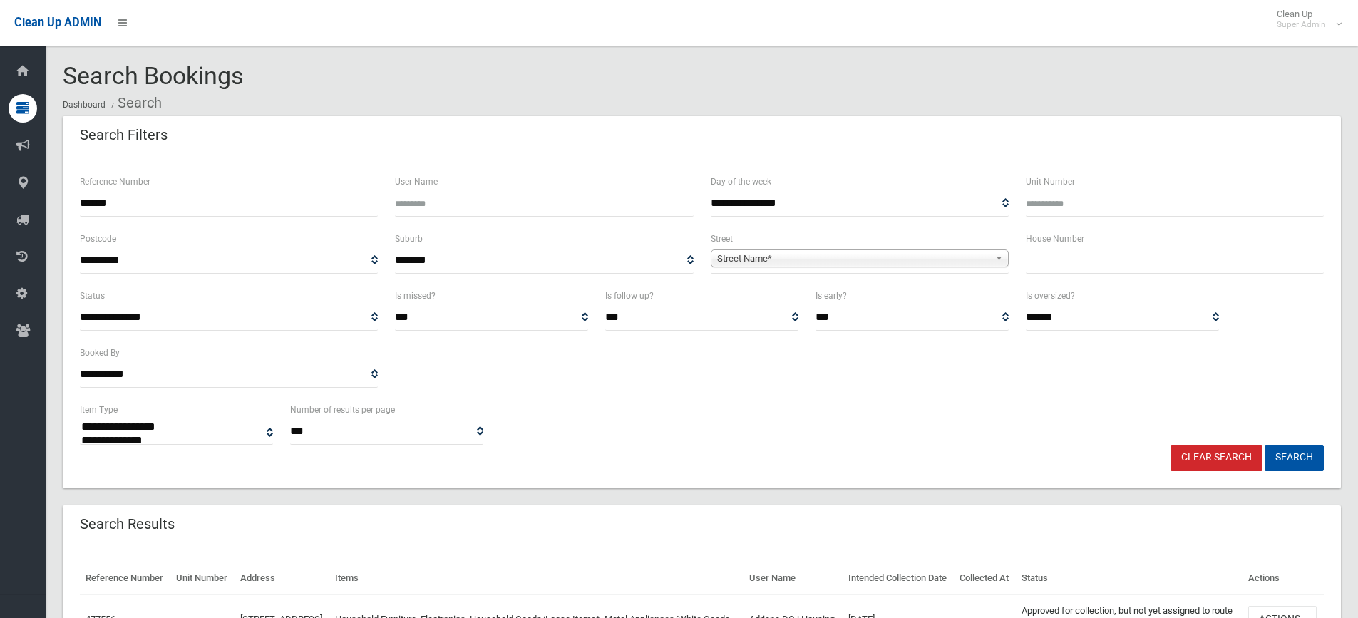
select select
drag, startPoint x: 132, startPoint y: 199, endPoint x: 0, endPoint y: 182, distance: 132.9
click at [0, 182] on div "**********" at bounding box center [679, 364] width 1358 height 695
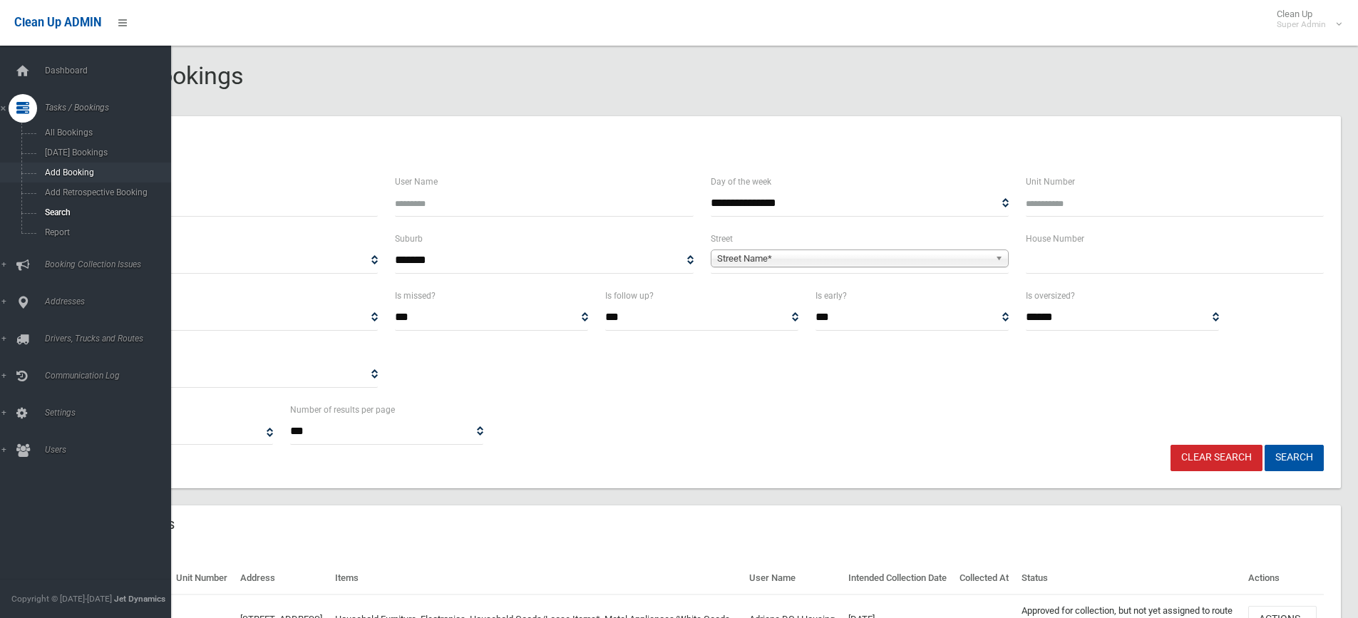
type input "******"
click at [1265, 445] on button "Search" at bounding box center [1294, 458] width 59 height 26
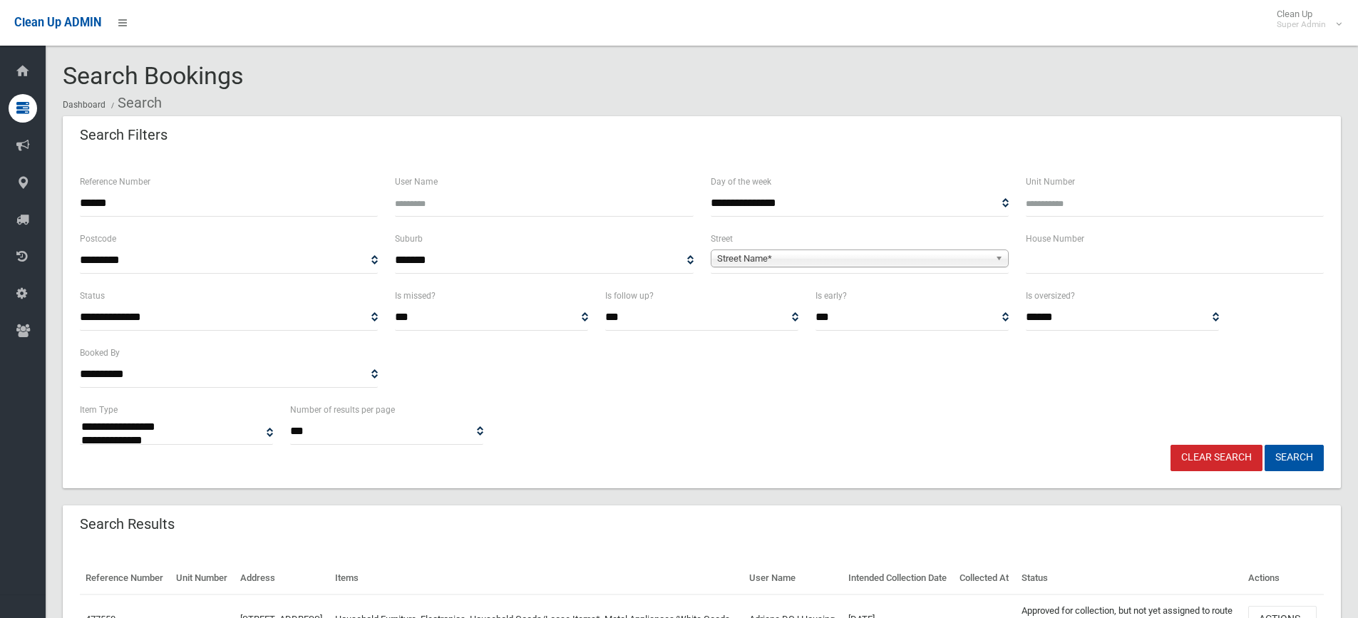
select select
drag, startPoint x: 142, startPoint y: 210, endPoint x: 38, endPoint y: 203, distance: 104.3
click at [38, 203] on div "**********" at bounding box center [679, 364] width 1358 height 695
click at [1041, 267] on input "text" at bounding box center [1175, 260] width 298 height 26
type input "**"
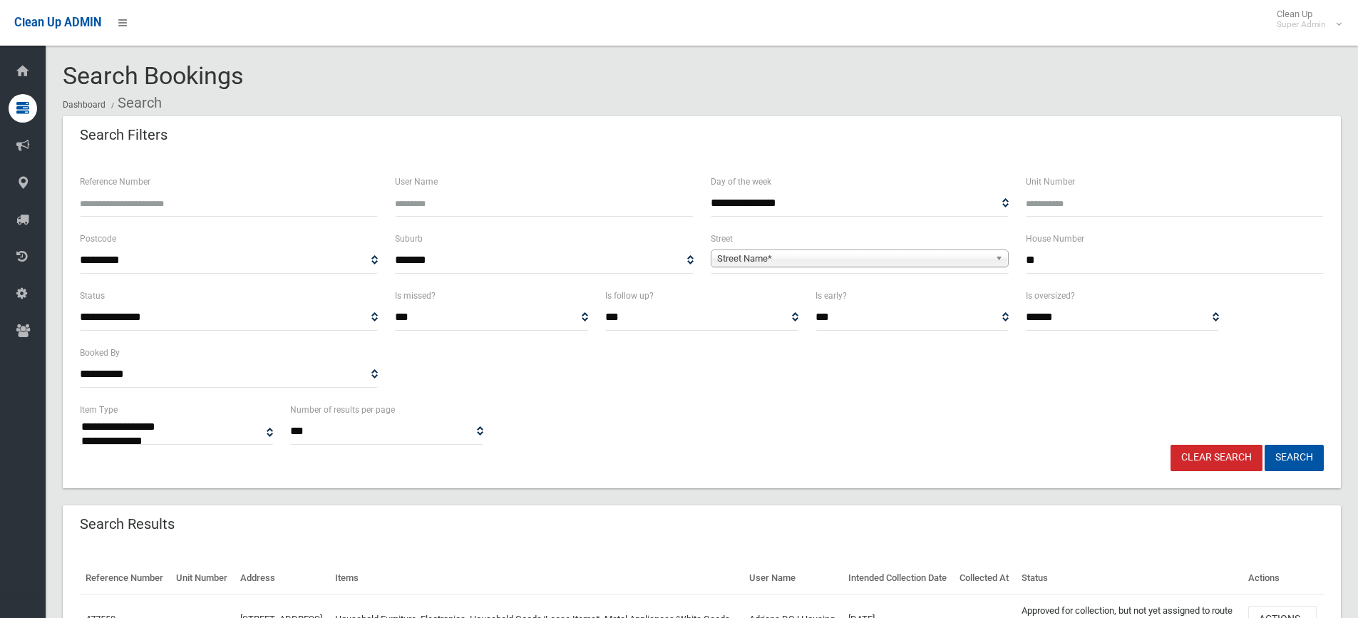
click at [964, 266] on span "Street Name*" at bounding box center [853, 258] width 272 height 17
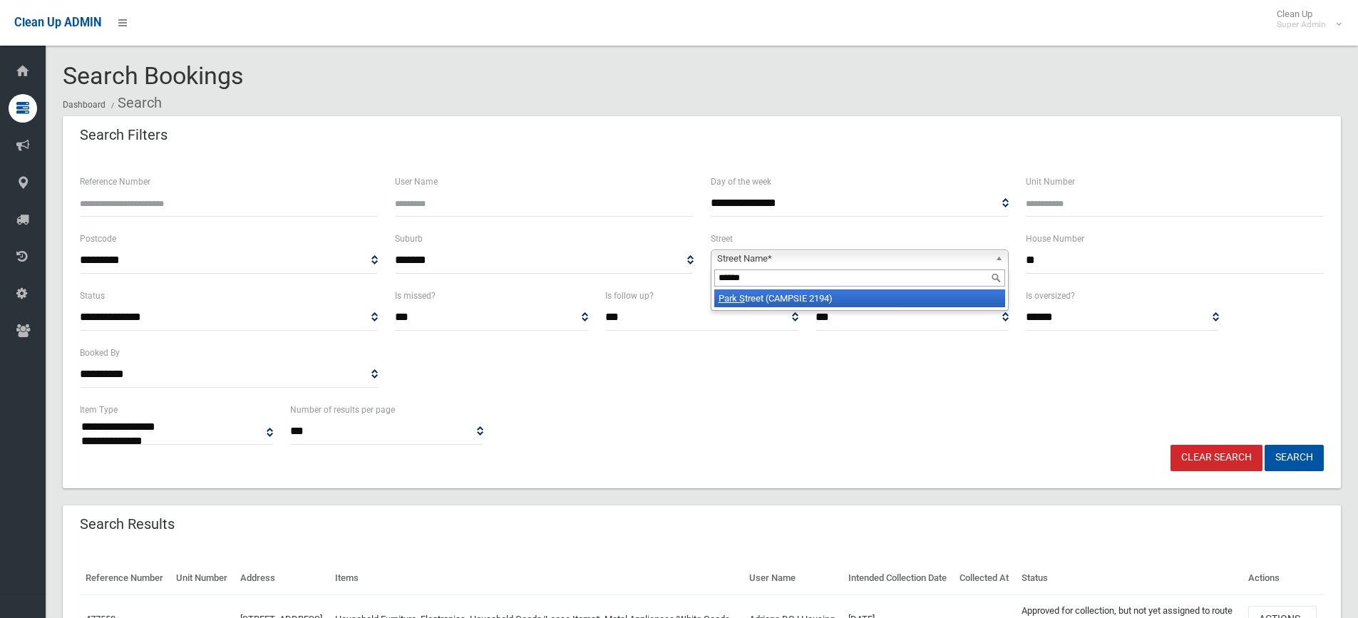
type input "******"
click at [916, 296] on li "Park S treet (CAMPSIE 2194)" at bounding box center [859, 298] width 291 height 18
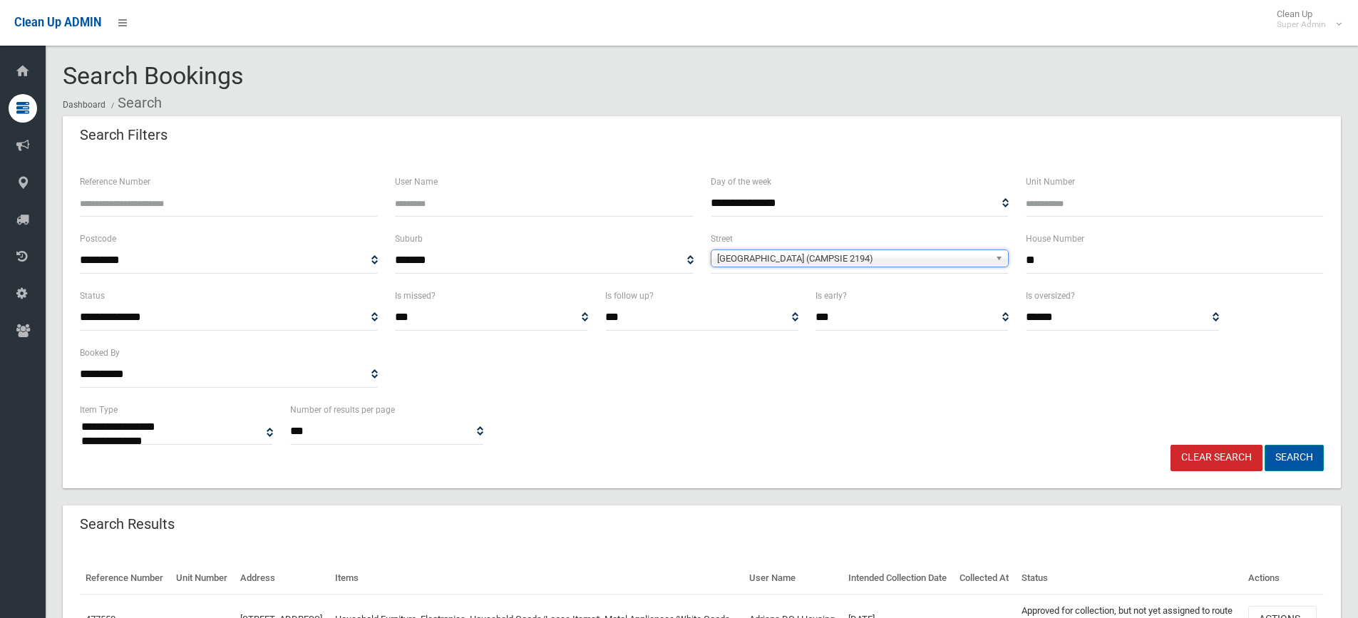
click at [1285, 459] on button "Search" at bounding box center [1294, 458] width 59 height 26
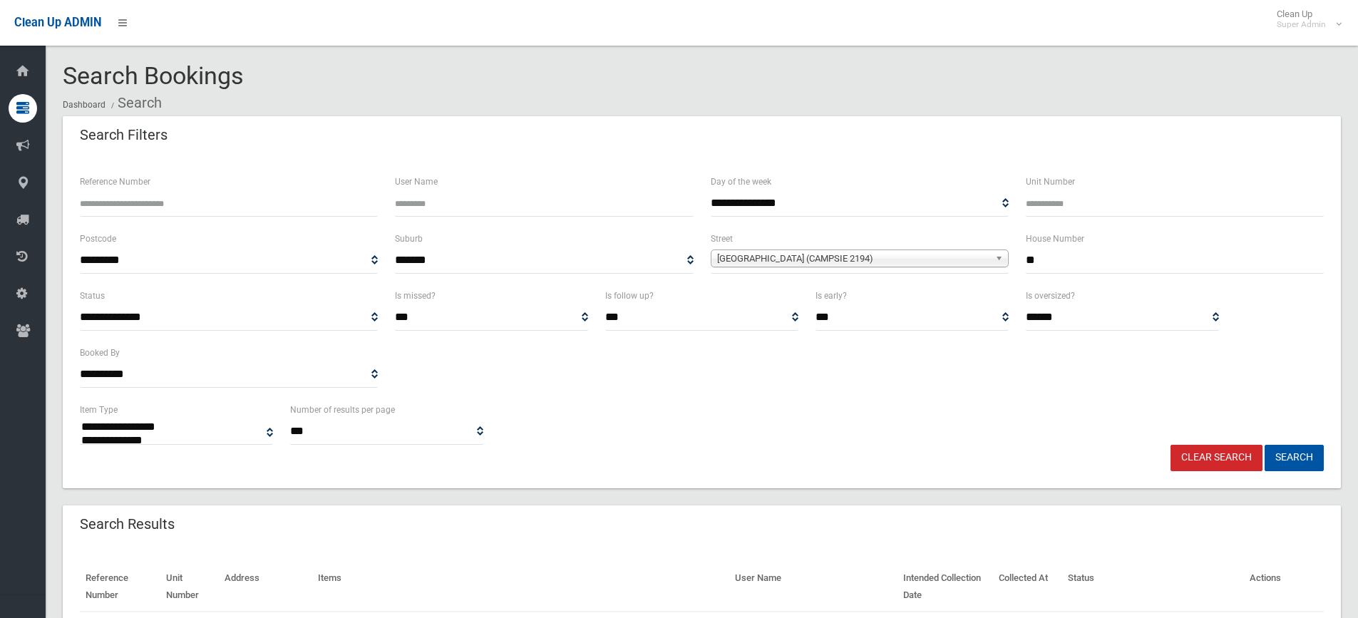
select select
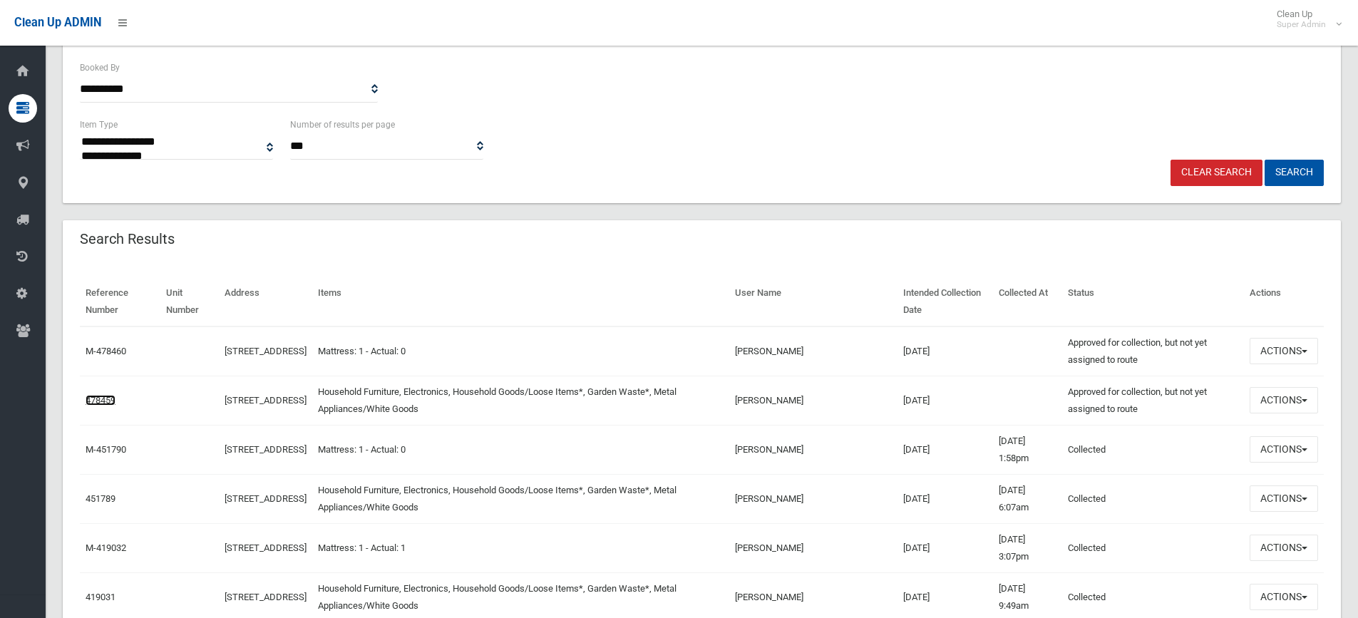
click at [113, 396] on link "478459" at bounding box center [101, 400] width 30 height 11
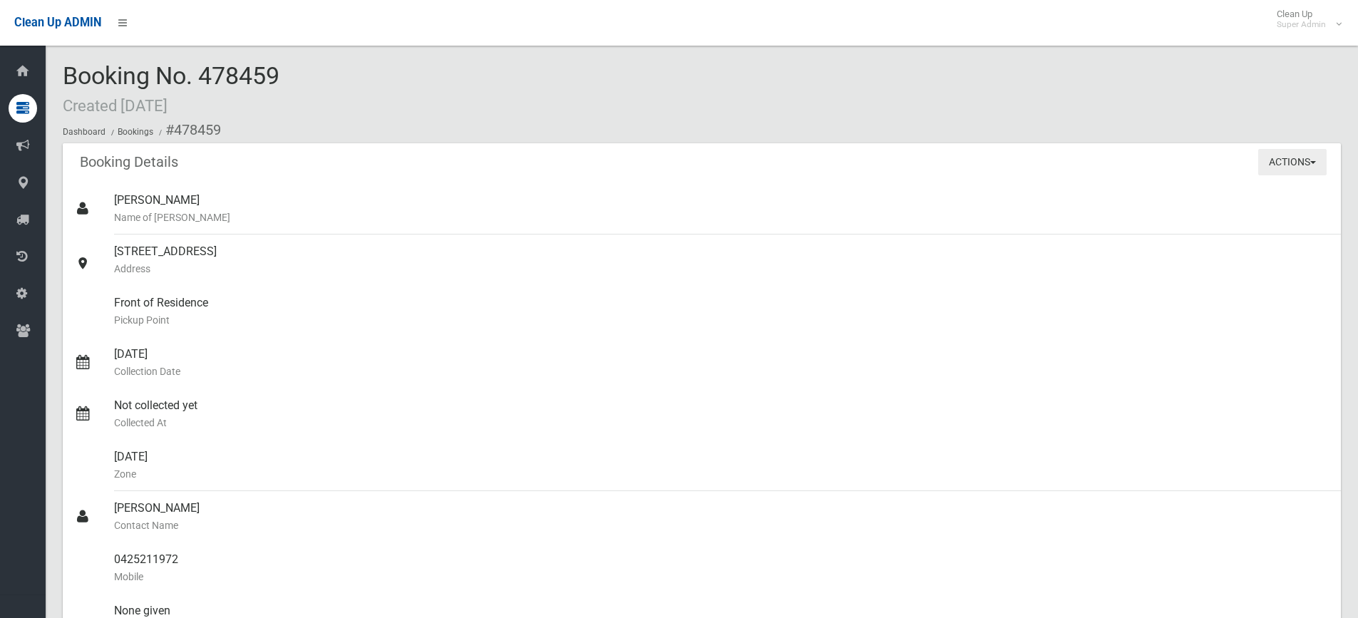
click at [1266, 163] on button "Actions" at bounding box center [1292, 162] width 68 height 26
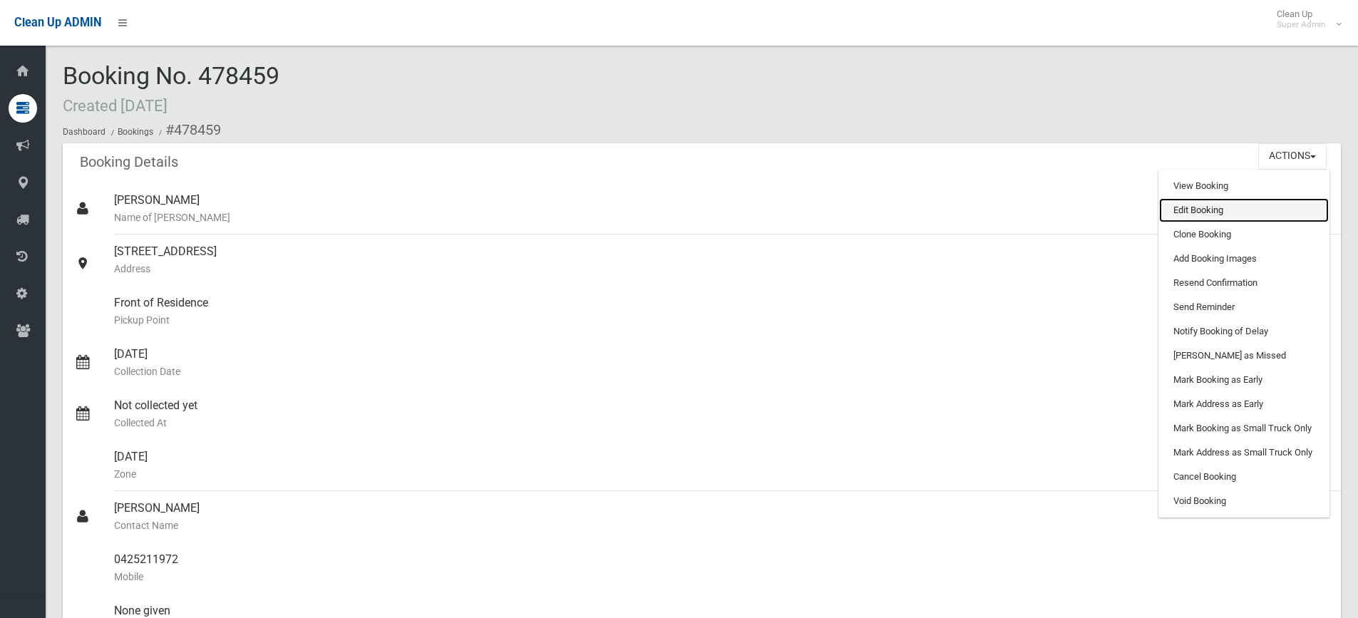
click at [1241, 217] on link "Edit Booking" at bounding box center [1244, 210] width 170 height 24
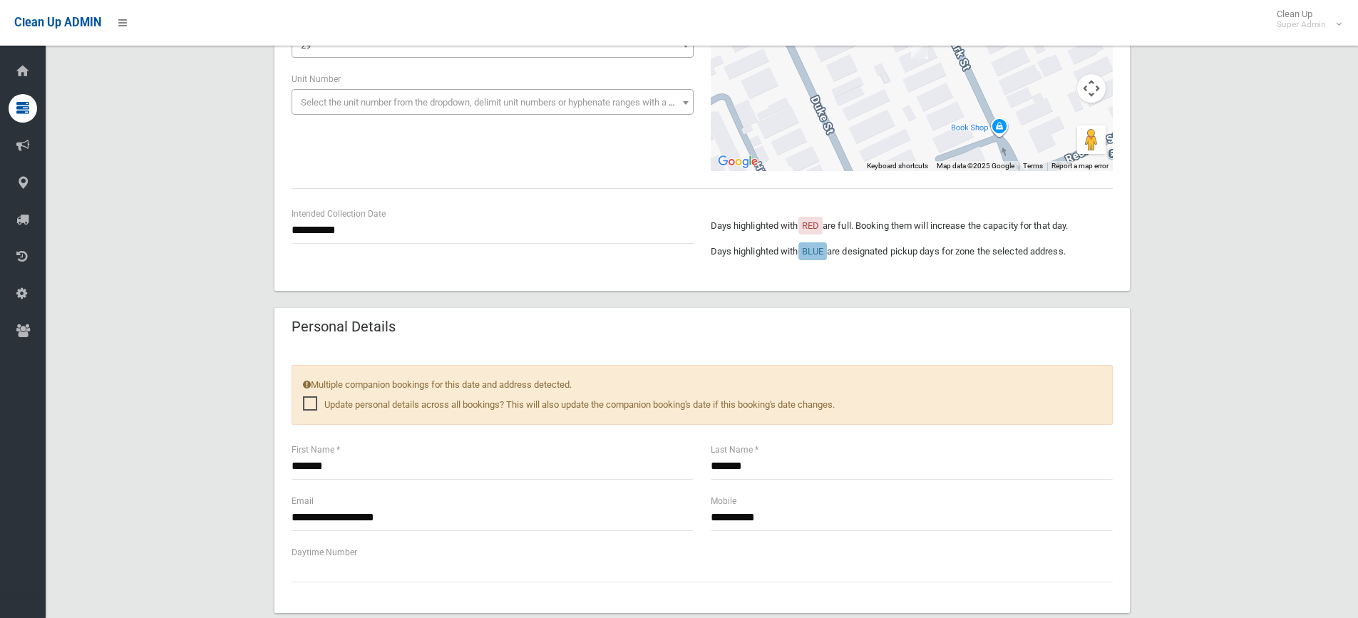
scroll to position [428, 0]
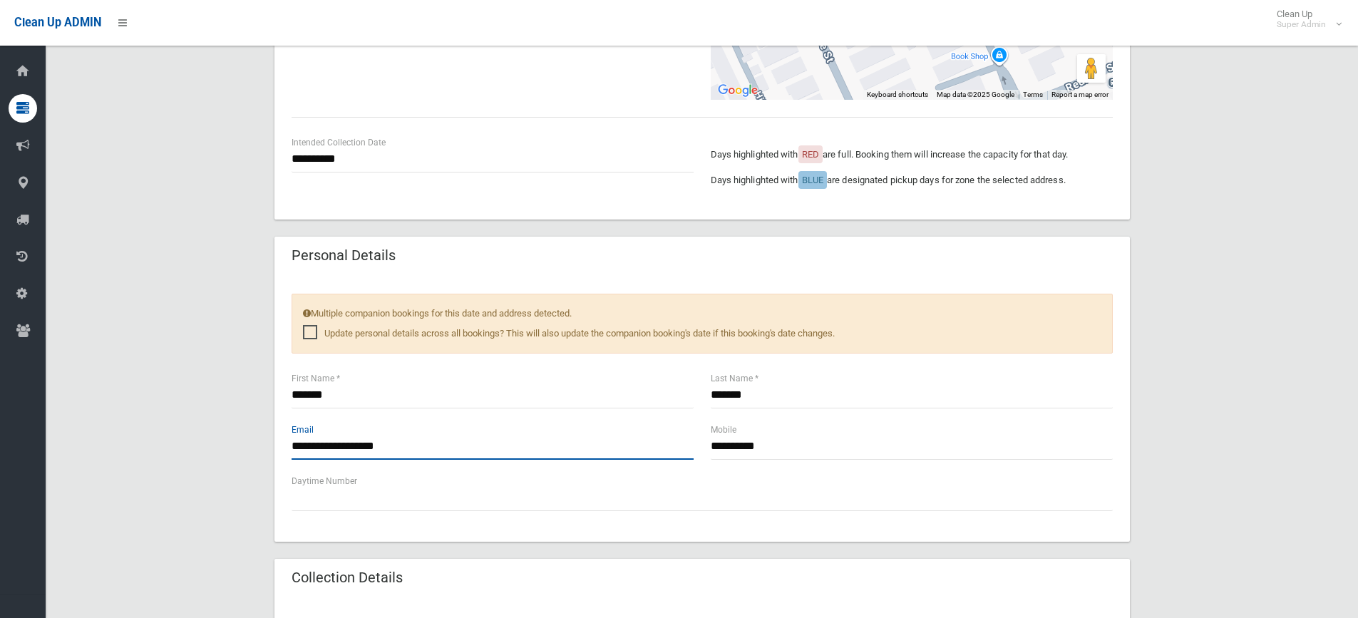
click at [326, 446] on input "**********" at bounding box center [493, 446] width 402 height 26
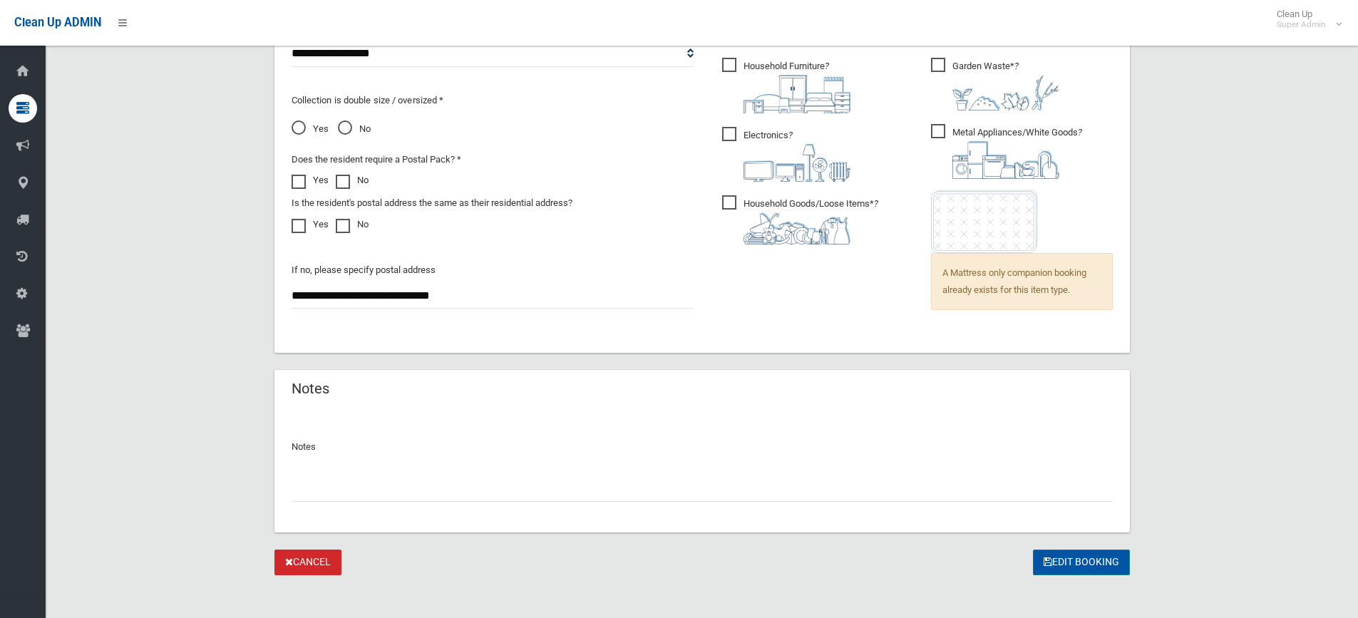
scroll to position [1023, 0]
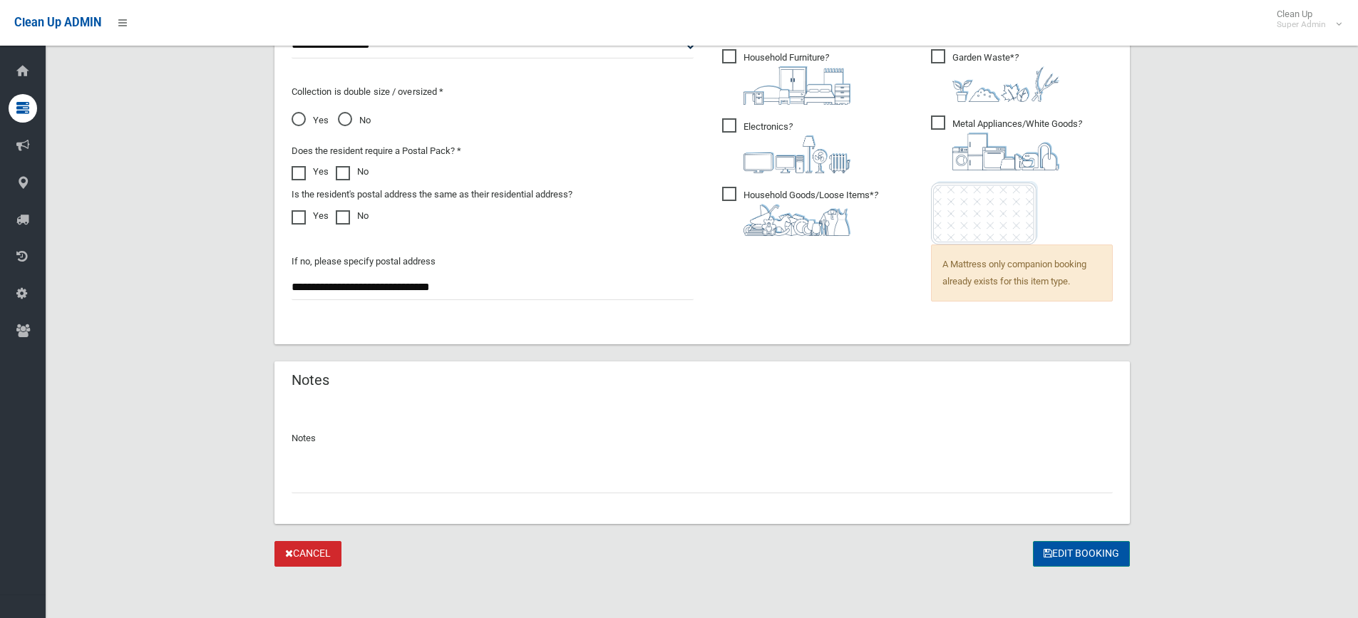
type input "**********"
click at [1076, 550] on button "Edit Booking" at bounding box center [1081, 554] width 97 height 26
